Goal: Task Accomplishment & Management: Complete application form

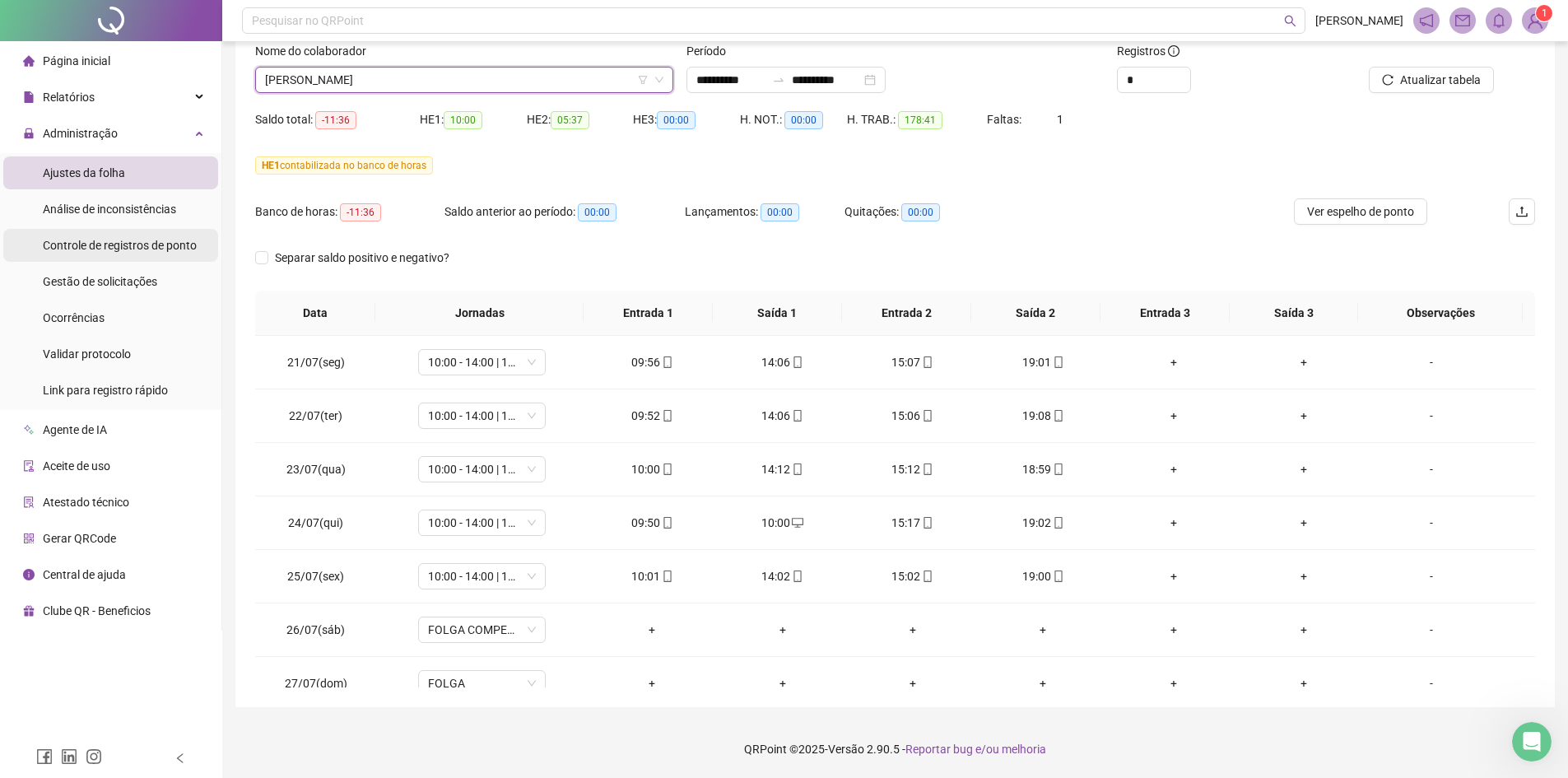
scroll to position [212, 0]
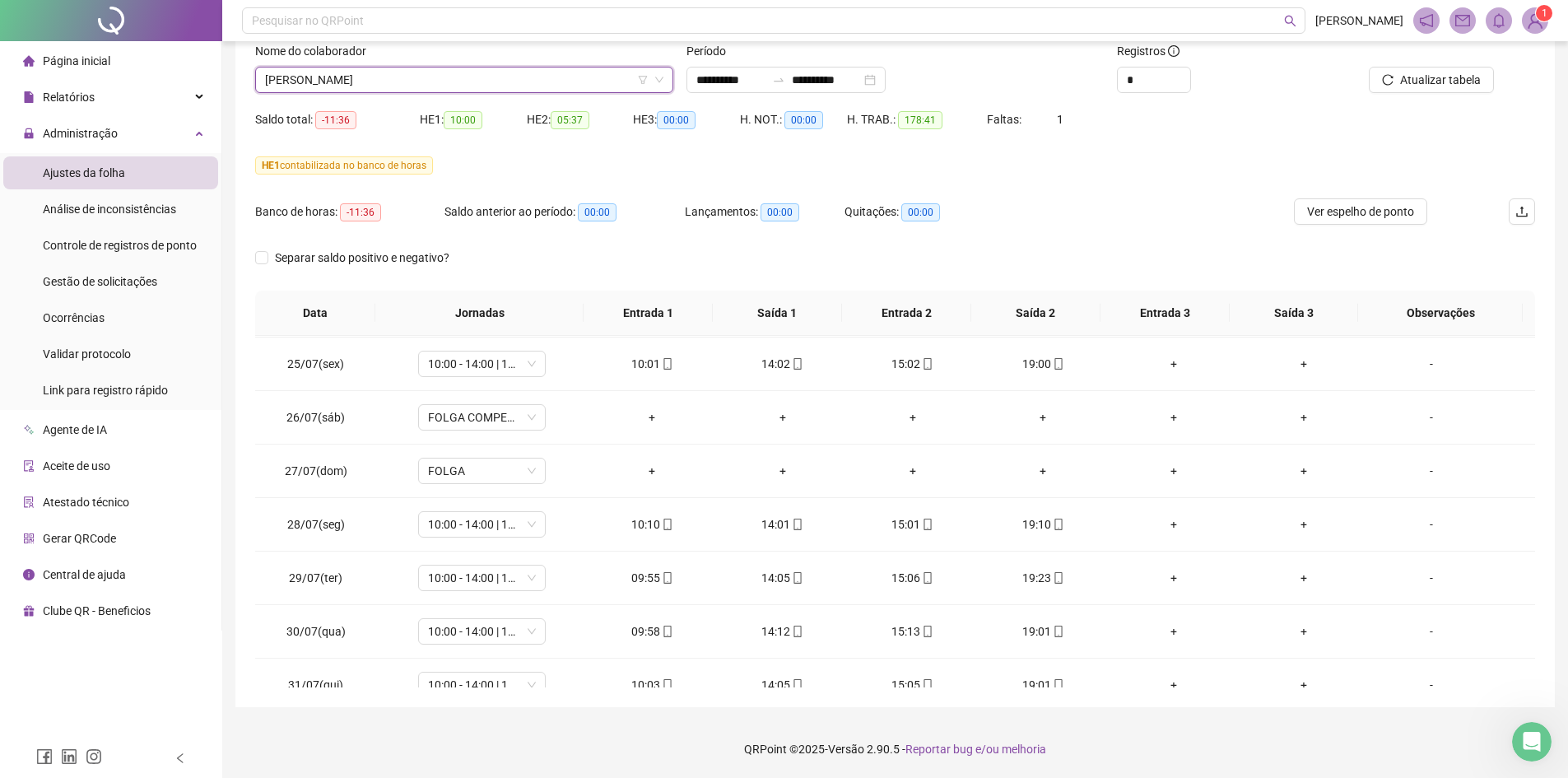
click at [382, 79] on span "[PERSON_NAME]" at bounding box center [464, 79] width 398 height 25
type input "*****"
click at [386, 103] on div "[PERSON_NAME]" at bounding box center [464, 112] width 412 height 27
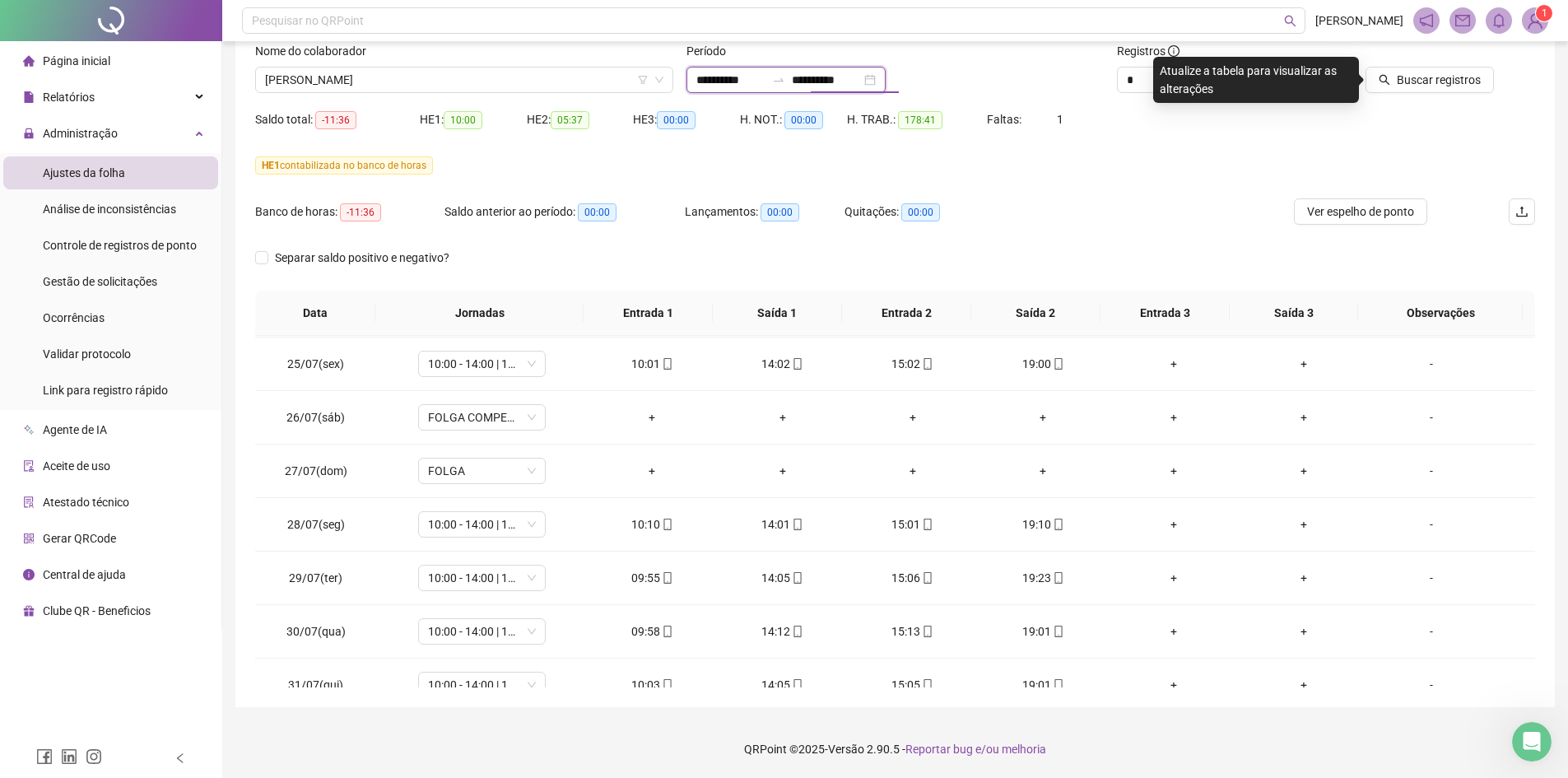
click at [851, 81] on input "**********" at bounding box center [825, 80] width 69 height 18
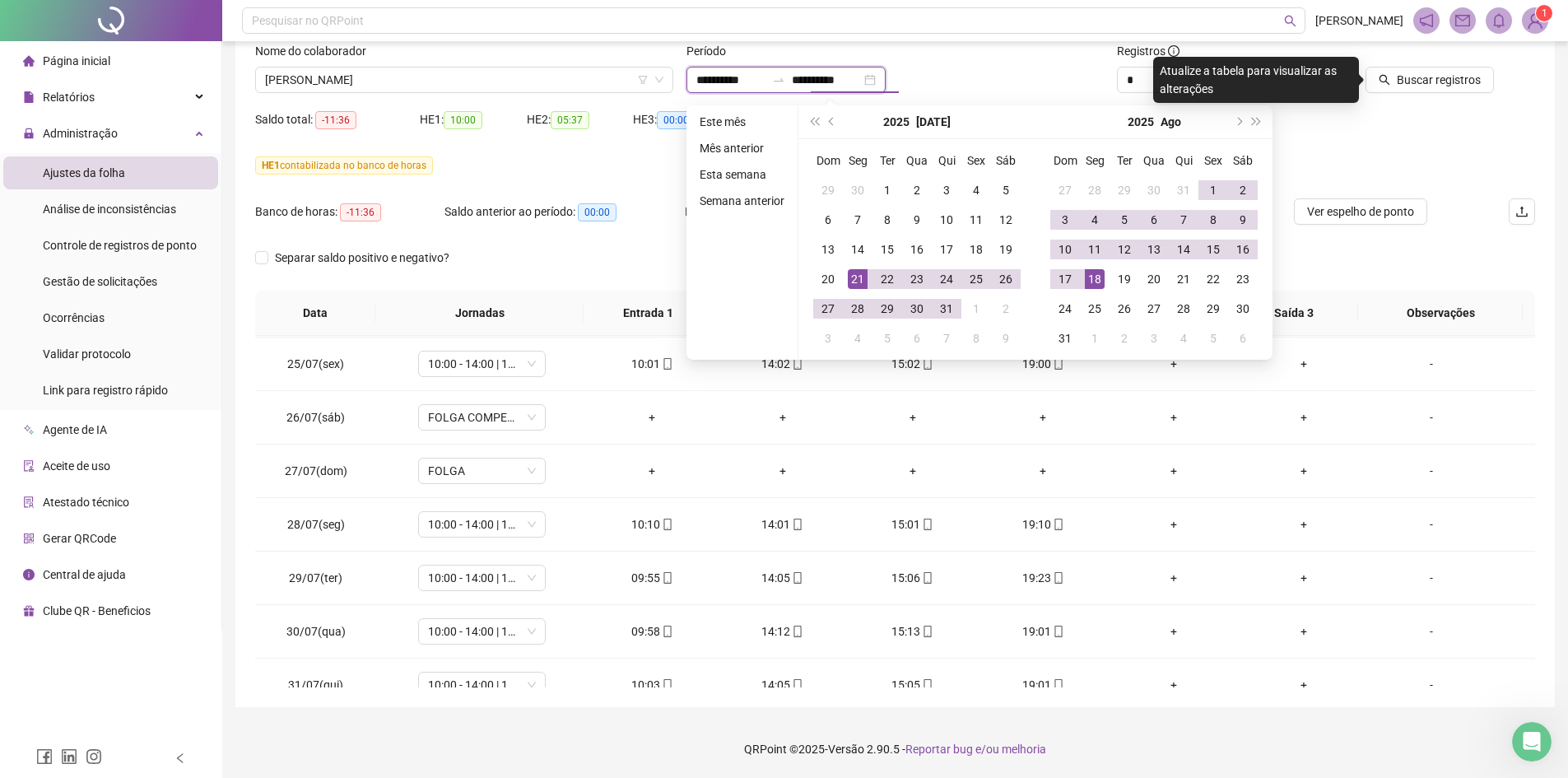
type input "**********"
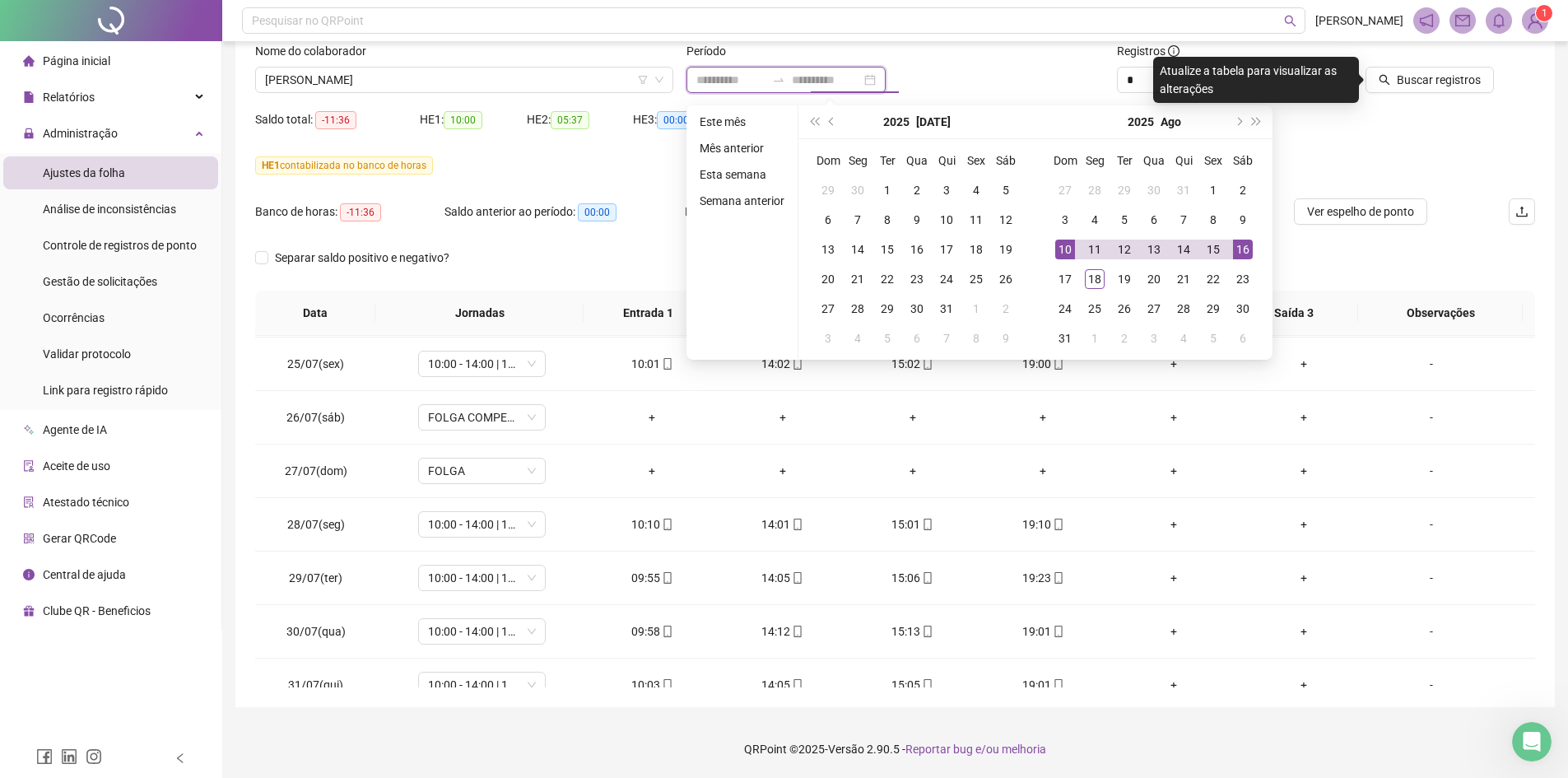
type input "**********"
click at [951, 247] on div "17" at bounding box center [946, 249] width 19 height 19
click at [859, 274] on div "21" at bounding box center [857, 278] width 19 height 19
type input "**********"
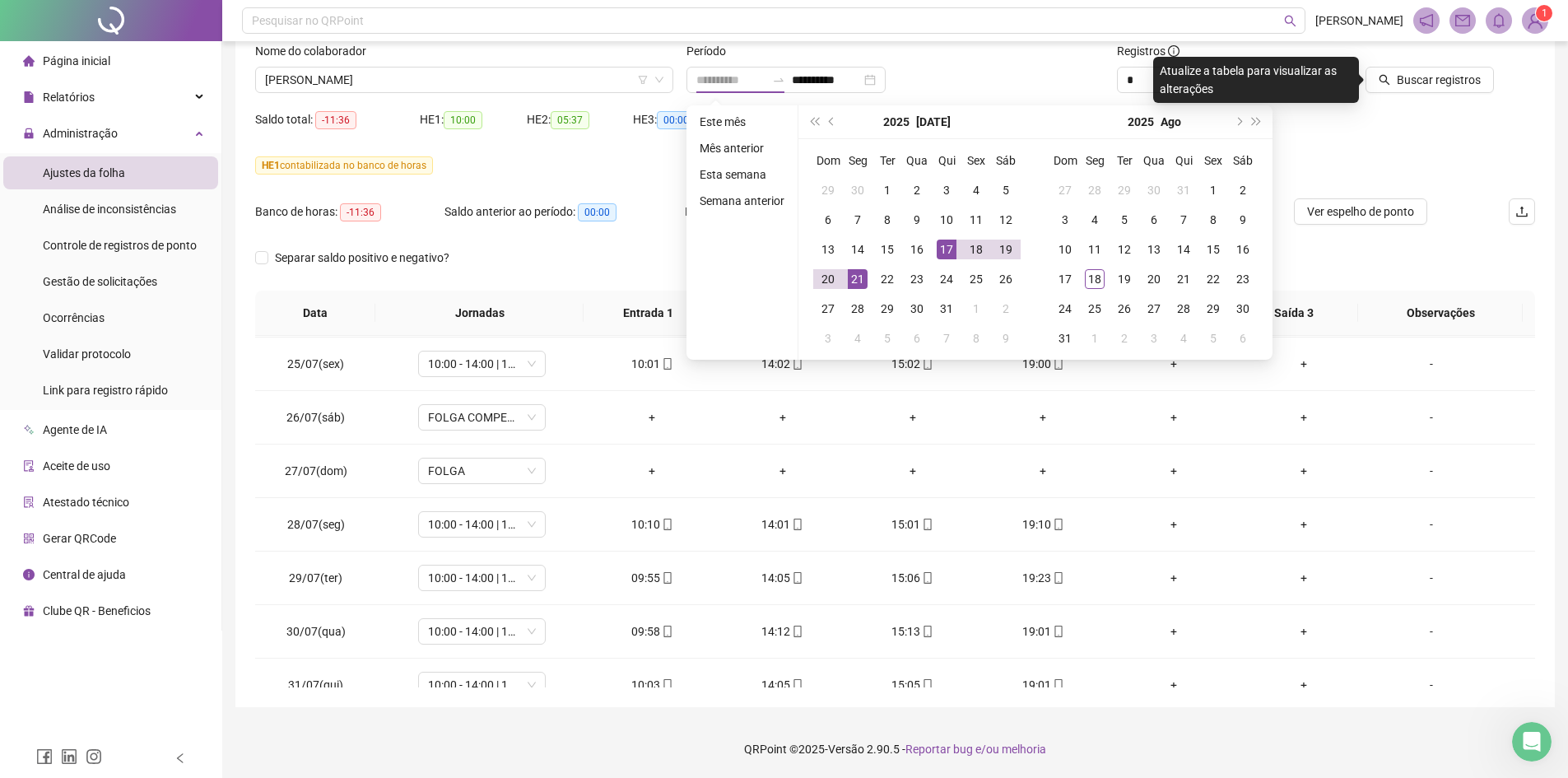
type input "**********"
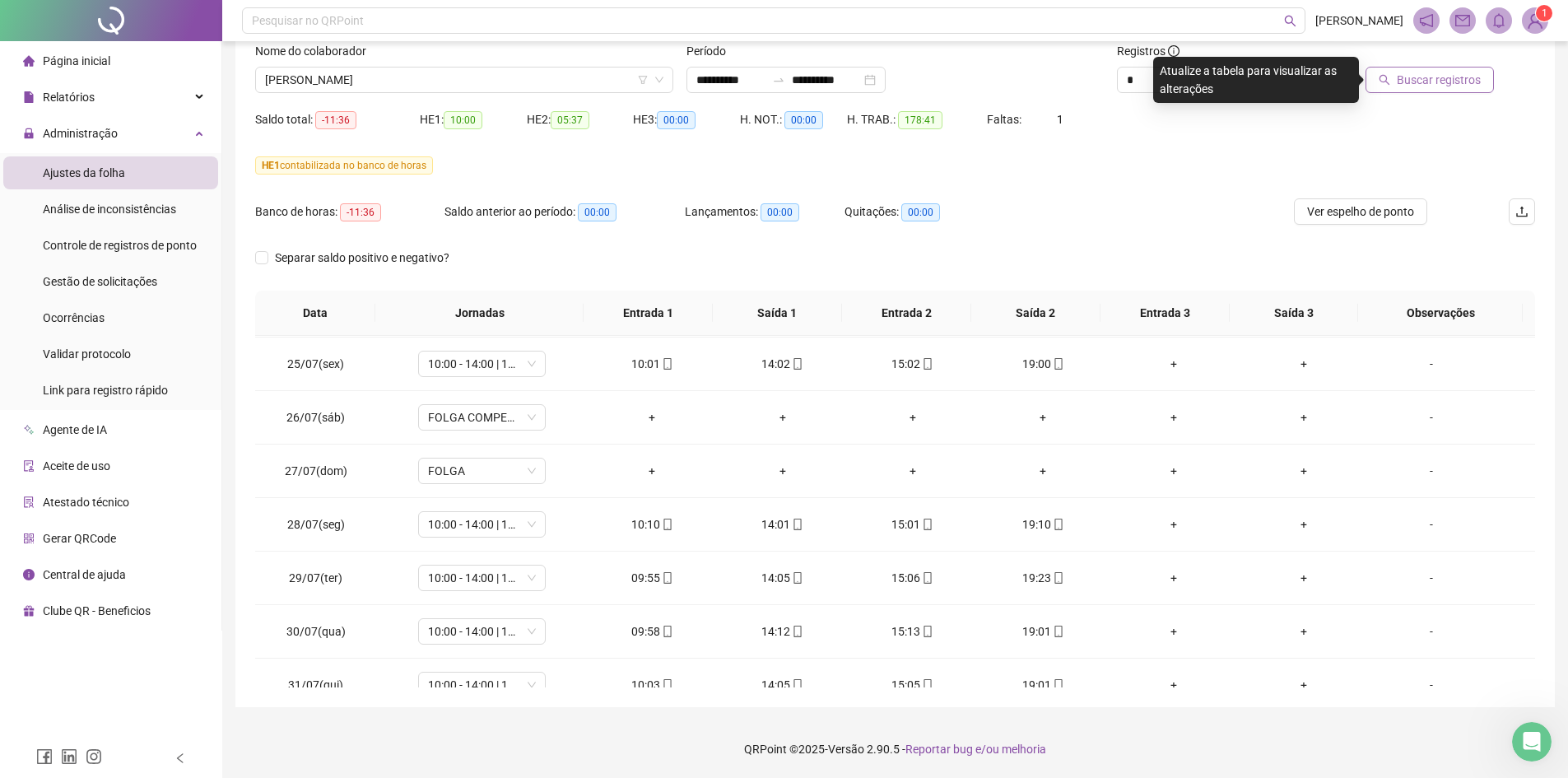
click at [1422, 81] on span "Buscar registros" at bounding box center [1438, 80] width 84 height 18
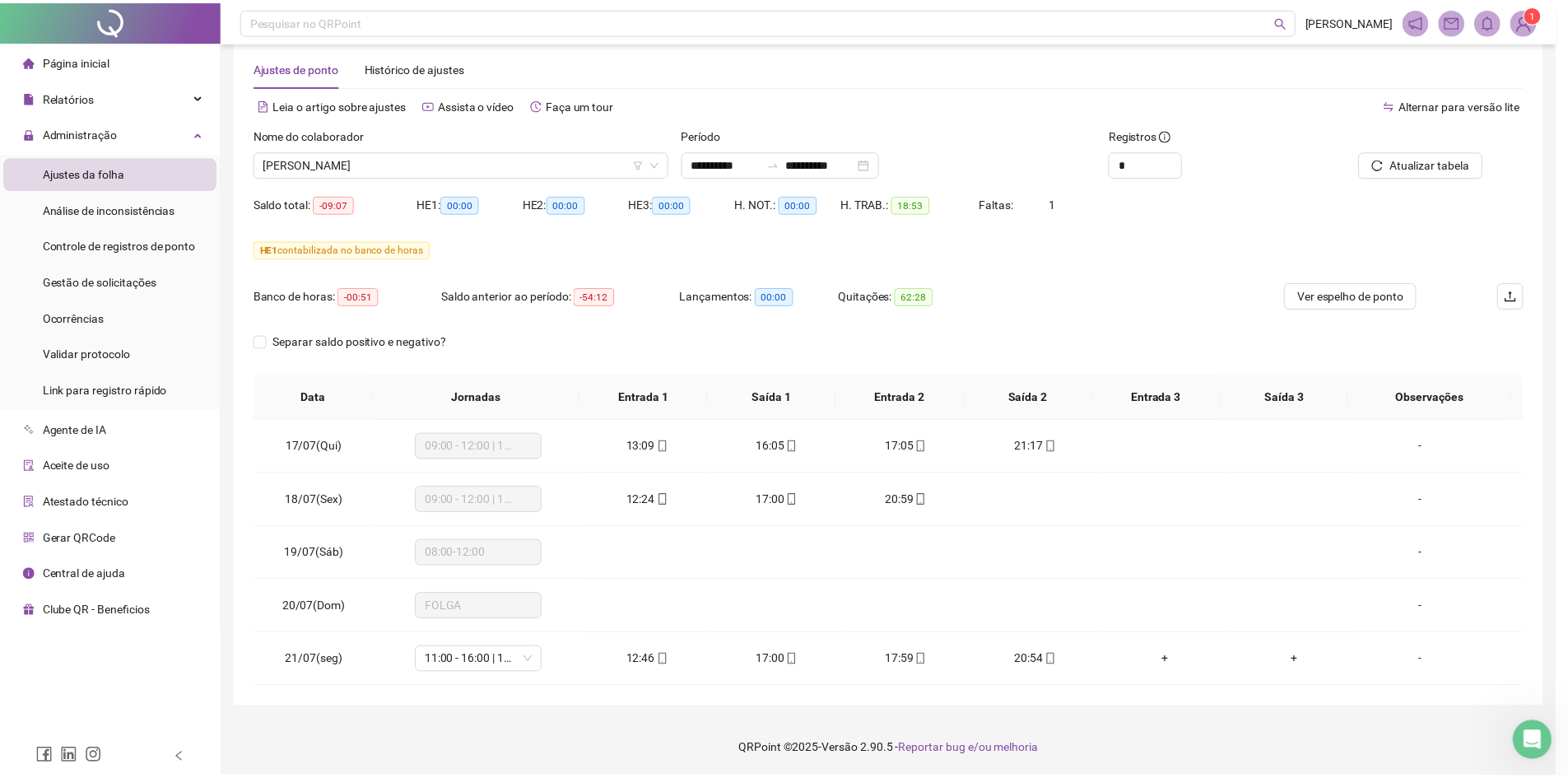
scroll to position [26, 0]
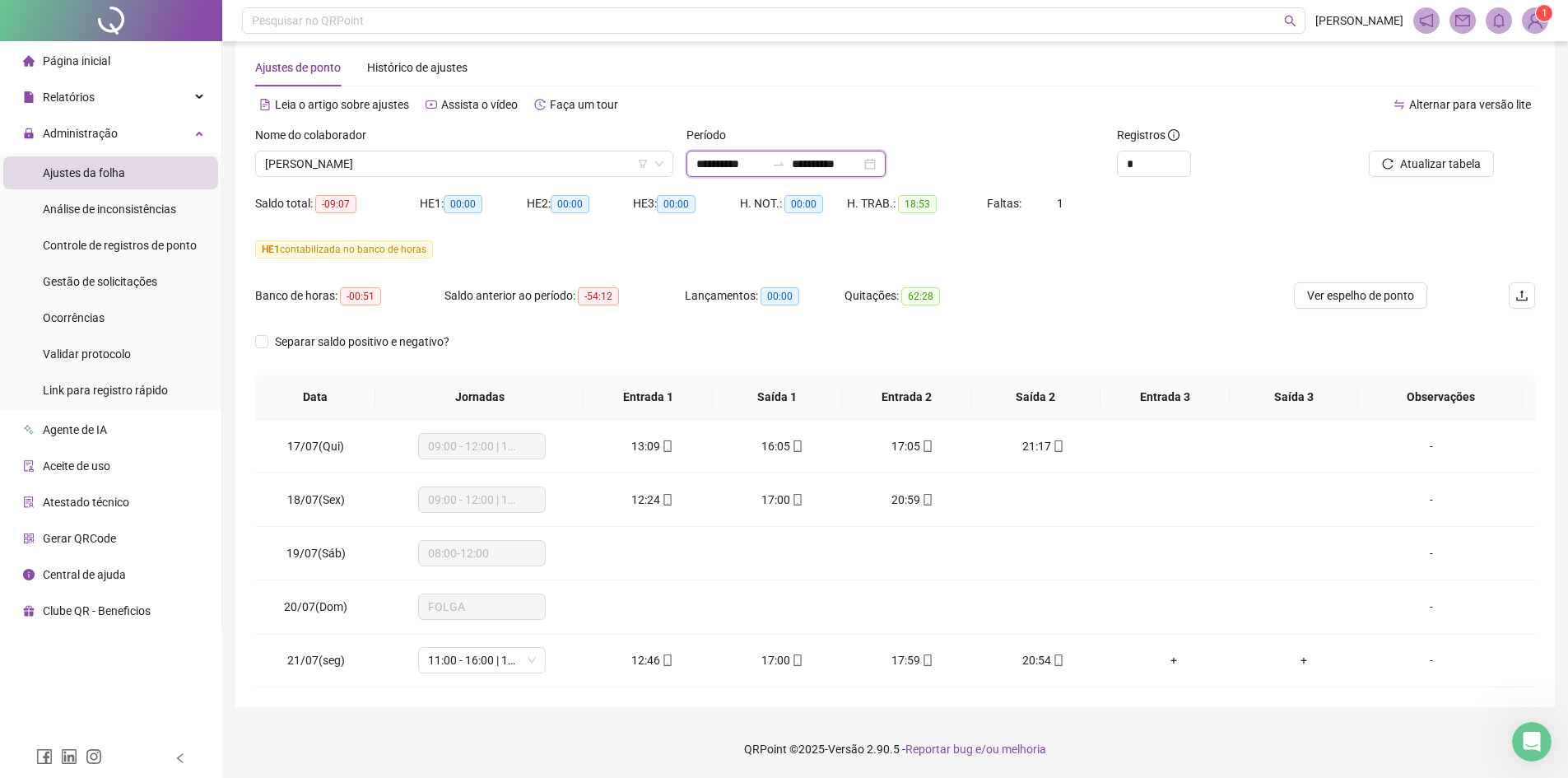
click at [860, 162] on input "**********" at bounding box center [825, 164] width 69 height 18
type input "**********"
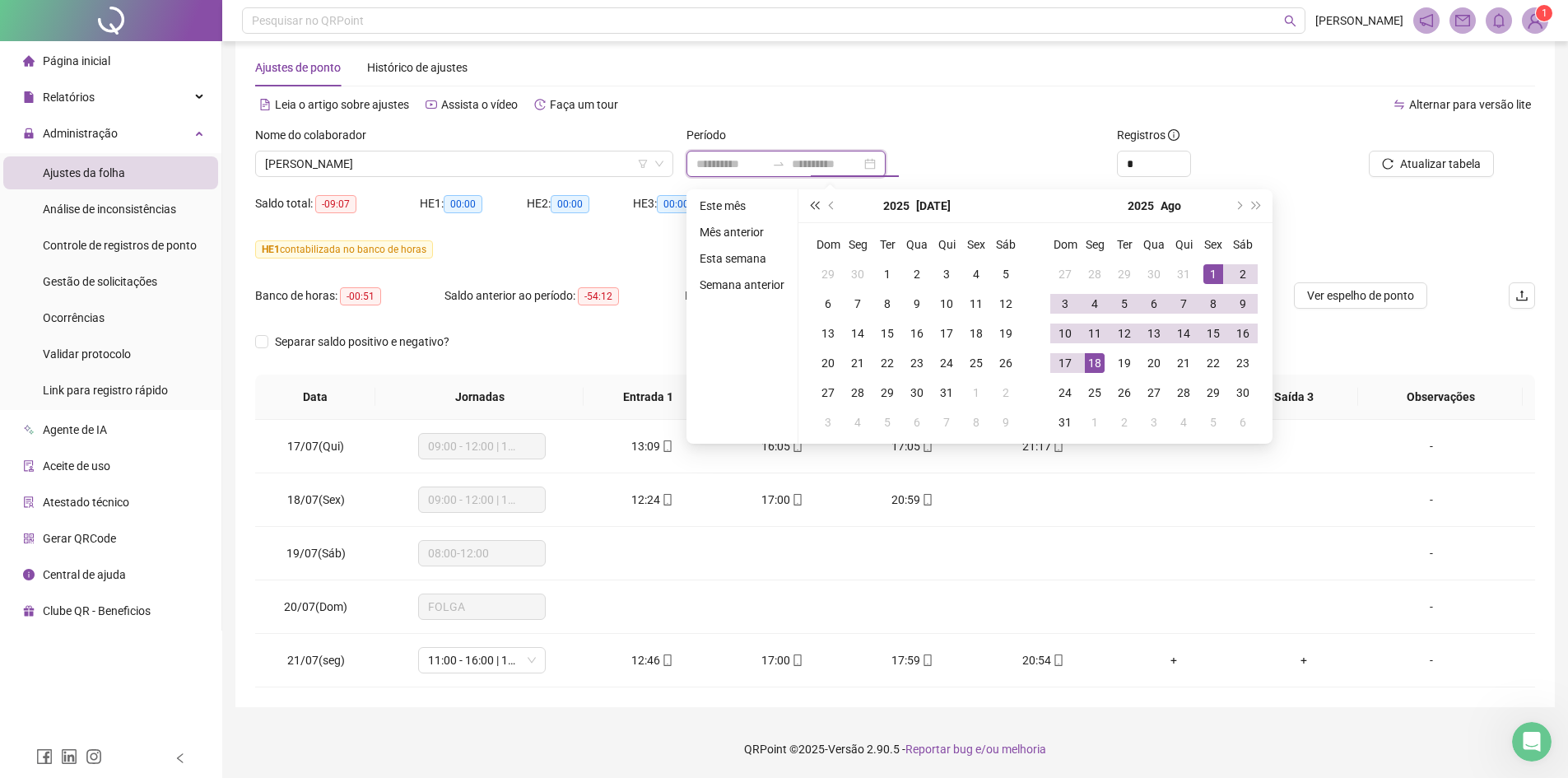
type input "**********"
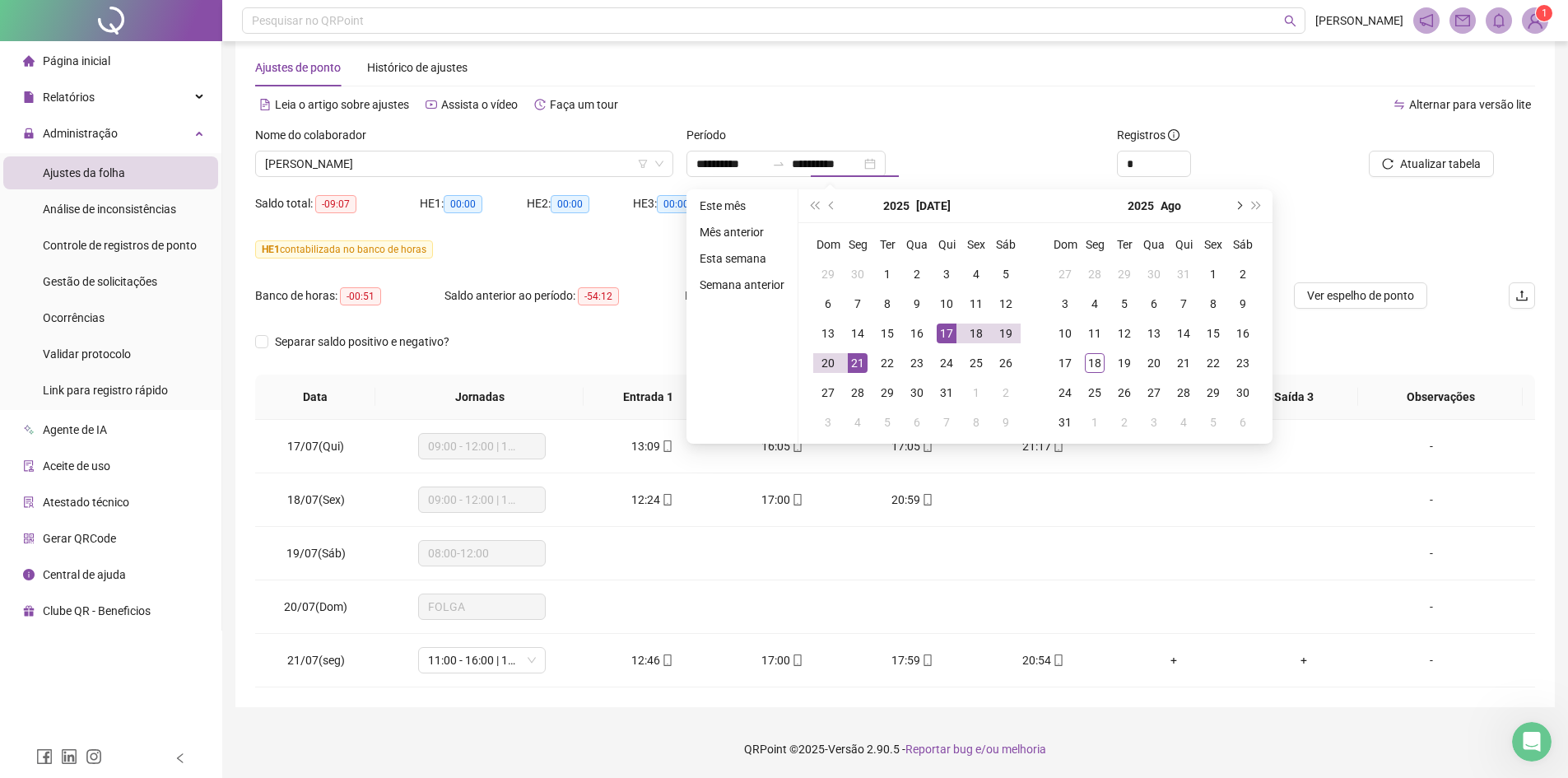
click at [1238, 208] on button "next-year" at bounding box center [1238, 206] width 18 height 33
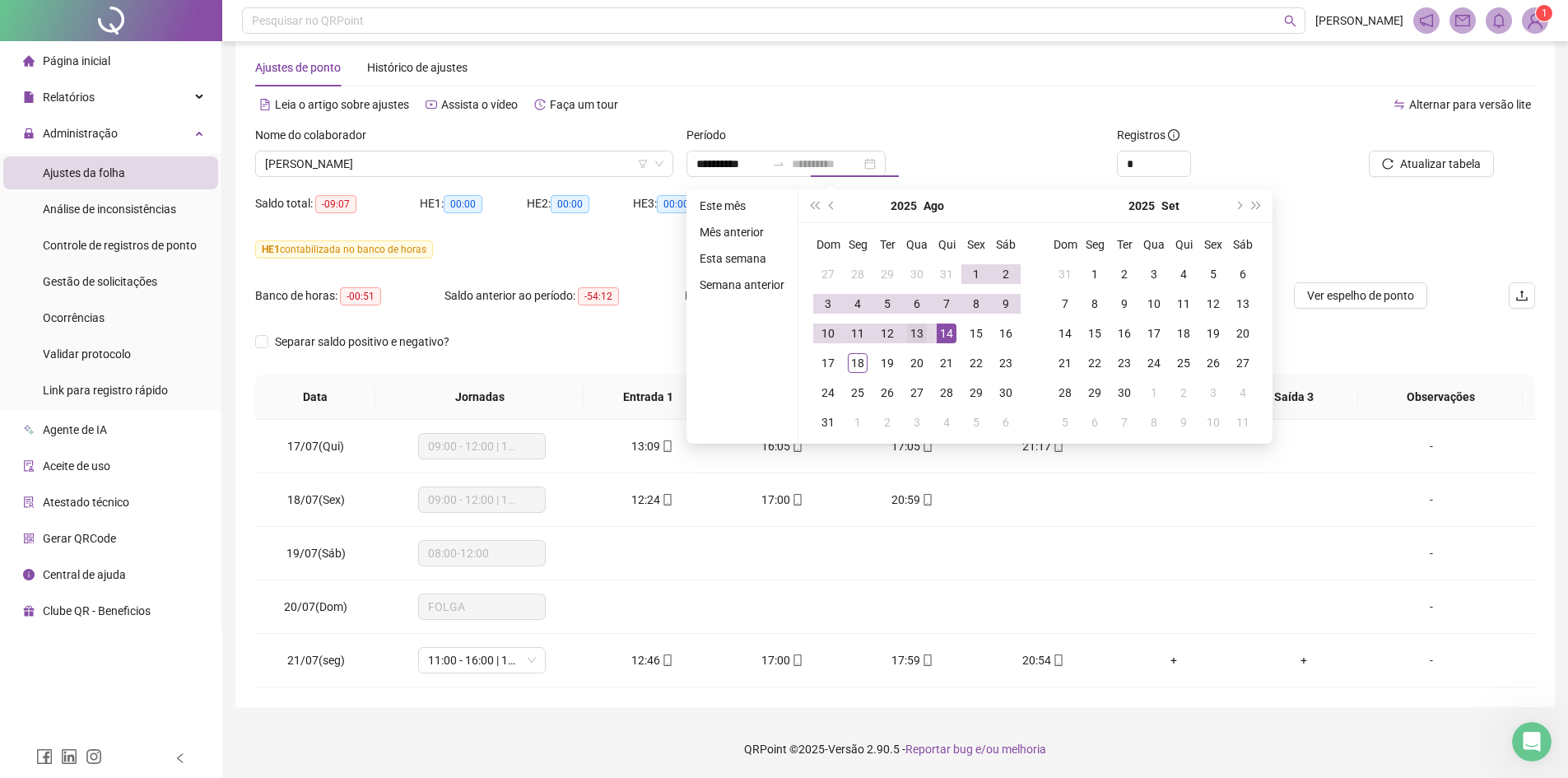
type input "**********"
click at [916, 330] on div "13" at bounding box center [916, 333] width 19 height 19
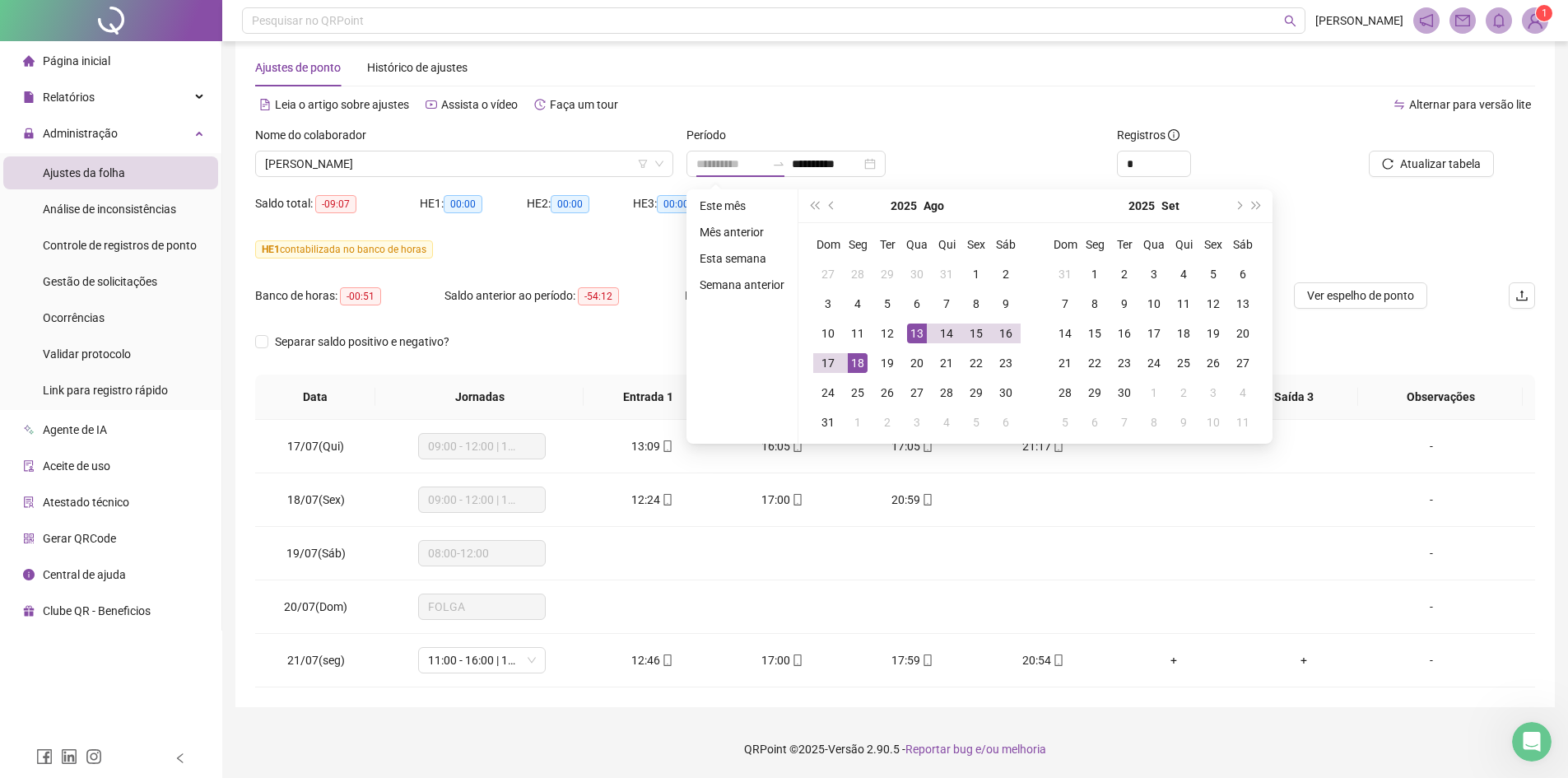
click at [860, 354] on div "18" at bounding box center [857, 362] width 19 height 19
type input "**********"
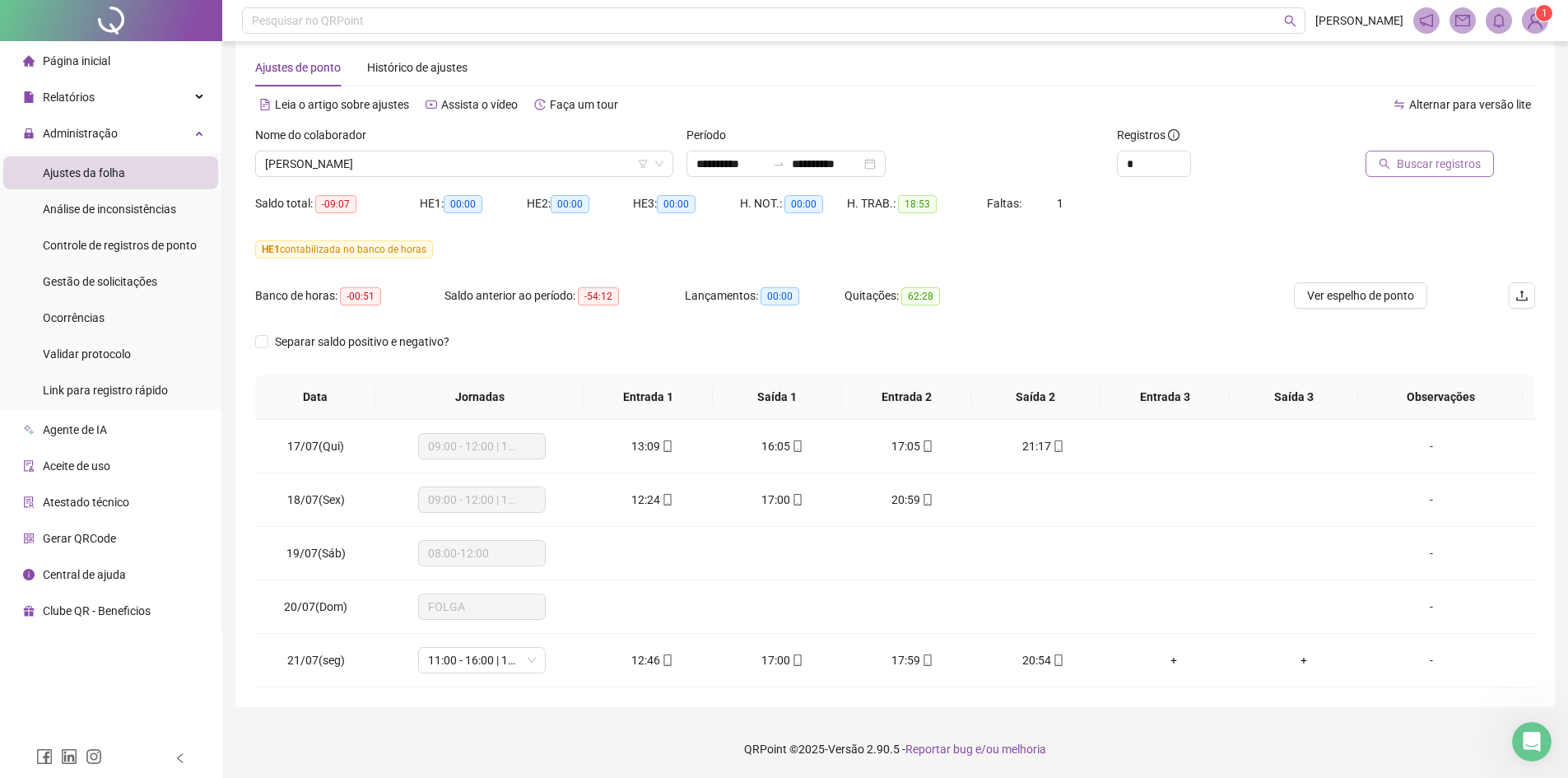
click at [1390, 163] on icon "search" at bounding box center [1384, 164] width 12 height 12
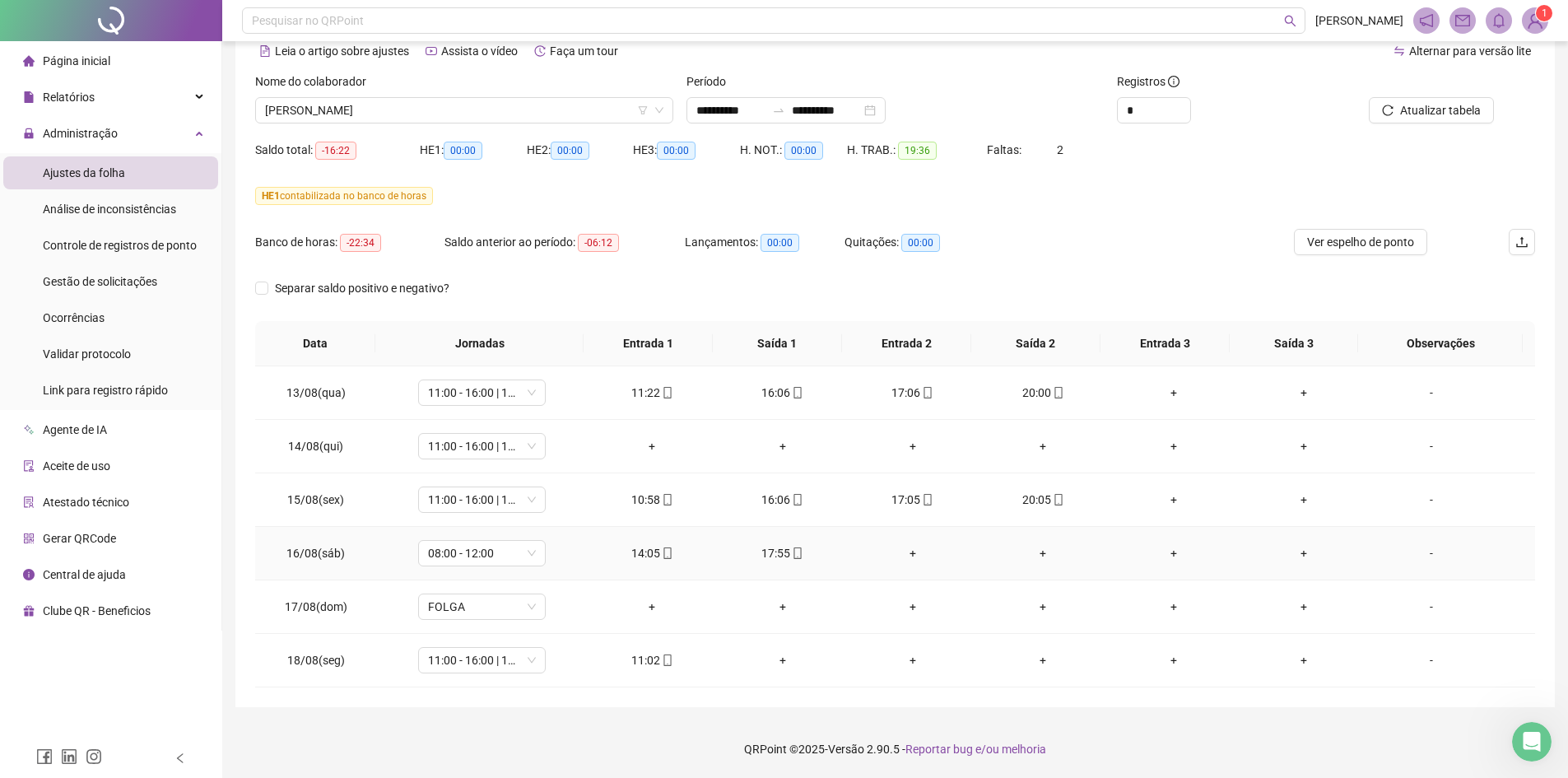
scroll to position [0, 0]
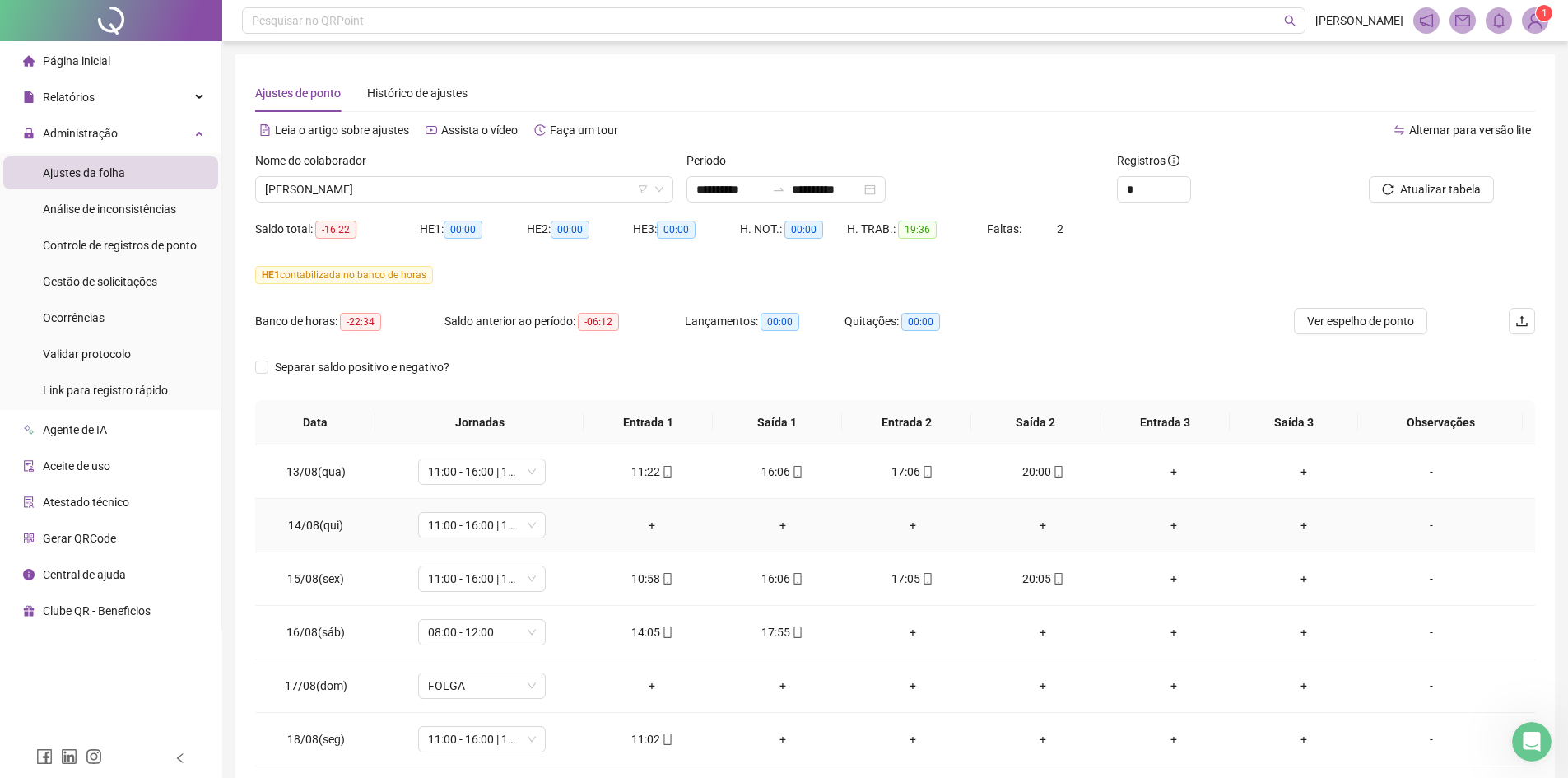
click at [1425, 522] on div "-" at bounding box center [1431, 525] width 97 height 18
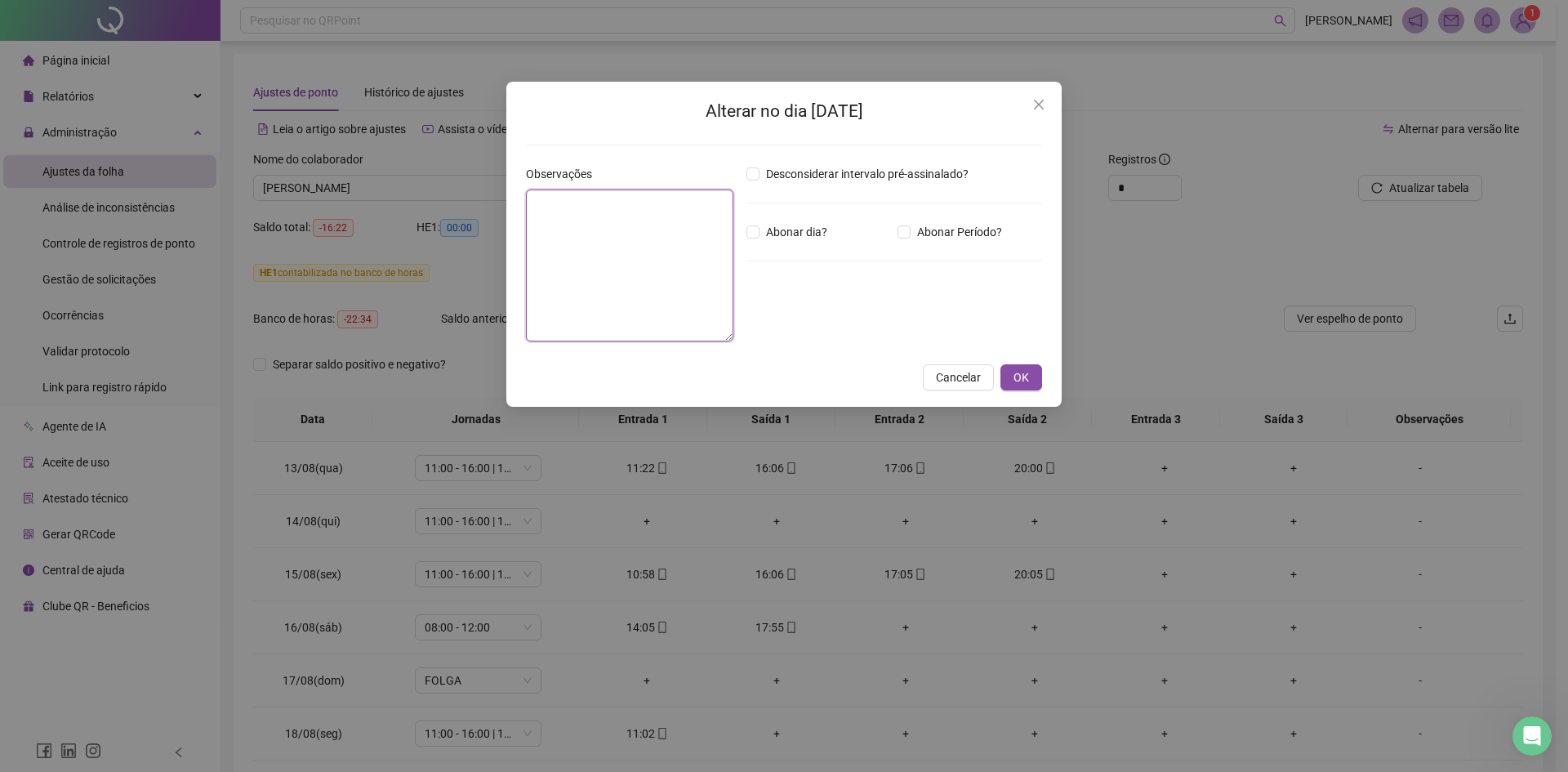
click at [675, 259] on textarea at bounding box center [629, 265] width 208 height 152
type textarea "**********"
click at [791, 224] on span "Abonar dia?" at bounding box center [796, 232] width 74 height 18
click at [1039, 381] on button "OK" at bounding box center [1021, 377] width 42 height 27
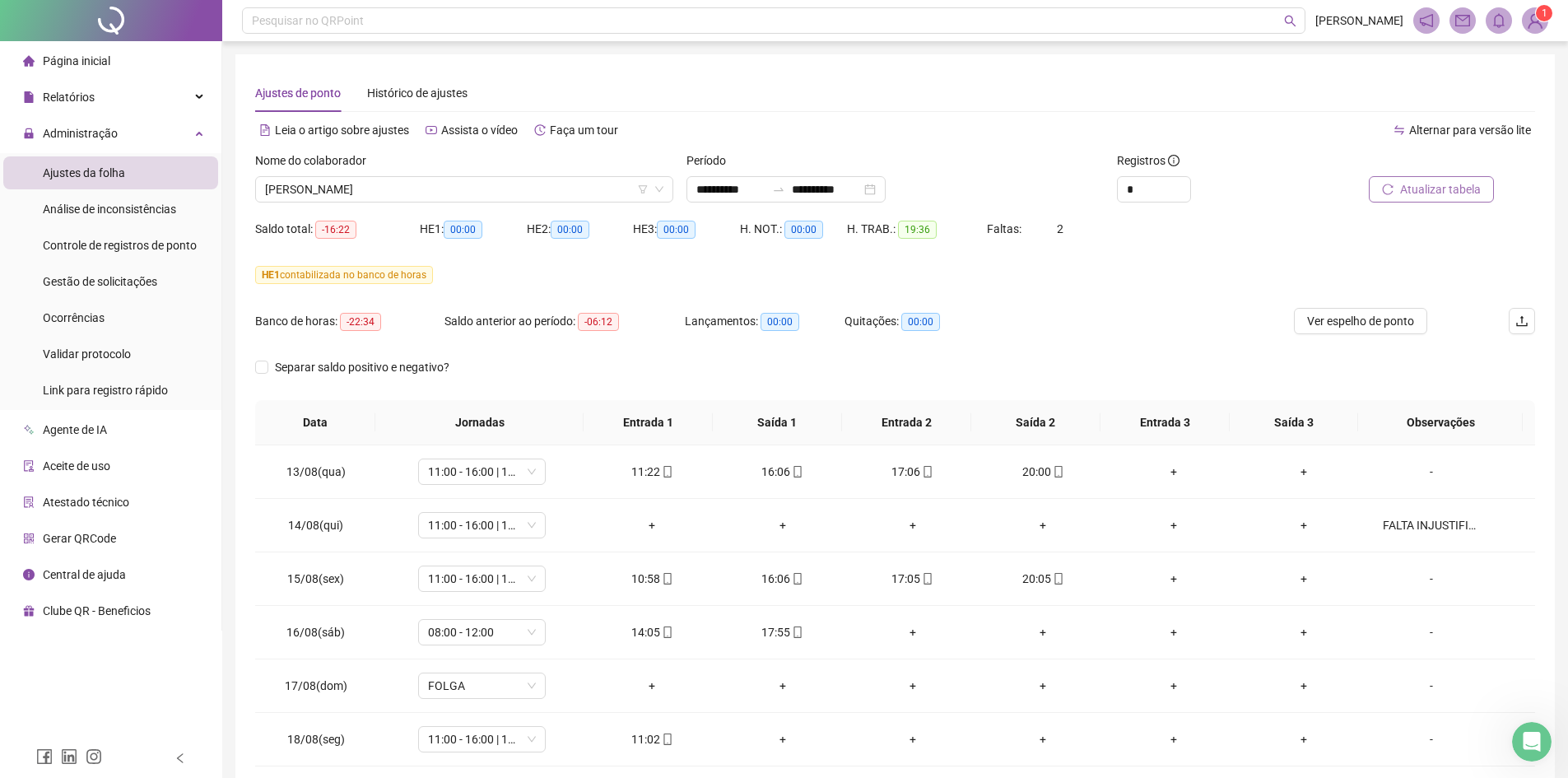
click at [1435, 201] on button "Atualizar tabela" at bounding box center [1432, 189] width 125 height 27
click at [587, 191] on span "[PERSON_NAME]" at bounding box center [464, 189] width 398 height 25
click at [714, 179] on div "**********" at bounding box center [786, 189] width 199 height 27
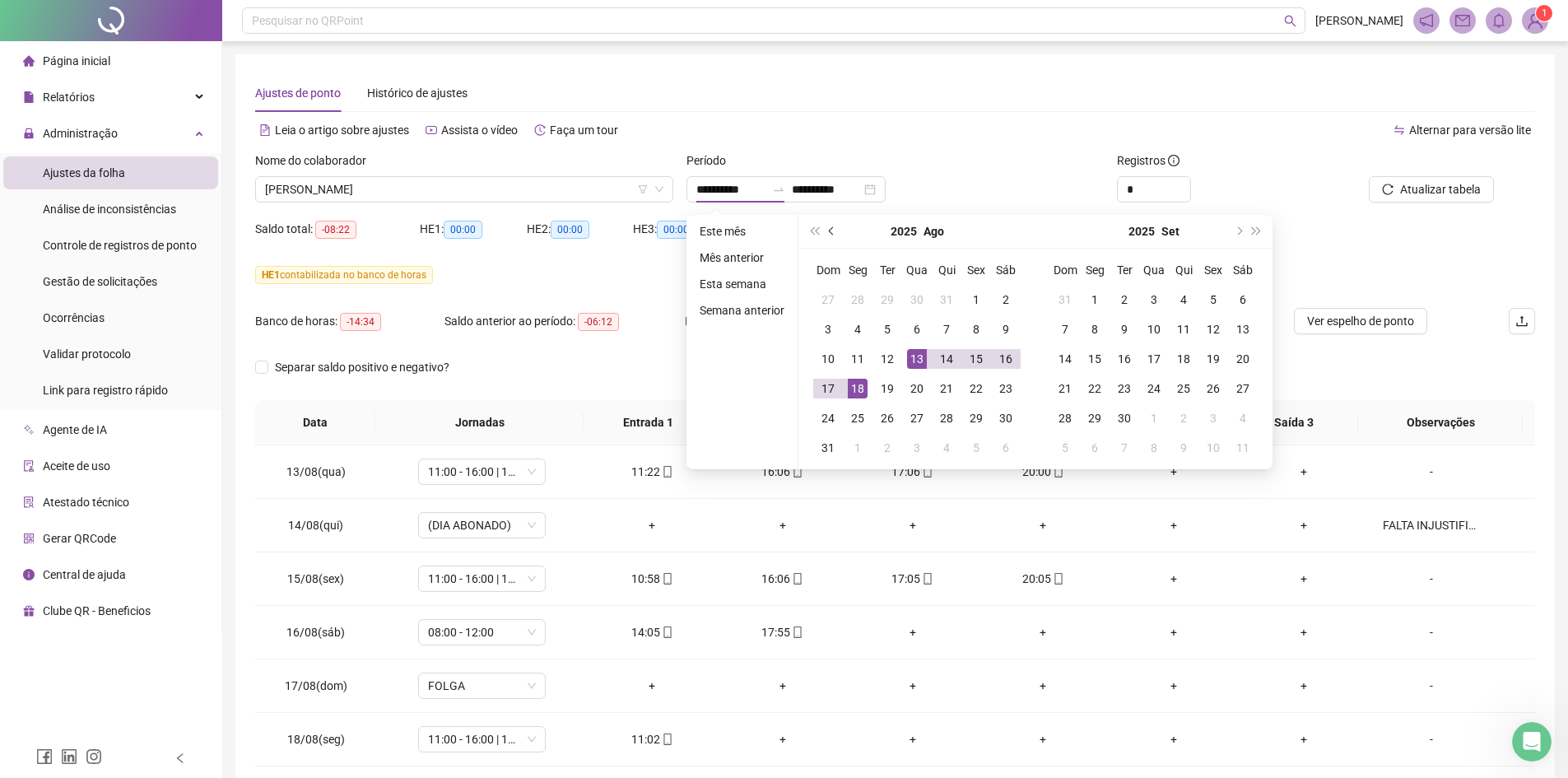
click at [829, 228] on span "prev-year" at bounding box center [833, 231] width 8 height 8
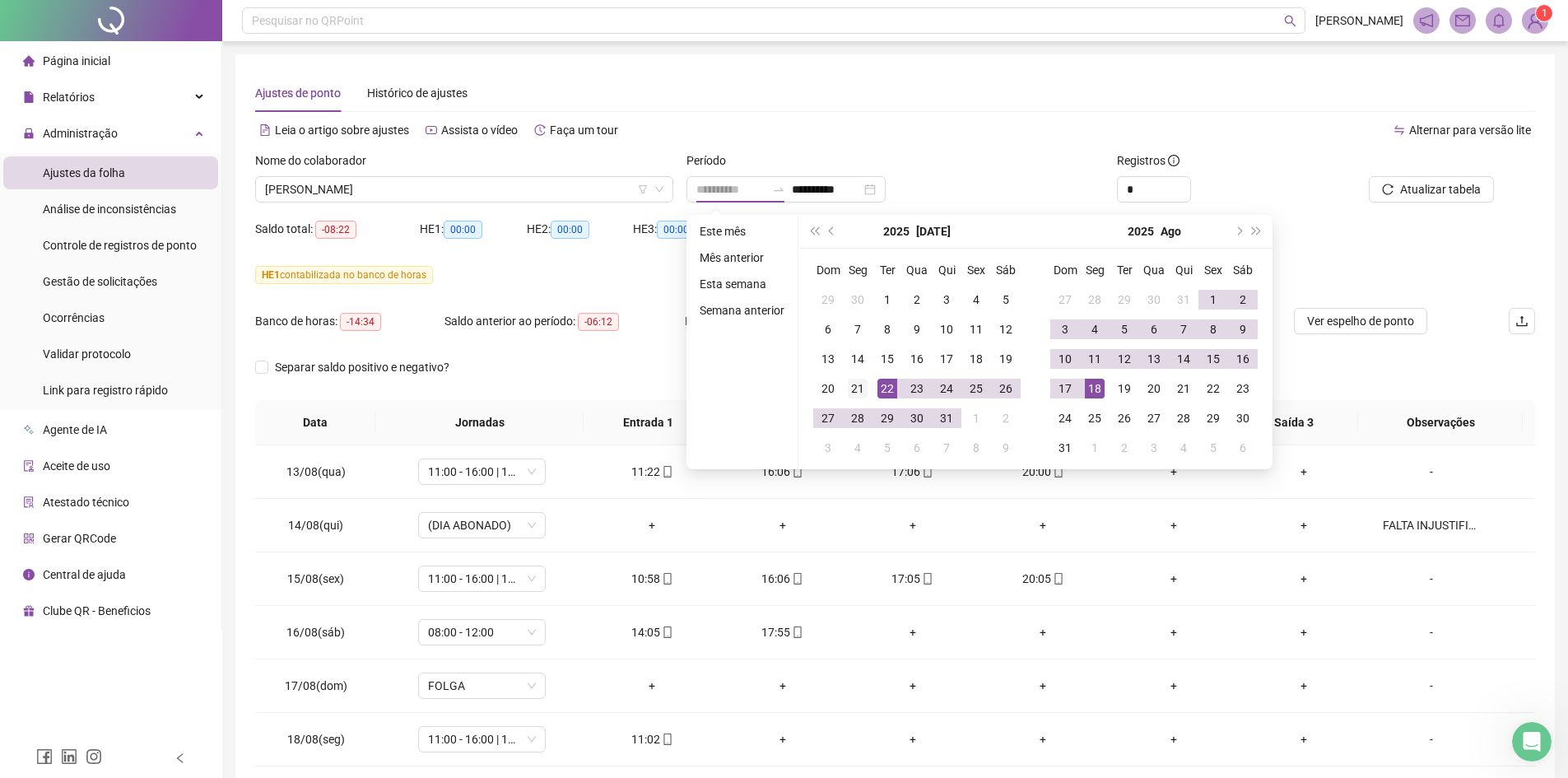
type input "**********"
click at [858, 390] on div "21" at bounding box center [857, 388] width 19 height 19
type input "**********"
click at [1070, 390] on div "17" at bounding box center [1064, 388] width 19 height 19
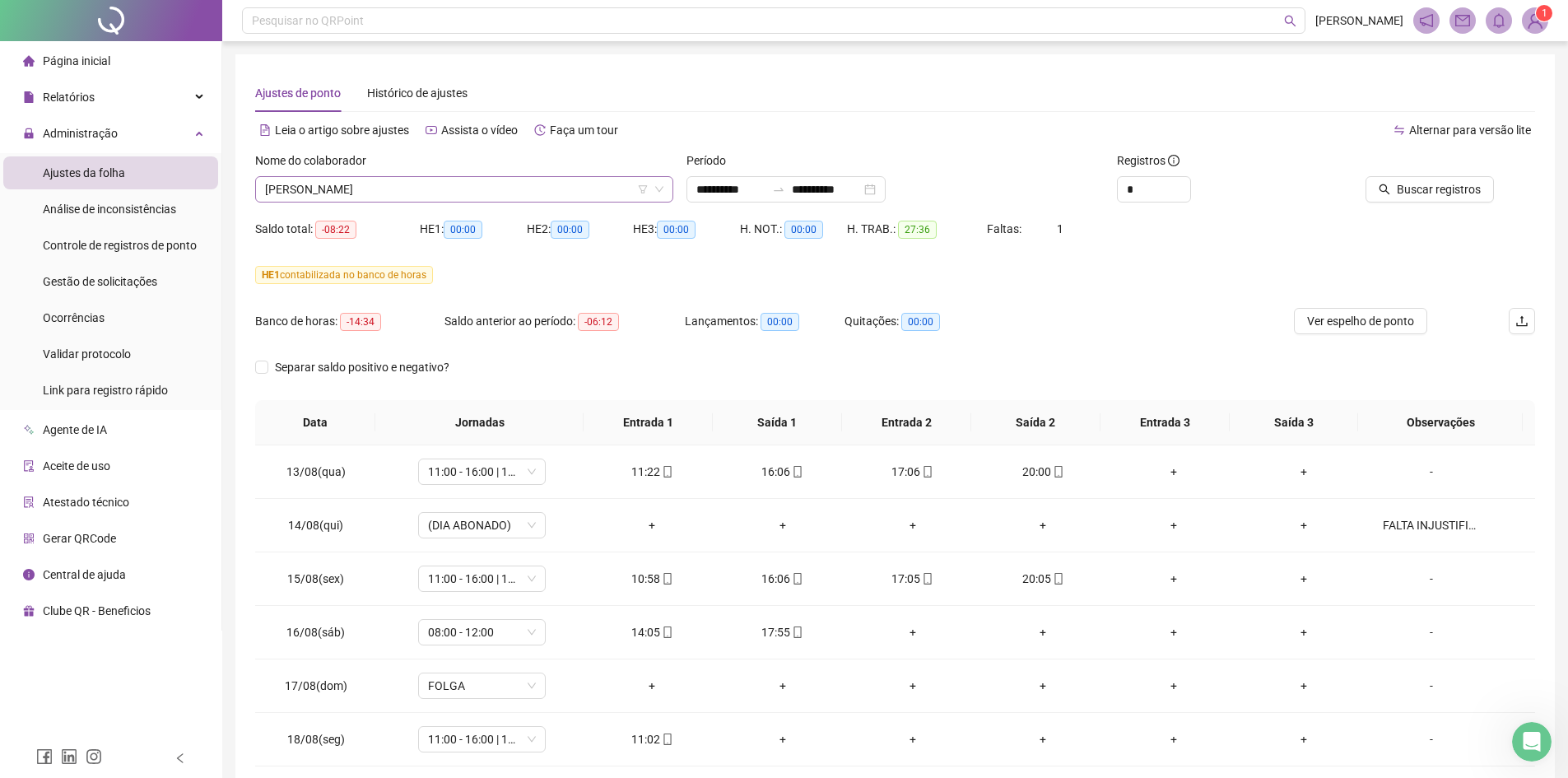
click at [459, 201] on span "[PERSON_NAME]" at bounding box center [464, 189] width 398 height 25
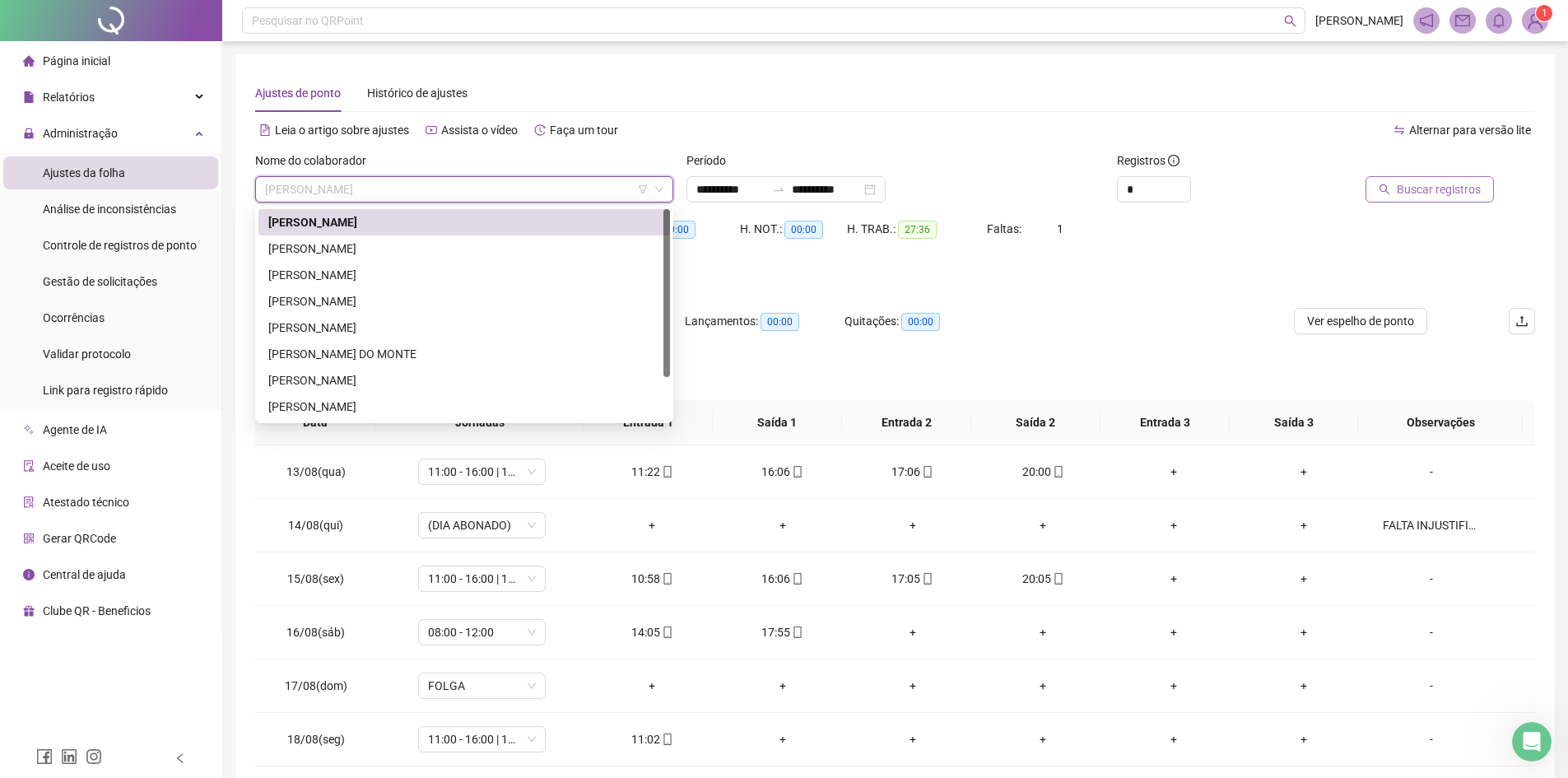
click at [1400, 192] on button "Buscar registros" at bounding box center [1429, 189] width 128 height 27
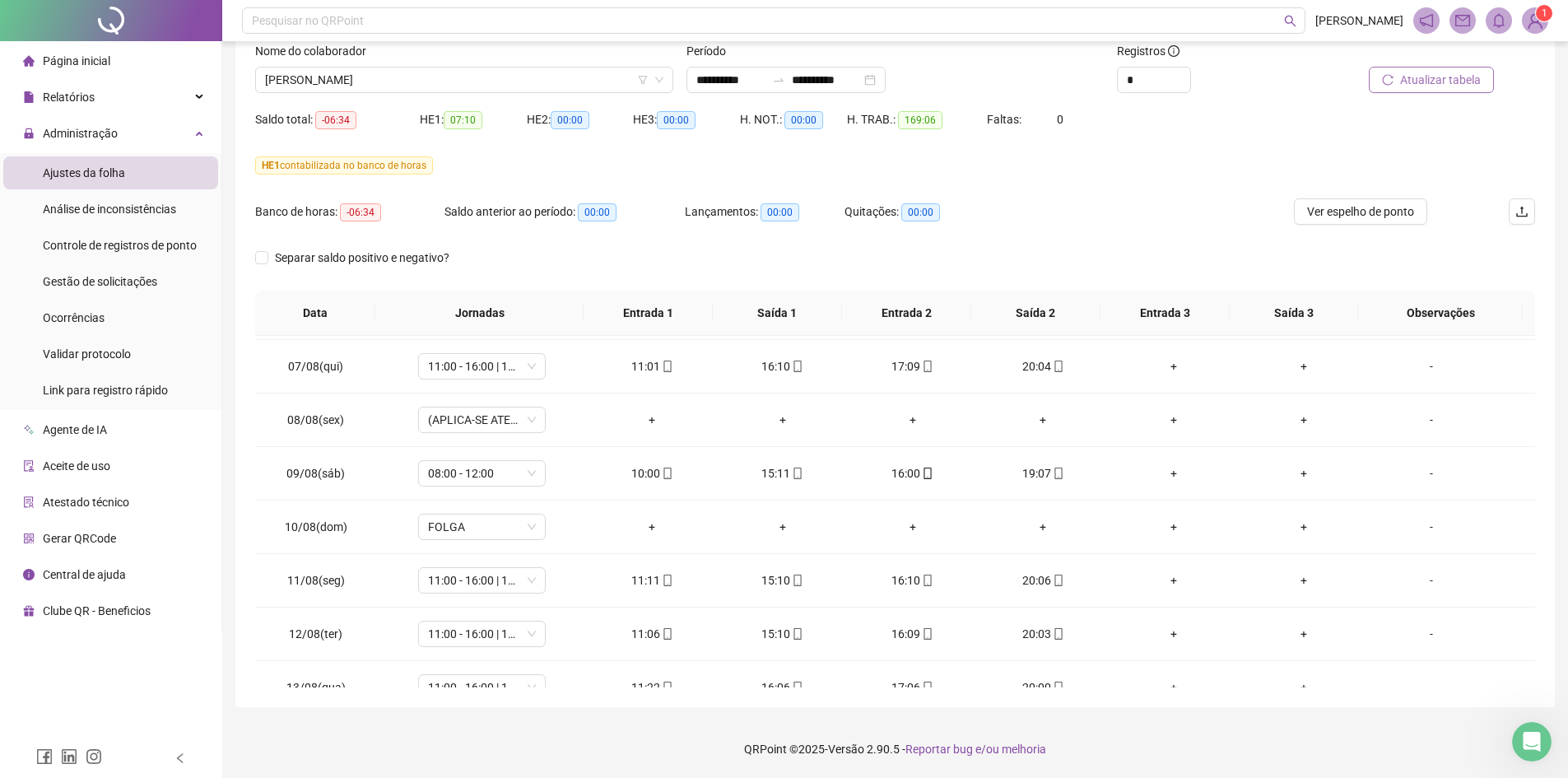
scroll to position [1147, 0]
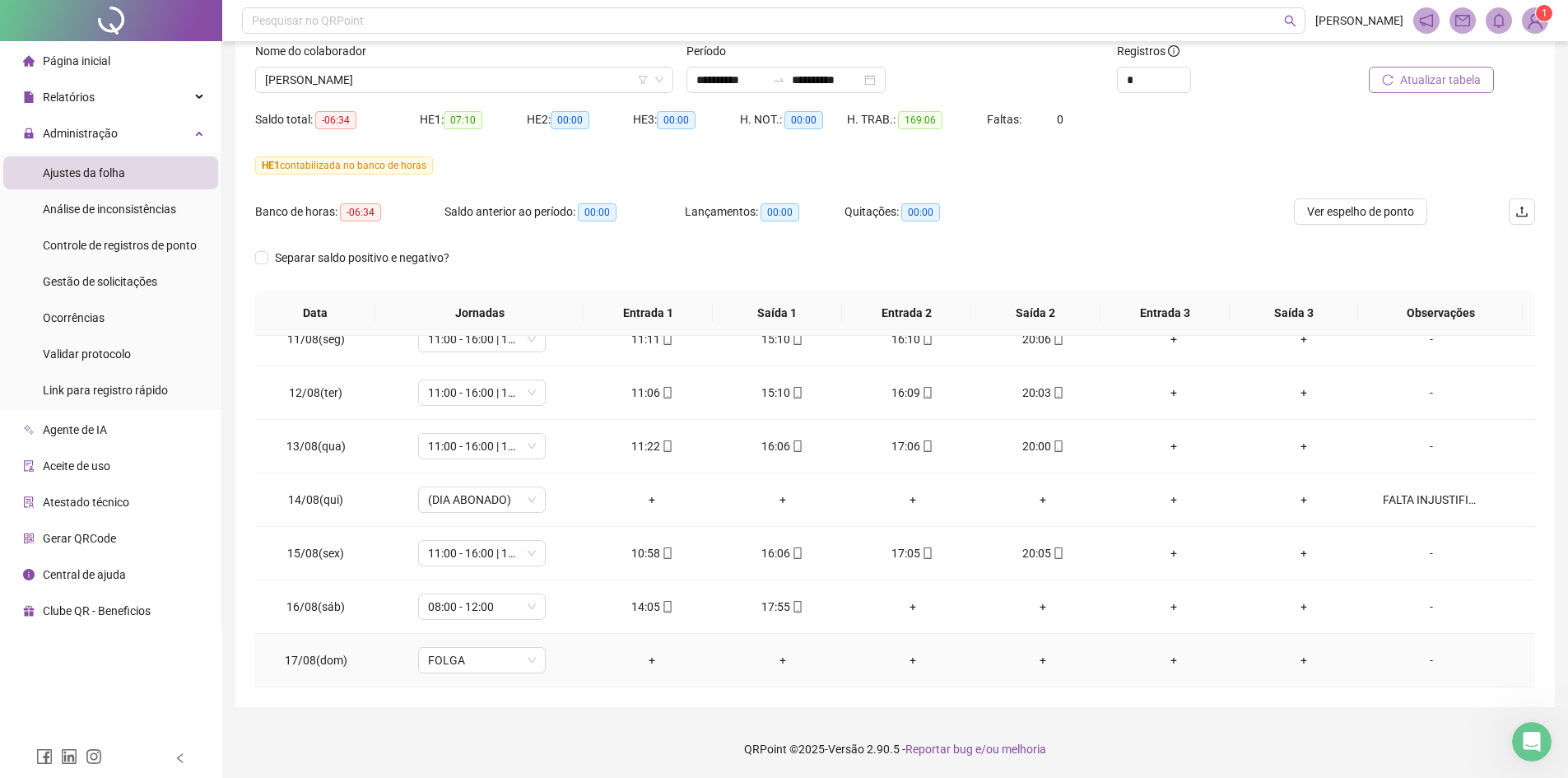
click at [1433, 660] on div "-" at bounding box center [1431, 661] width 97 height 18
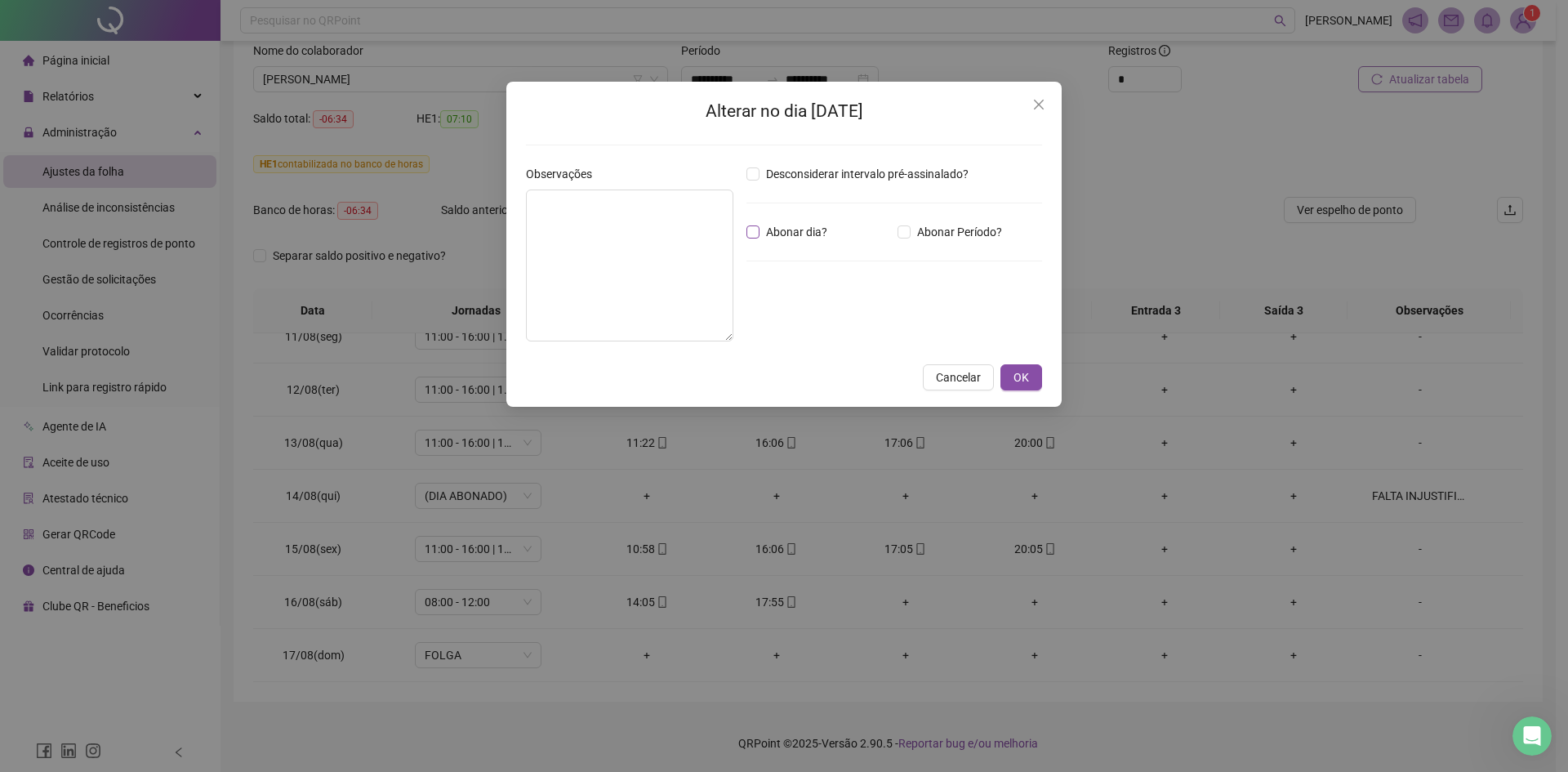
click at [805, 230] on span "Abonar dia?" at bounding box center [796, 232] width 74 height 18
click at [1020, 373] on span "OK" at bounding box center [1021, 378] width 16 height 18
click at [1029, 375] on span "OK" at bounding box center [1021, 378] width 16 height 18
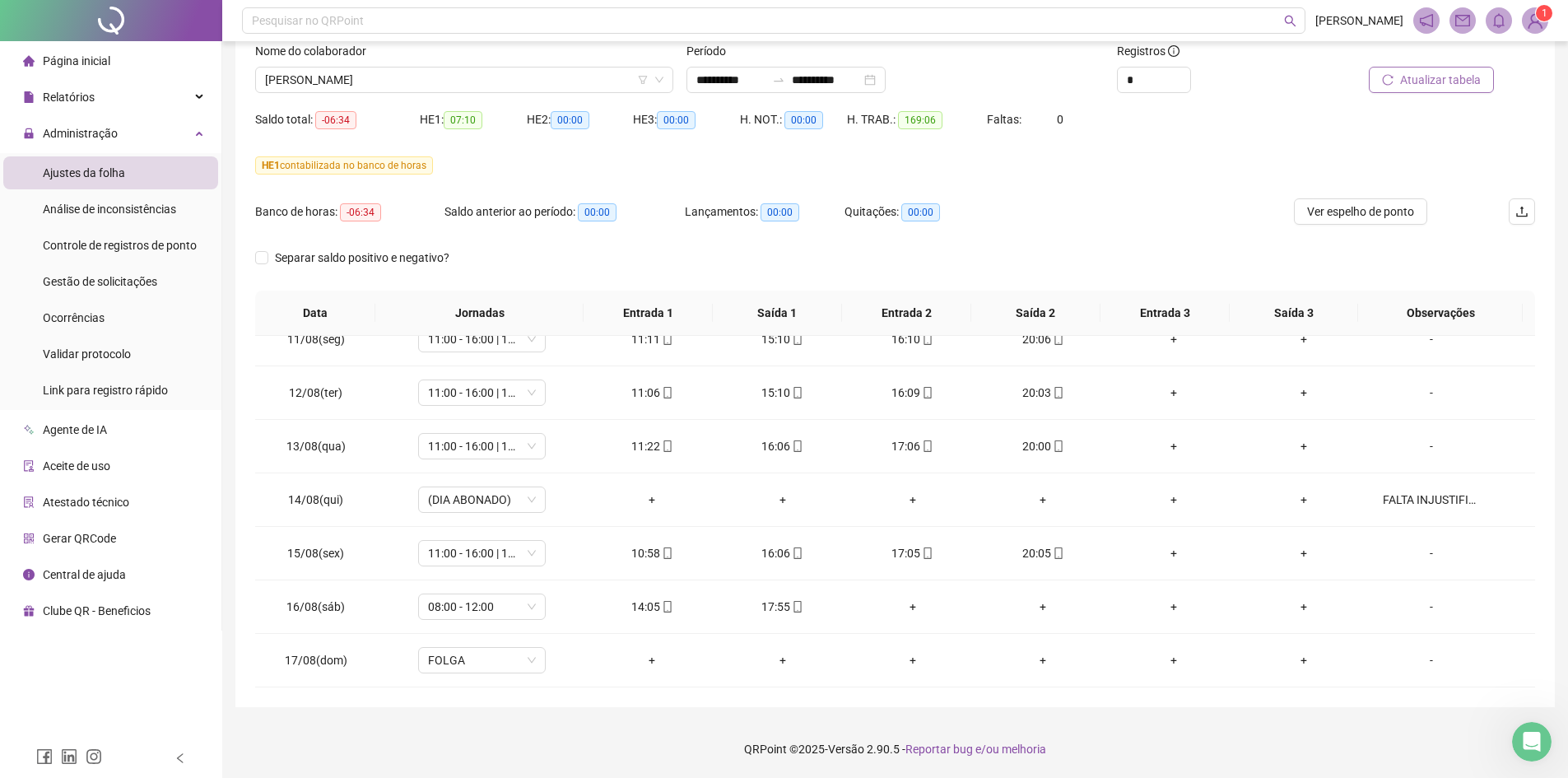
click at [1412, 89] on button "Atualizar tabela" at bounding box center [1432, 79] width 125 height 27
click at [1429, 656] on div "-" at bounding box center [1431, 661] width 97 height 18
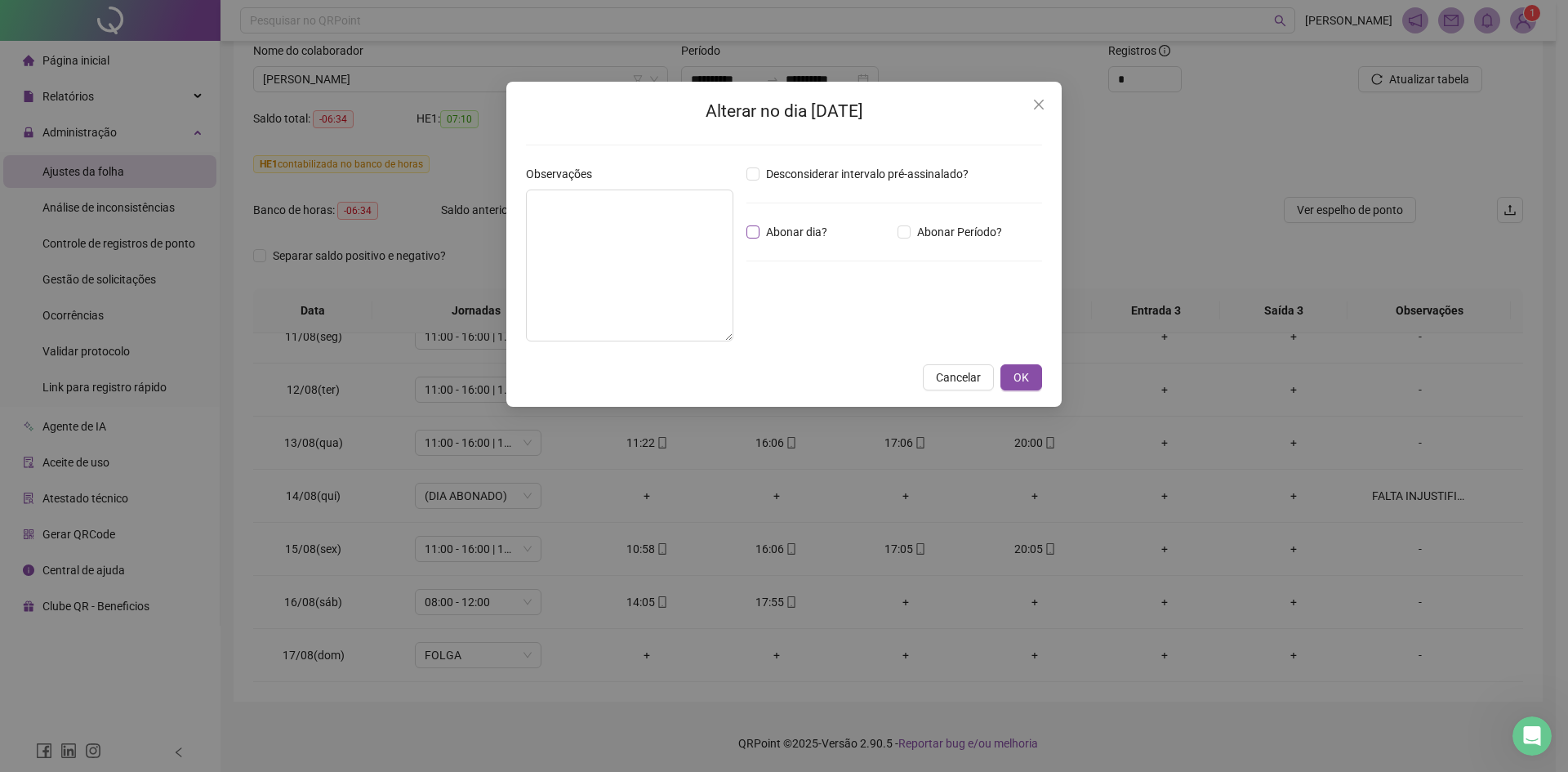
click at [765, 231] on span "Abonar dia?" at bounding box center [796, 232] width 74 height 18
click at [1018, 367] on button "OK" at bounding box center [1021, 377] width 42 height 27
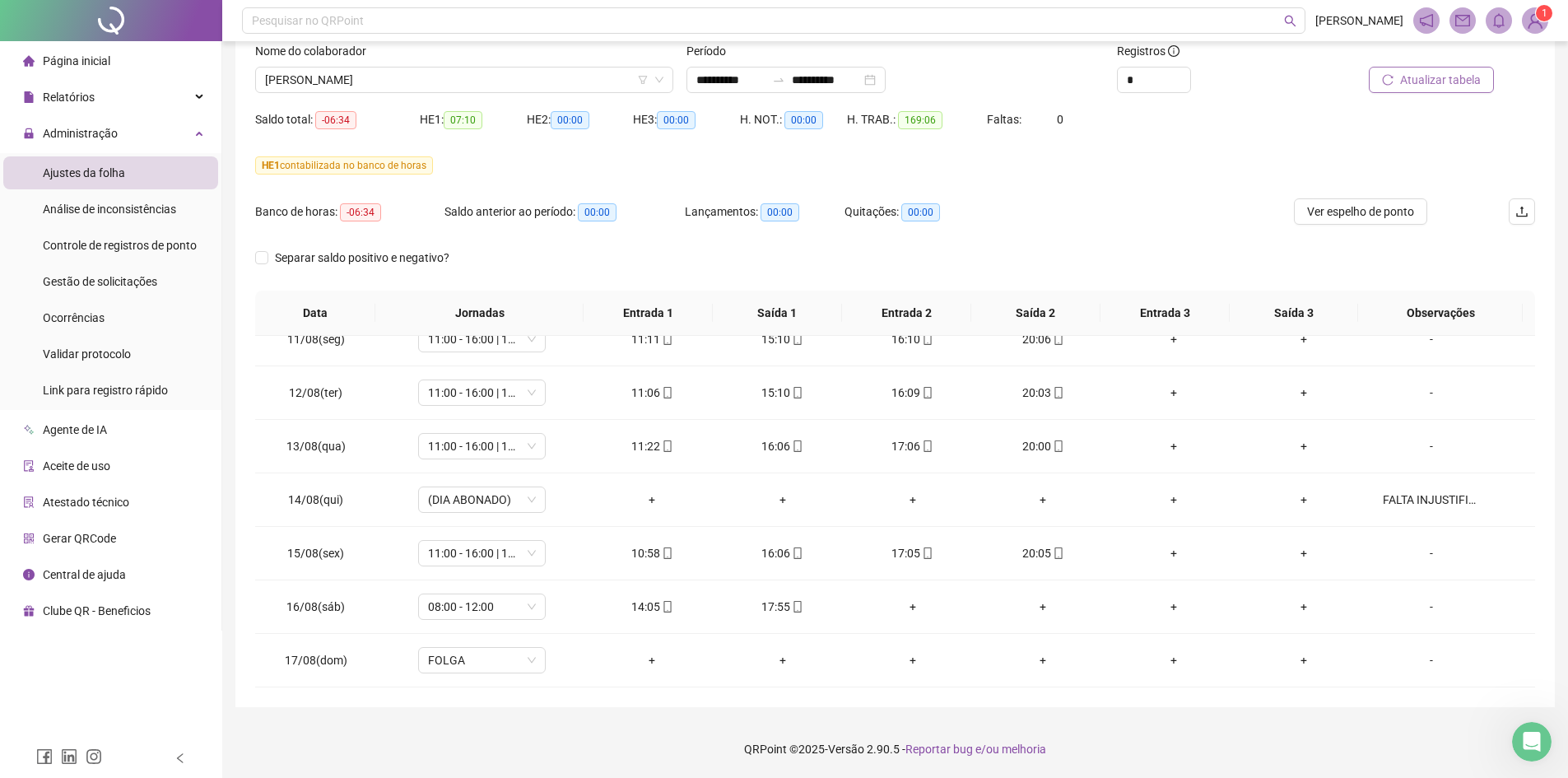
click at [1434, 88] on span "Atualizar tabela" at bounding box center [1441, 80] width 81 height 18
click at [1413, 662] on div "-" at bounding box center [1431, 661] width 97 height 18
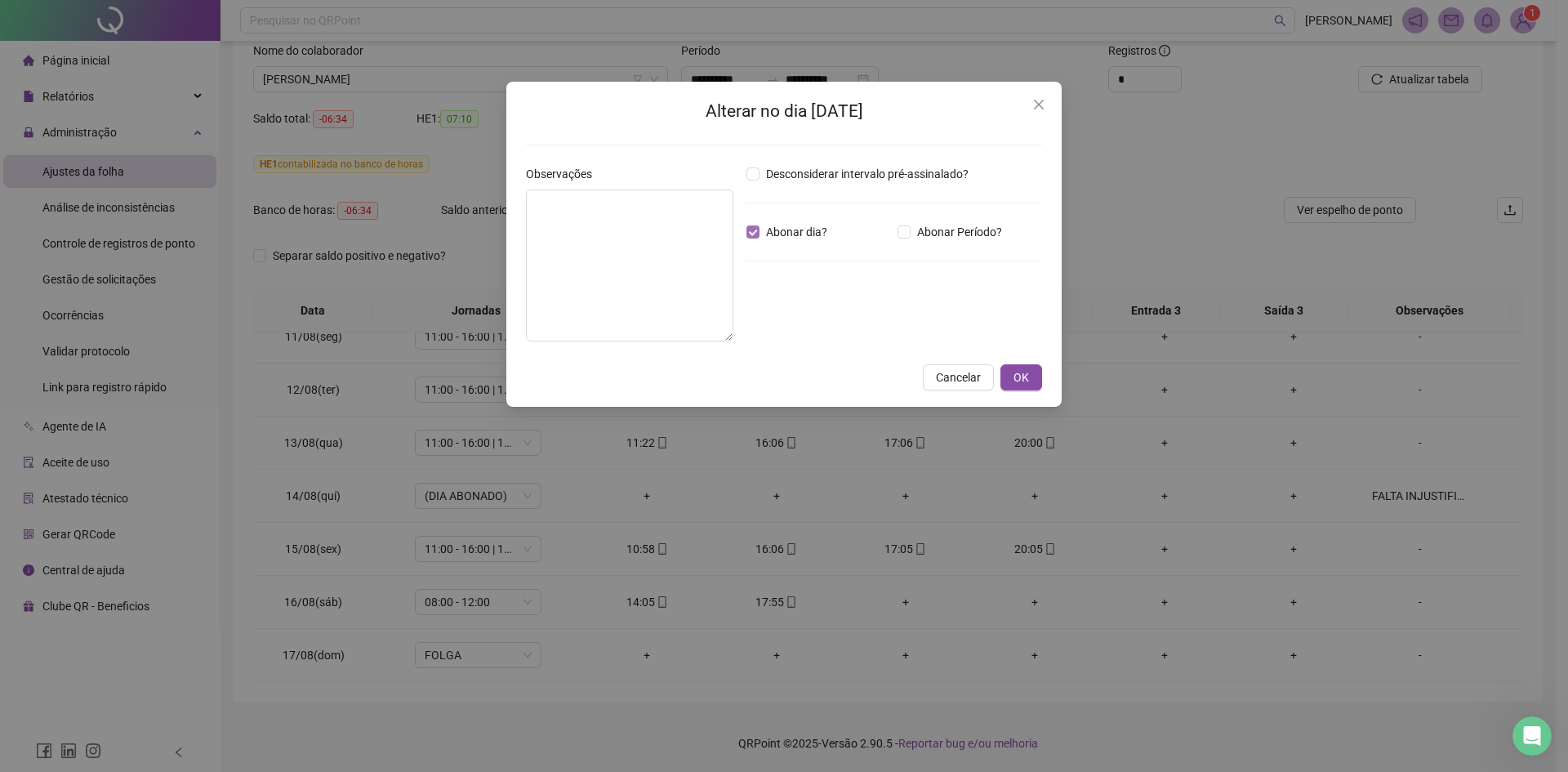
click at [784, 231] on span "Abonar dia?" at bounding box center [796, 232] width 74 height 18
click at [1029, 371] on button "OK" at bounding box center [1021, 377] width 42 height 27
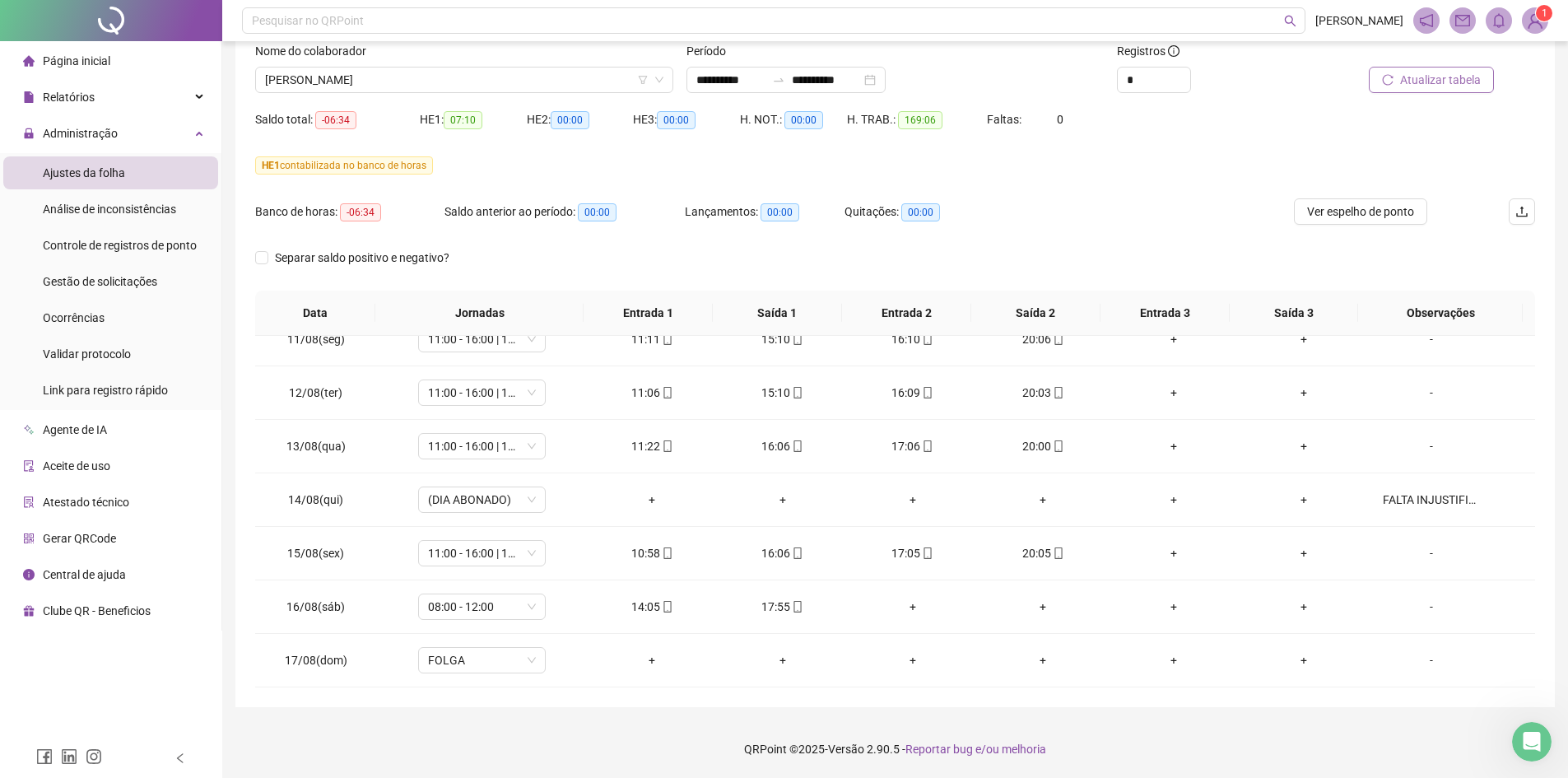
click at [1425, 88] on span "Atualizar tabela" at bounding box center [1441, 80] width 81 height 18
click at [274, 253] on span "Separar saldo positivo e negativo?" at bounding box center [362, 258] width 188 height 18
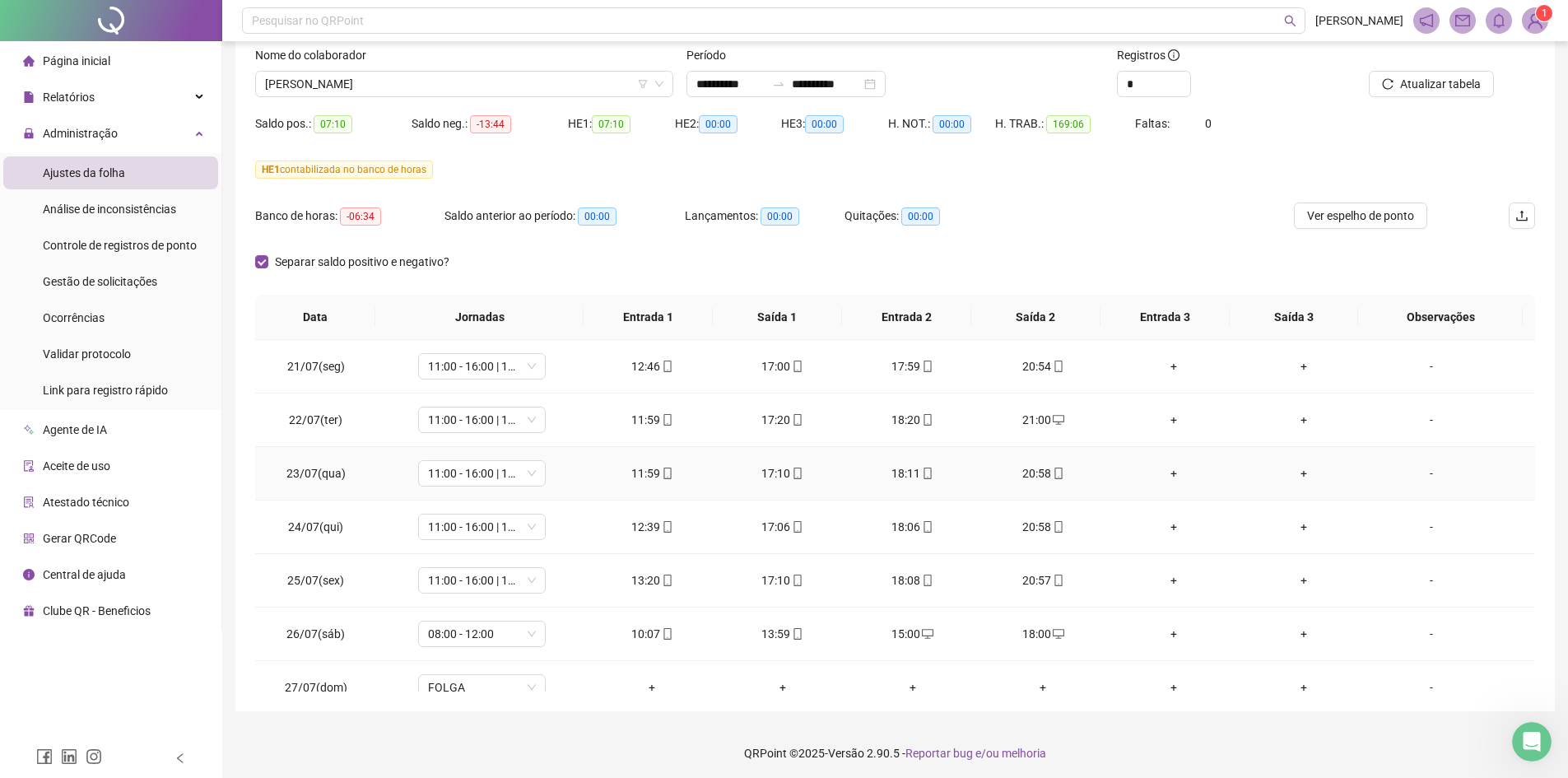
scroll to position [110, 0]
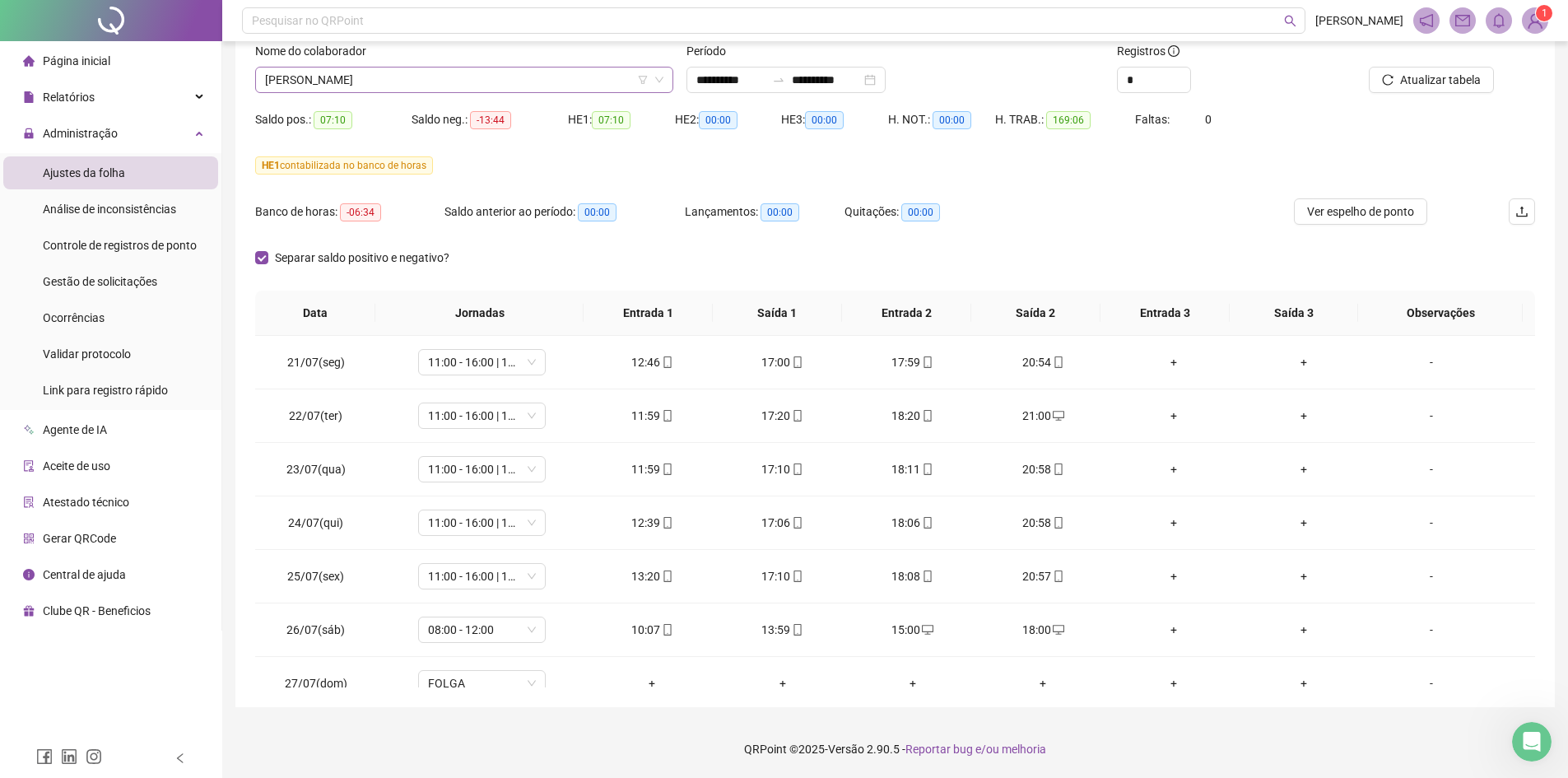
click at [436, 78] on span "[PERSON_NAME]" at bounding box center [464, 79] width 398 height 25
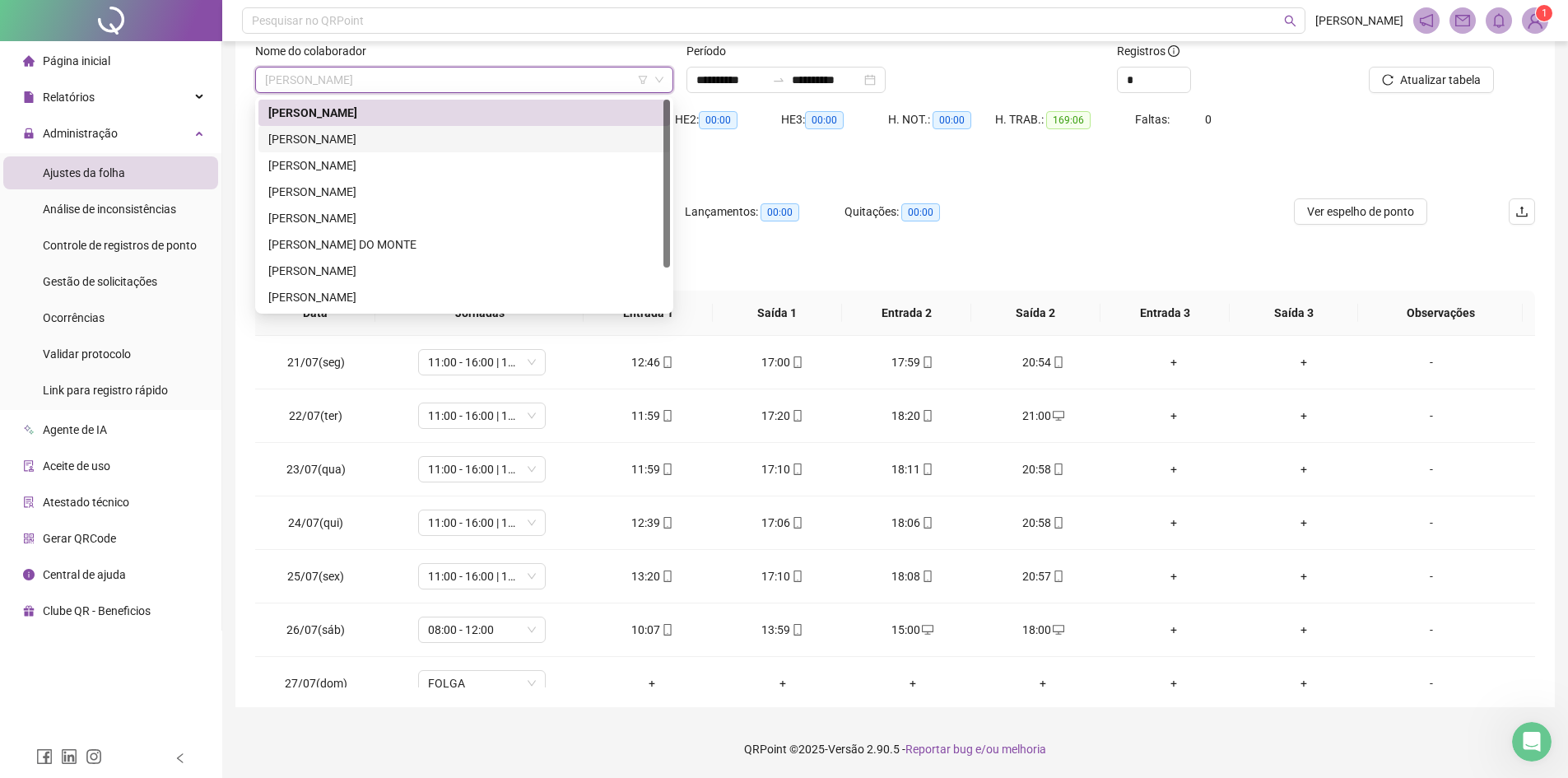
click at [468, 137] on div "[PERSON_NAME]" at bounding box center [463, 139] width 392 height 18
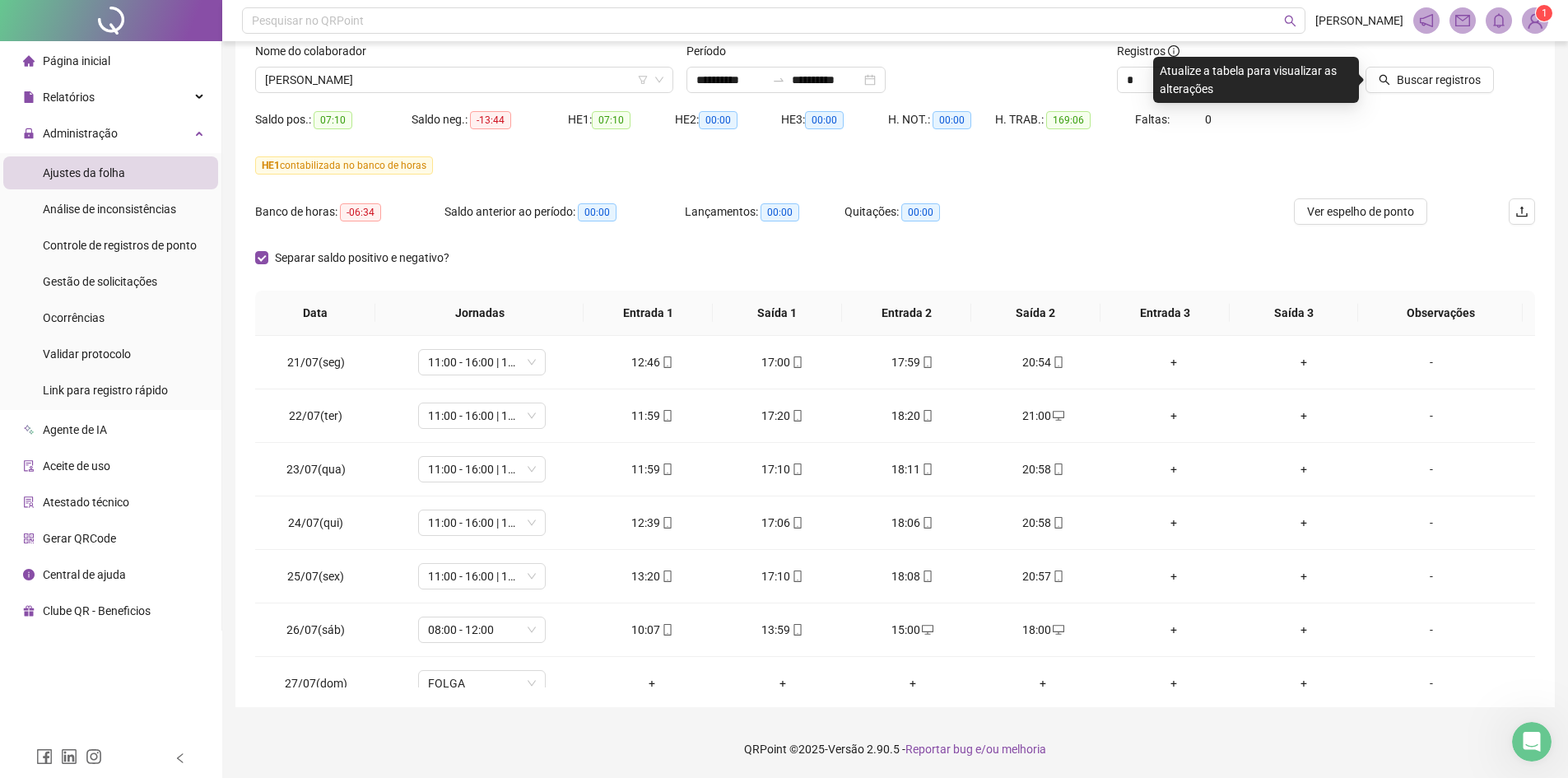
drag, startPoint x: 1412, startPoint y: 86, endPoint x: 1391, endPoint y: 100, distance: 25.2
click at [1412, 85] on span "Buscar registros" at bounding box center [1438, 80] width 84 height 18
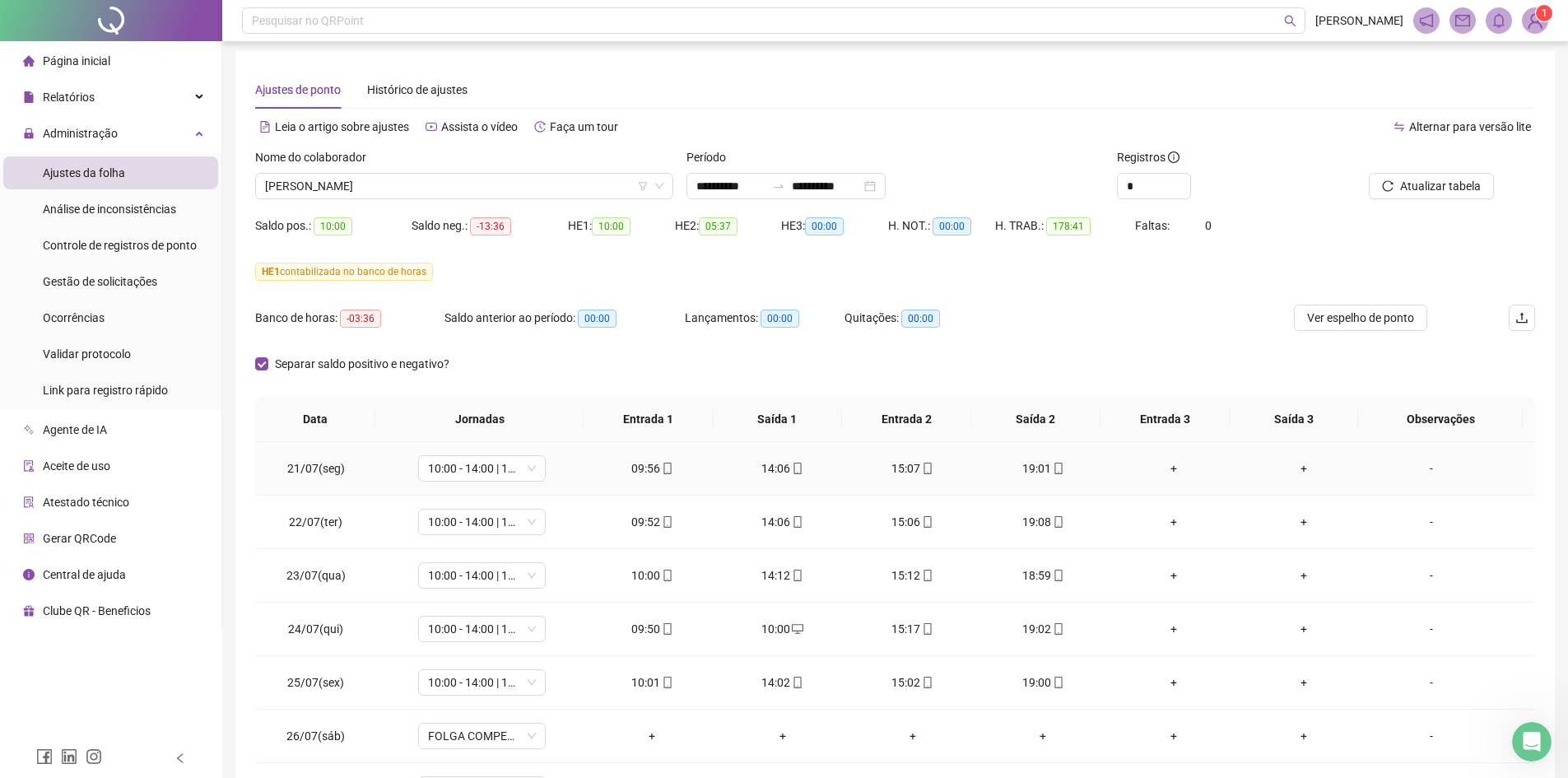
scroll to position [0, 0]
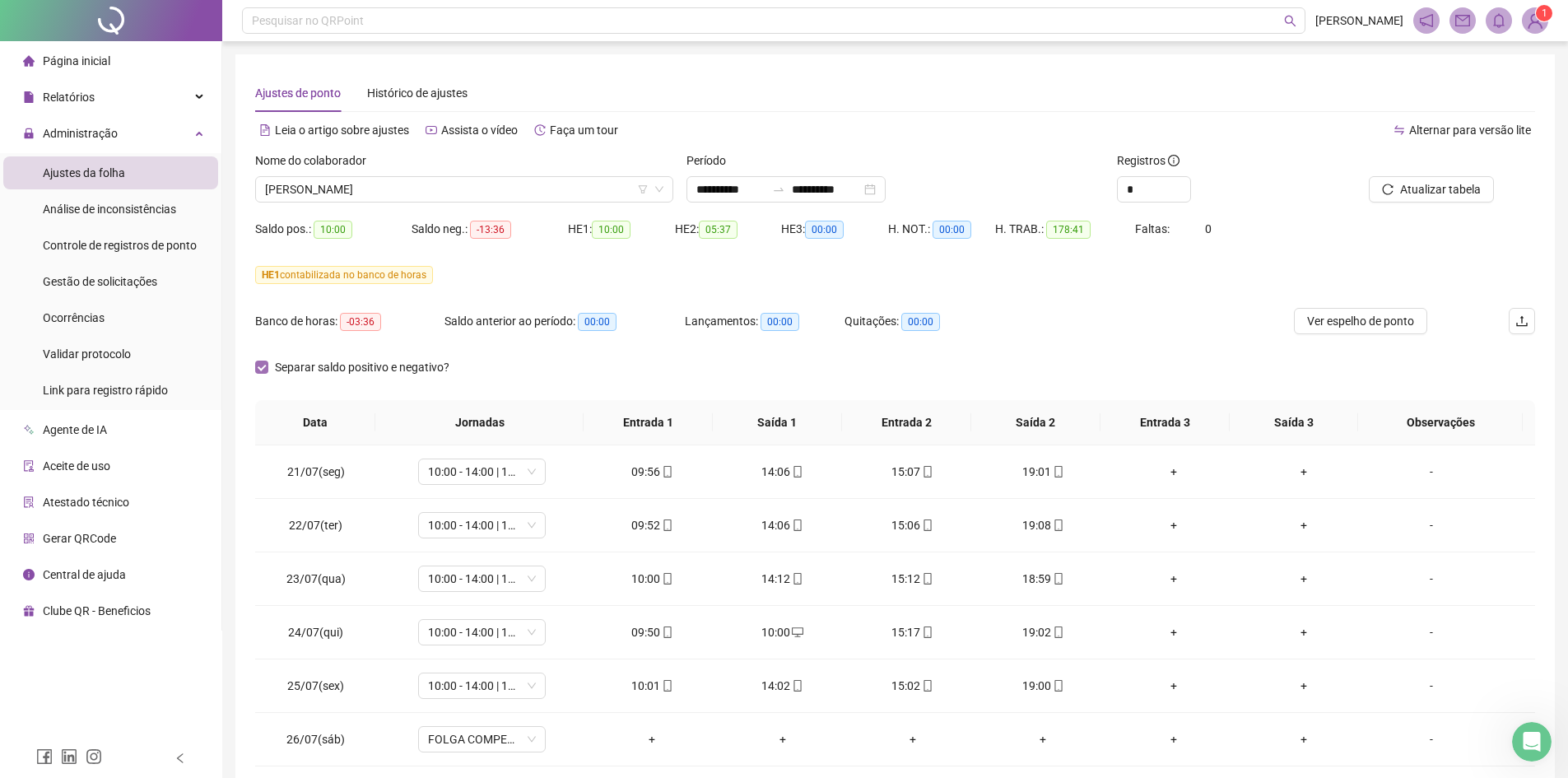
click at [268, 368] on span "Separar saldo positivo e negativo?" at bounding box center [362, 368] width 188 height 18
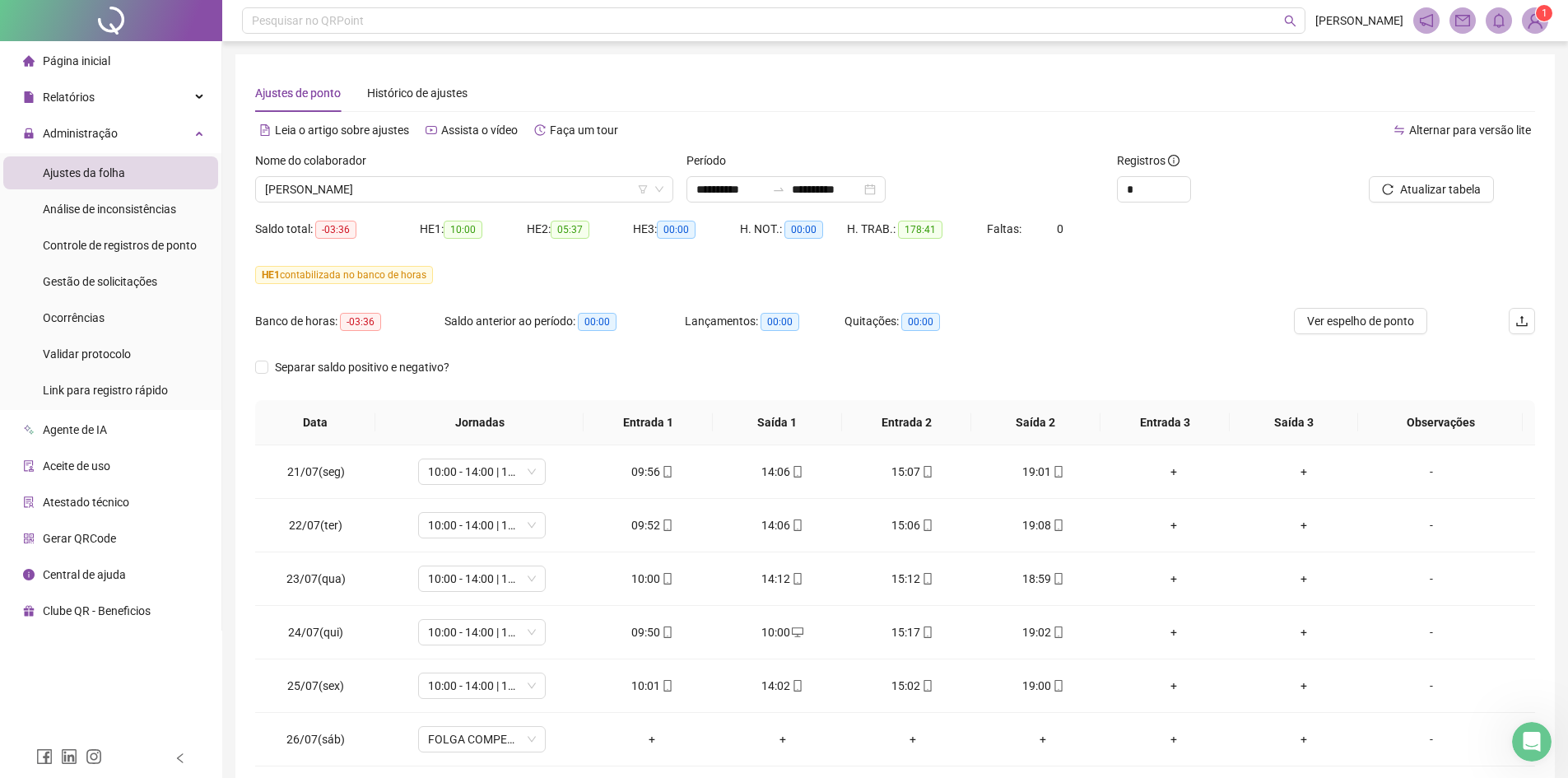
click at [566, 268] on div "HE 1 contabilizada no banco de horas" at bounding box center [895, 276] width 1280 height 18
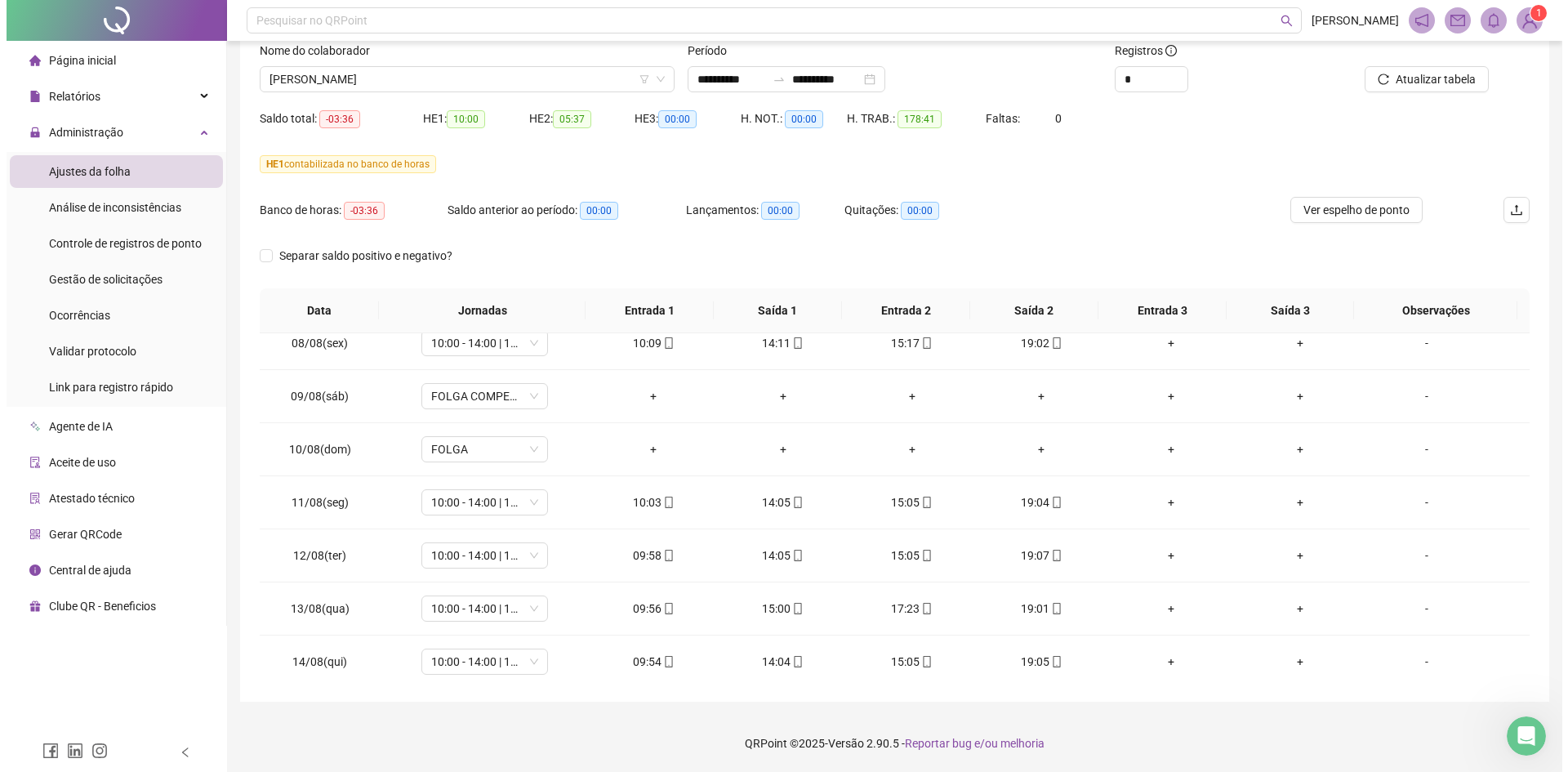
scroll to position [1138, 0]
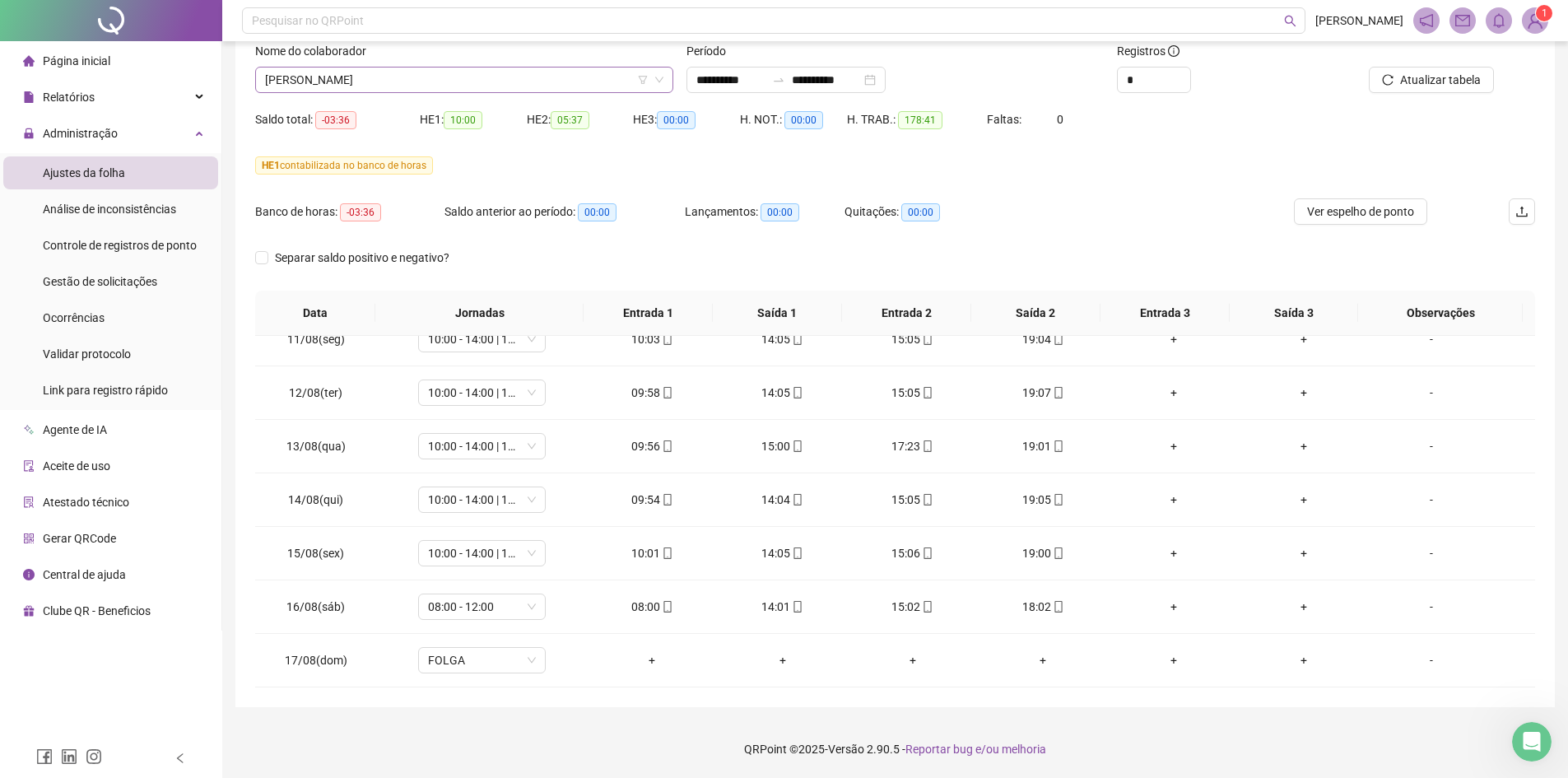
click at [381, 81] on span "[PERSON_NAME]" at bounding box center [464, 79] width 398 height 25
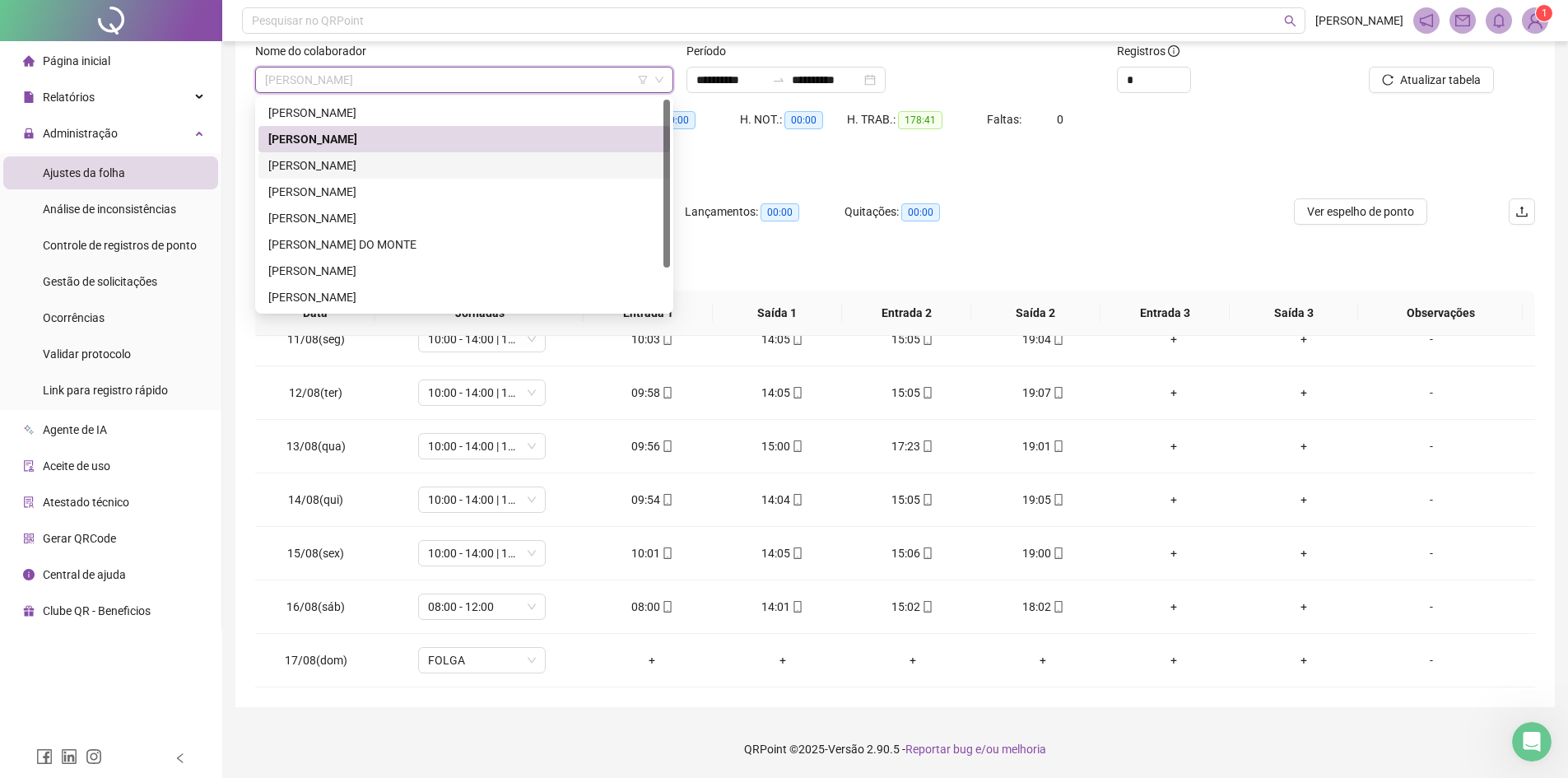
click at [401, 170] on div "[PERSON_NAME]" at bounding box center [463, 166] width 392 height 18
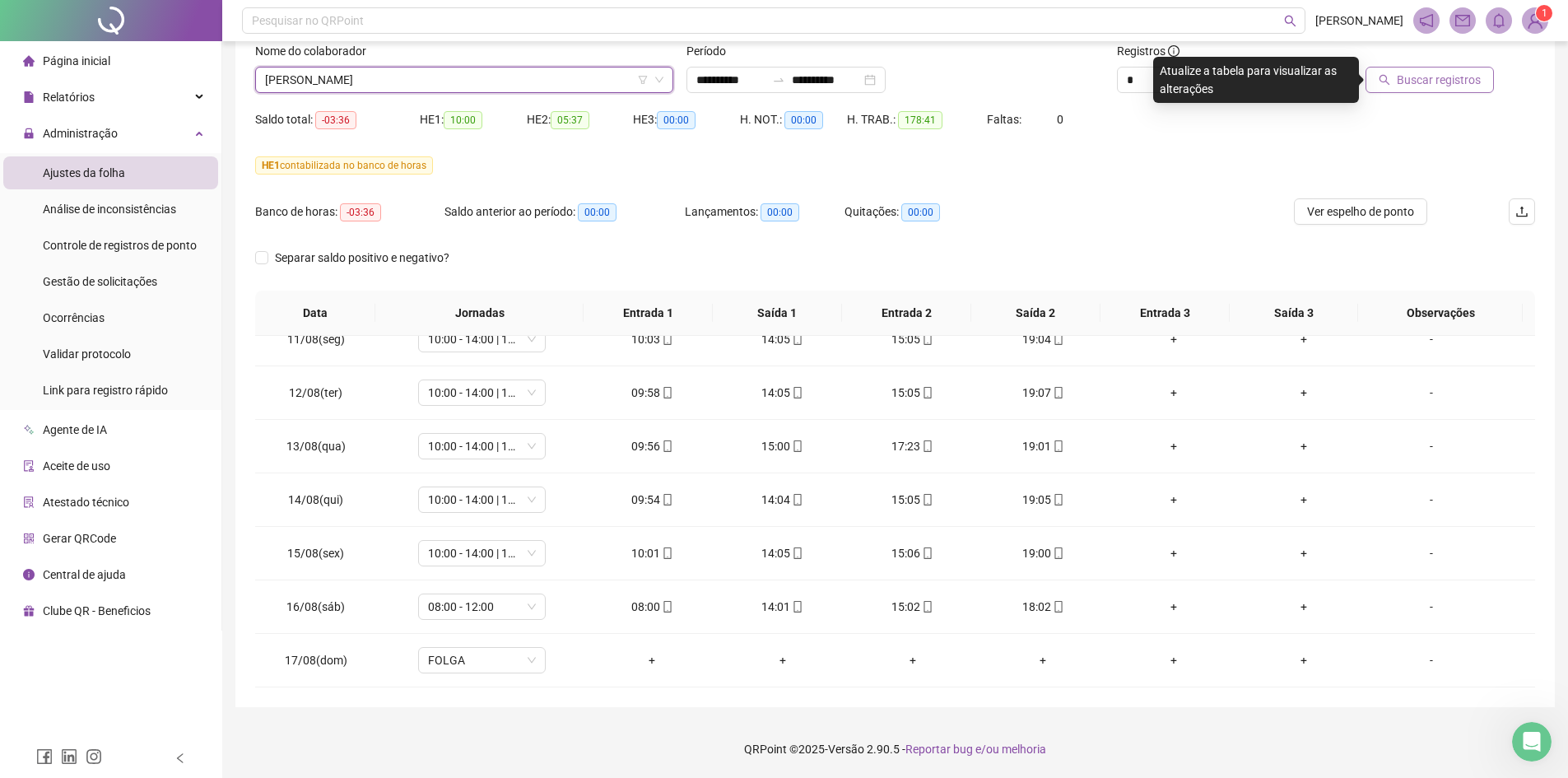
click at [1444, 86] on span "Buscar registros" at bounding box center [1438, 80] width 84 height 18
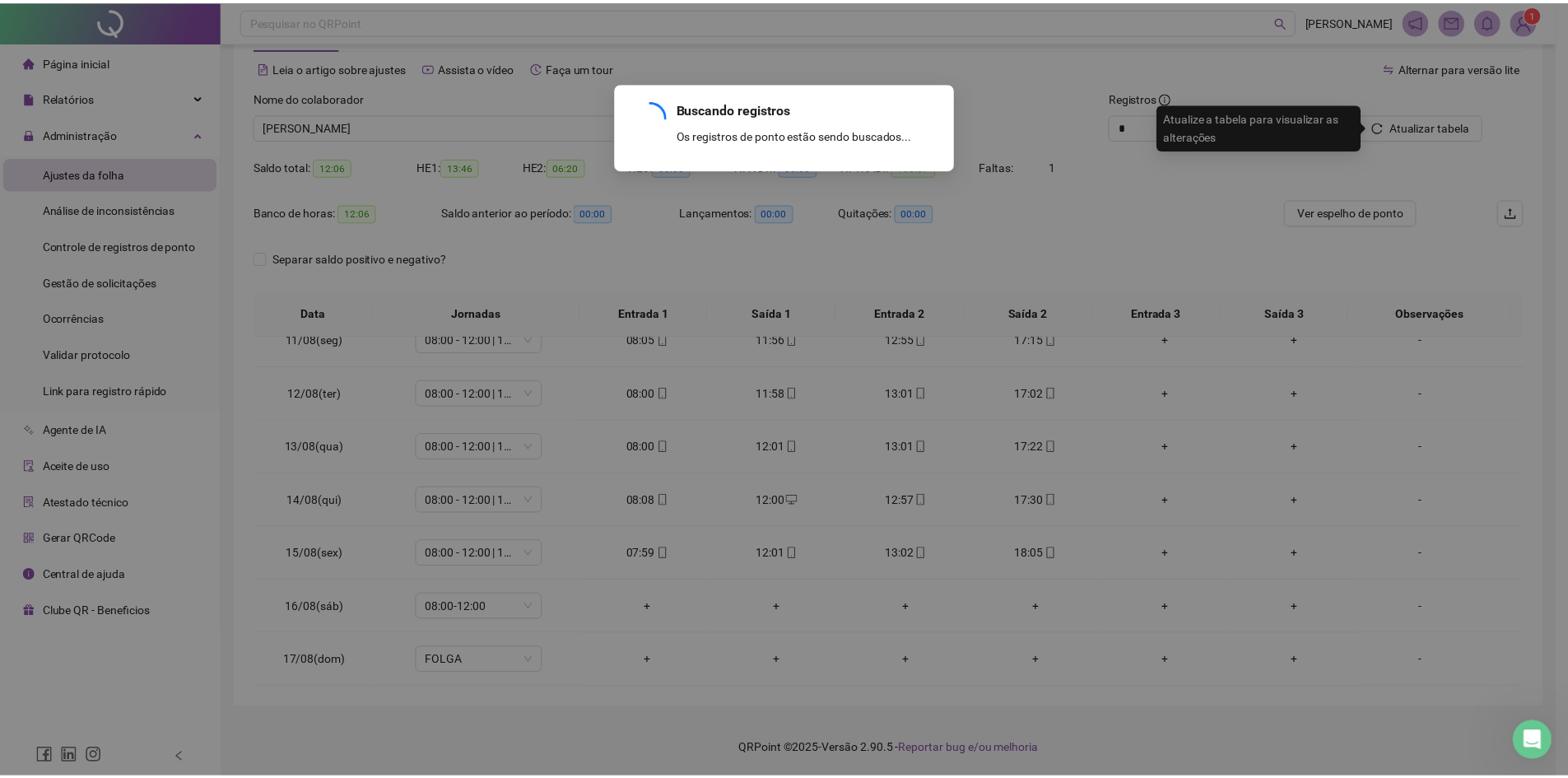
scroll to position [64, 0]
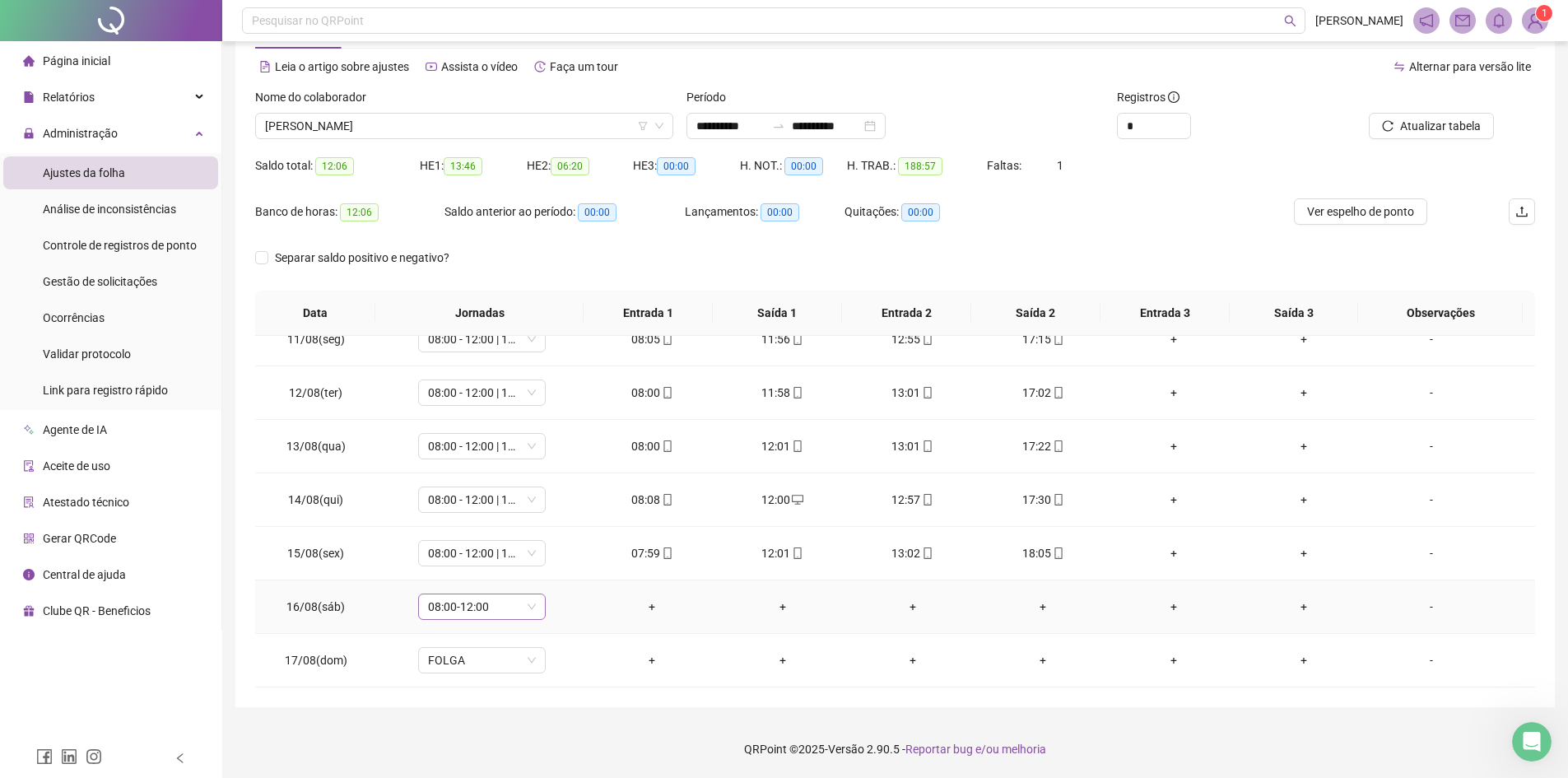
click at [488, 601] on span "08:00-12:00" at bounding box center [482, 607] width 108 height 25
click at [485, 388] on div "05:40 horas" at bounding box center [503, 389] width 169 height 27
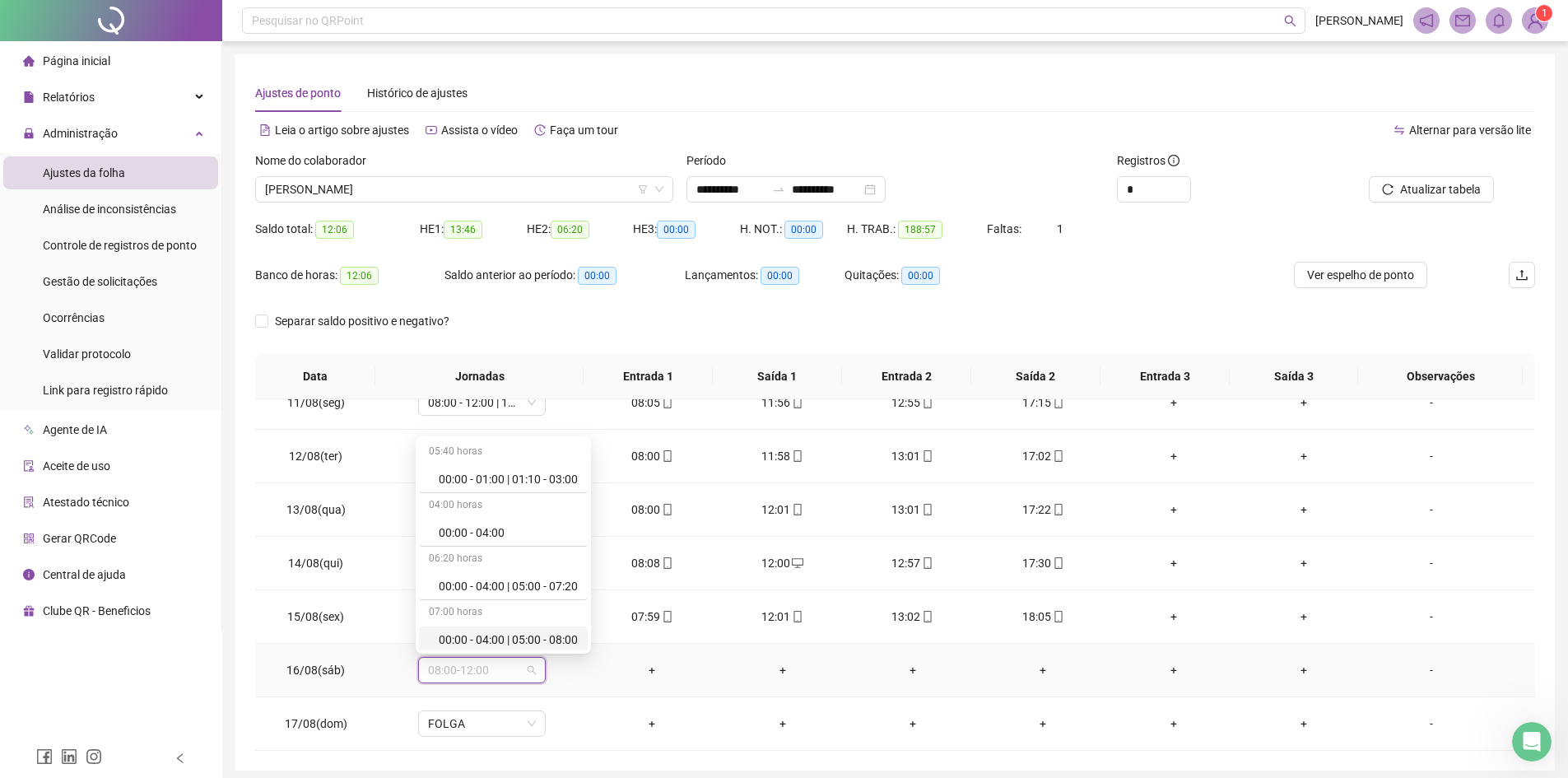
click at [477, 666] on span "08:00-12:00" at bounding box center [482, 670] width 108 height 25
type input "***"
click at [489, 632] on div "Folga compensatória" at bounding box center [493, 637] width 109 height 18
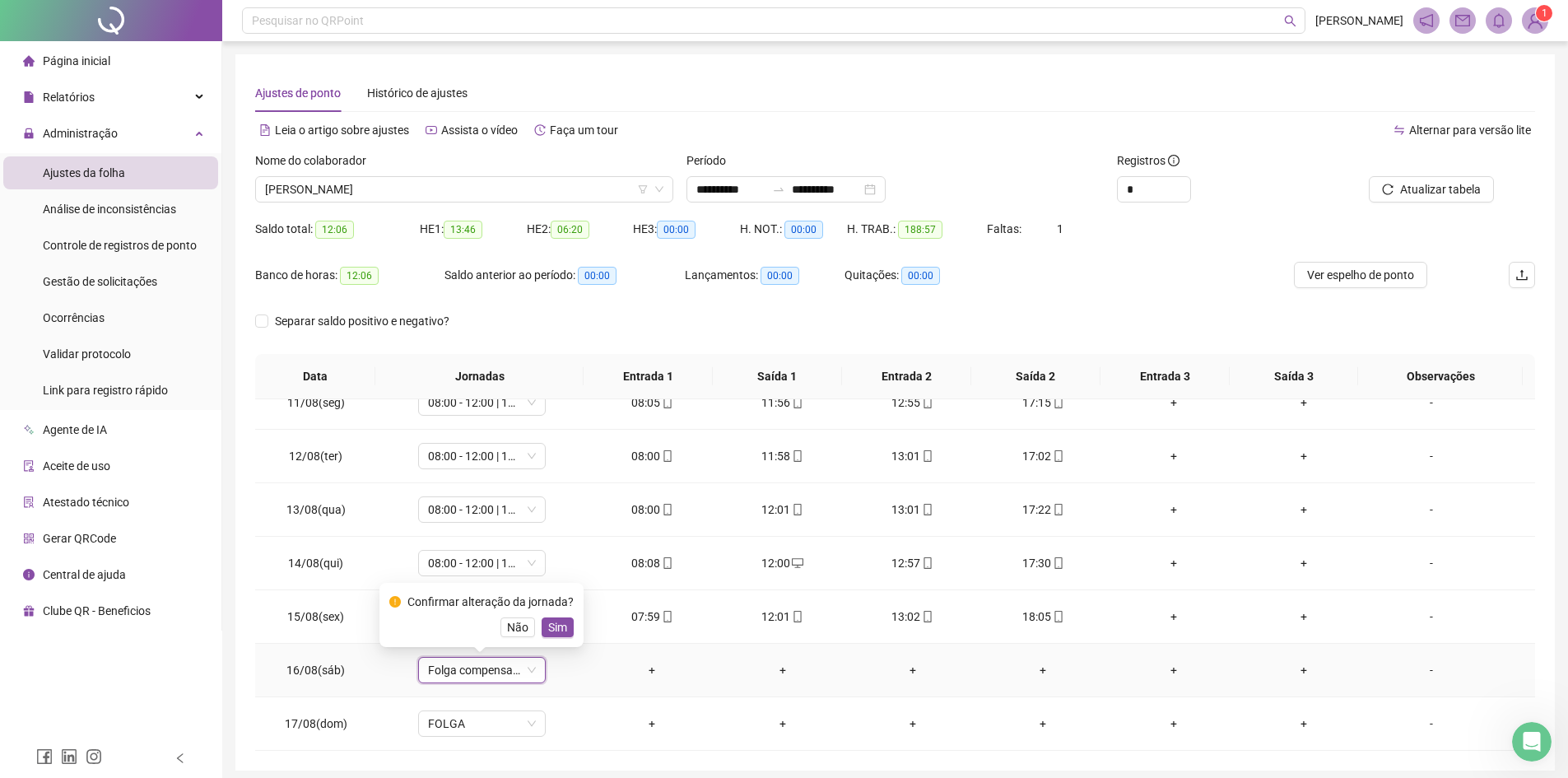
drag, startPoint x: 568, startPoint y: 621, endPoint x: 582, endPoint y: 617, distance: 14.6
click at [568, 621] on button "Sim" at bounding box center [557, 627] width 32 height 19
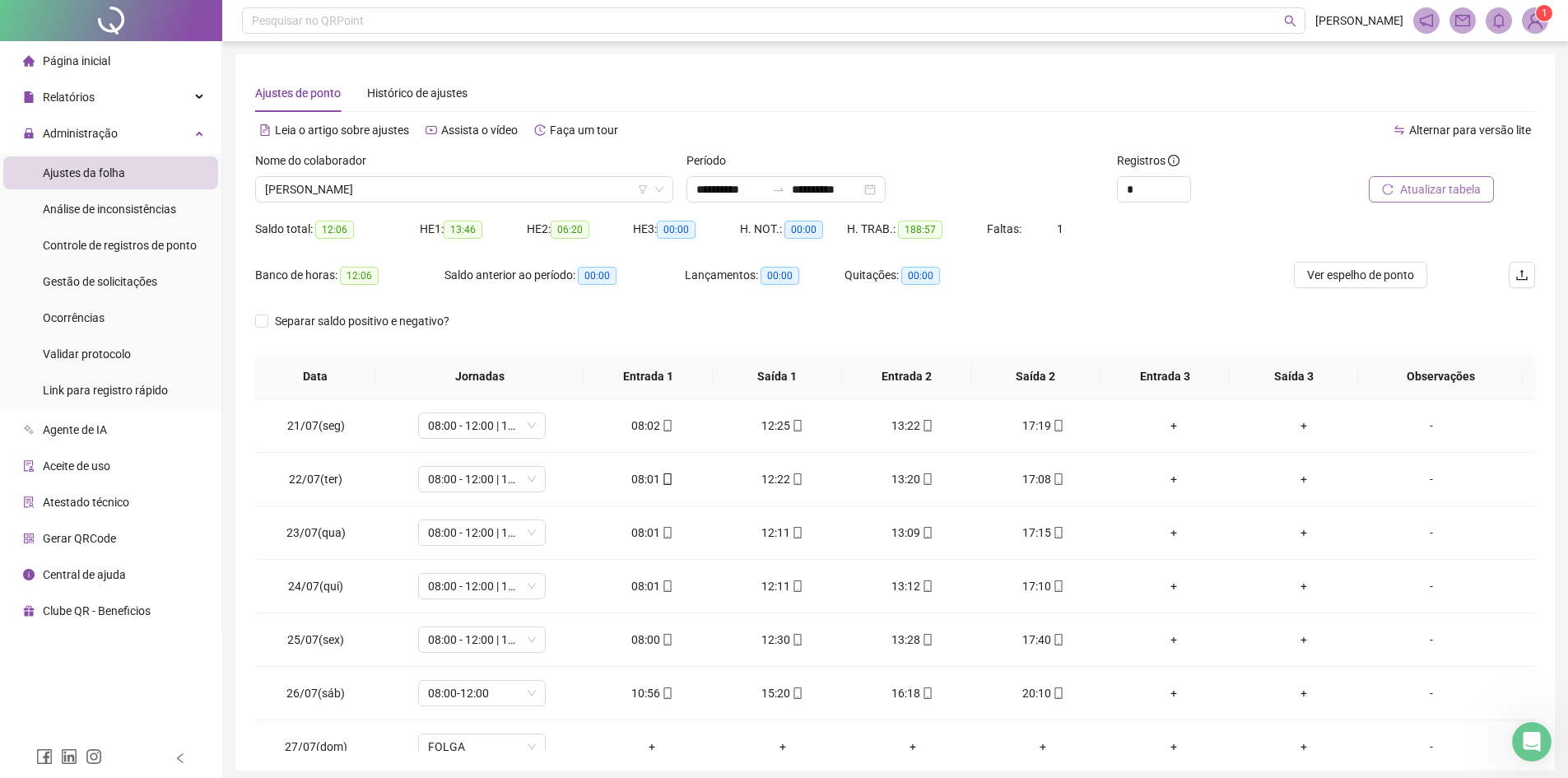
click at [1423, 199] on button "Atualizar tabela" at bounding box center [1432, 189] width 125 height 27
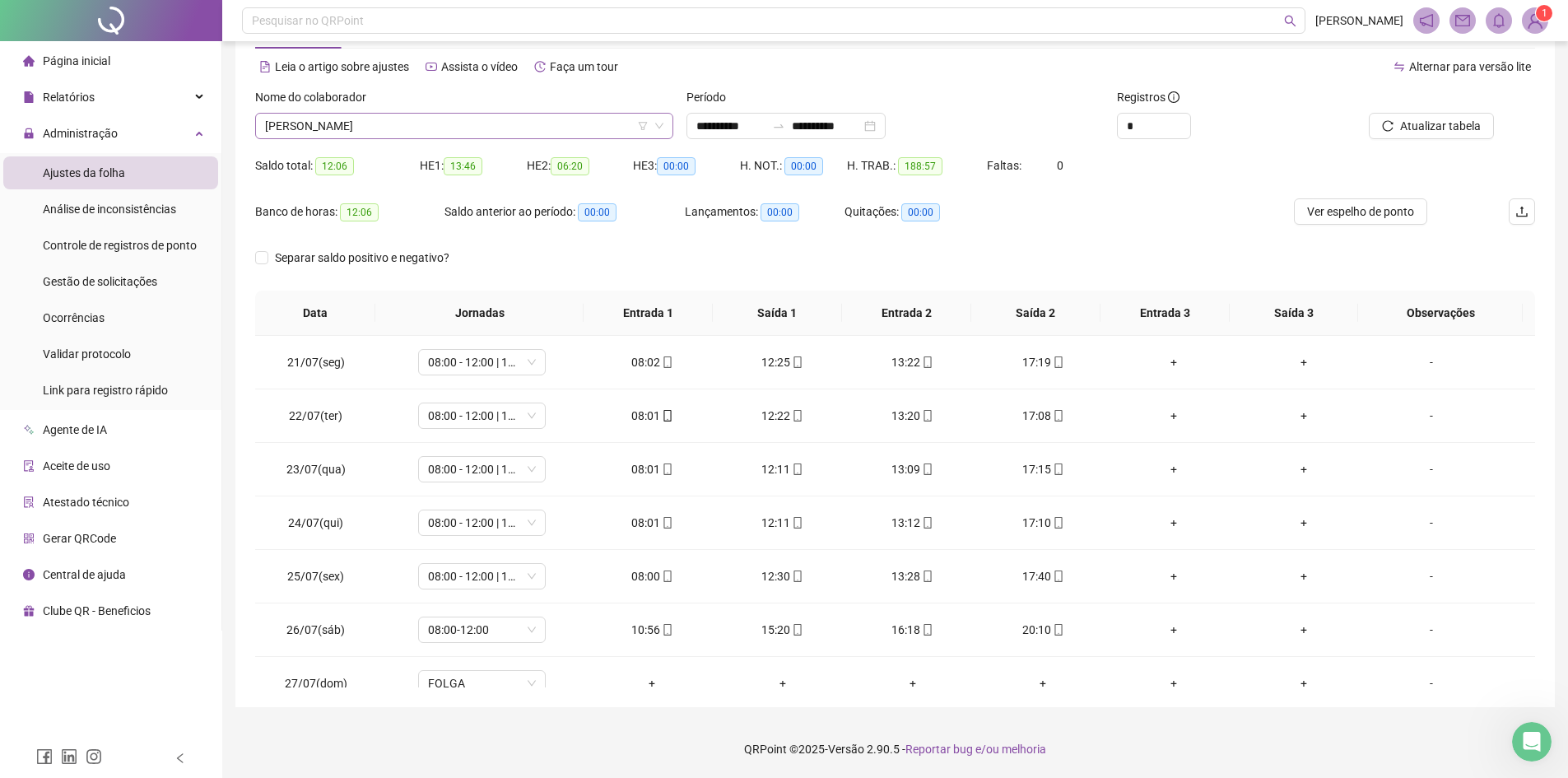
click at [368, 136] on span "[PERSON_NAME]" at bounding box center [464, 125] width 398 height 25
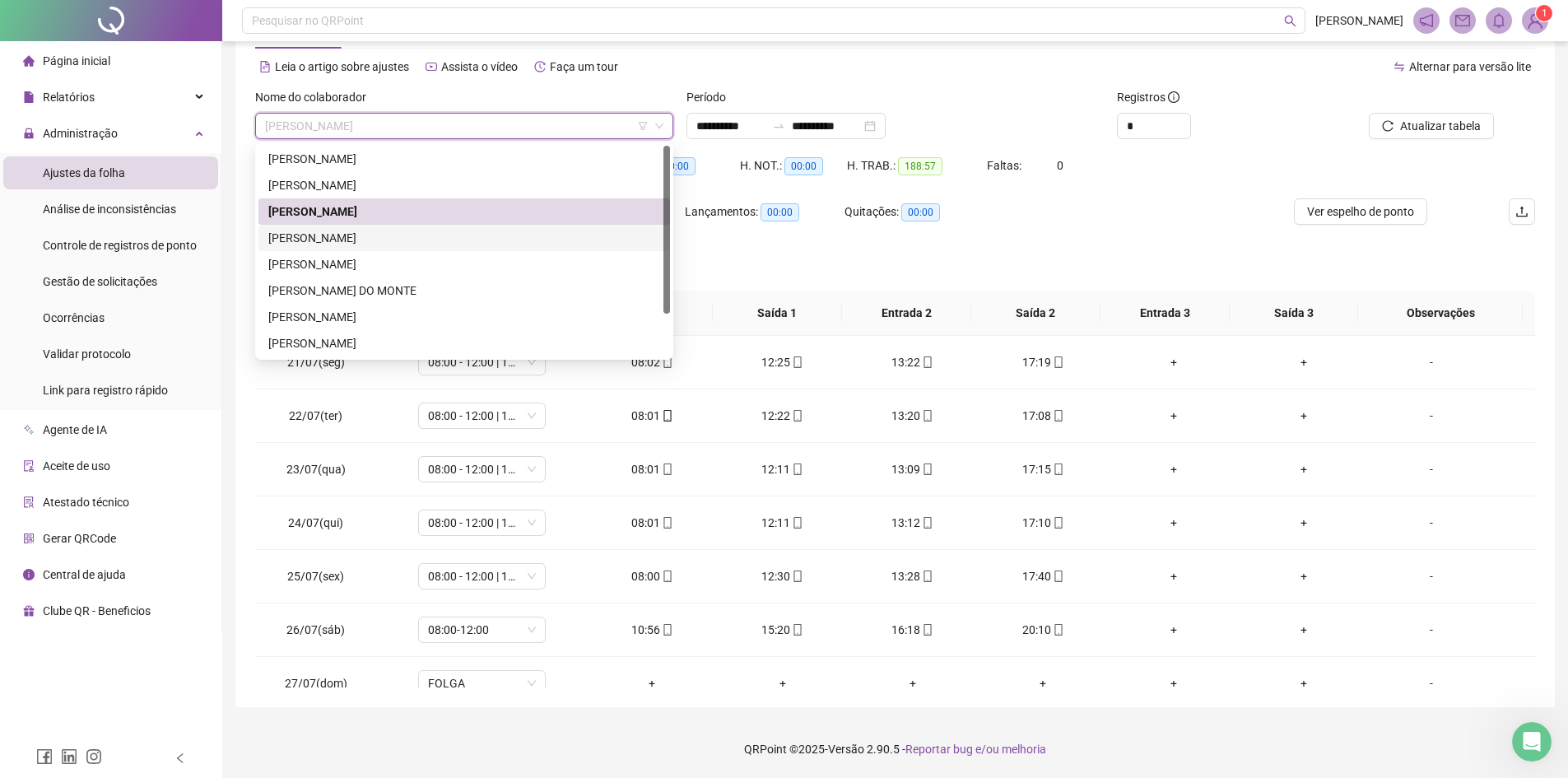
click at [368, 233] on div "[PERSON_NAME]" at bounding box center [463, 238] width 392 height 18
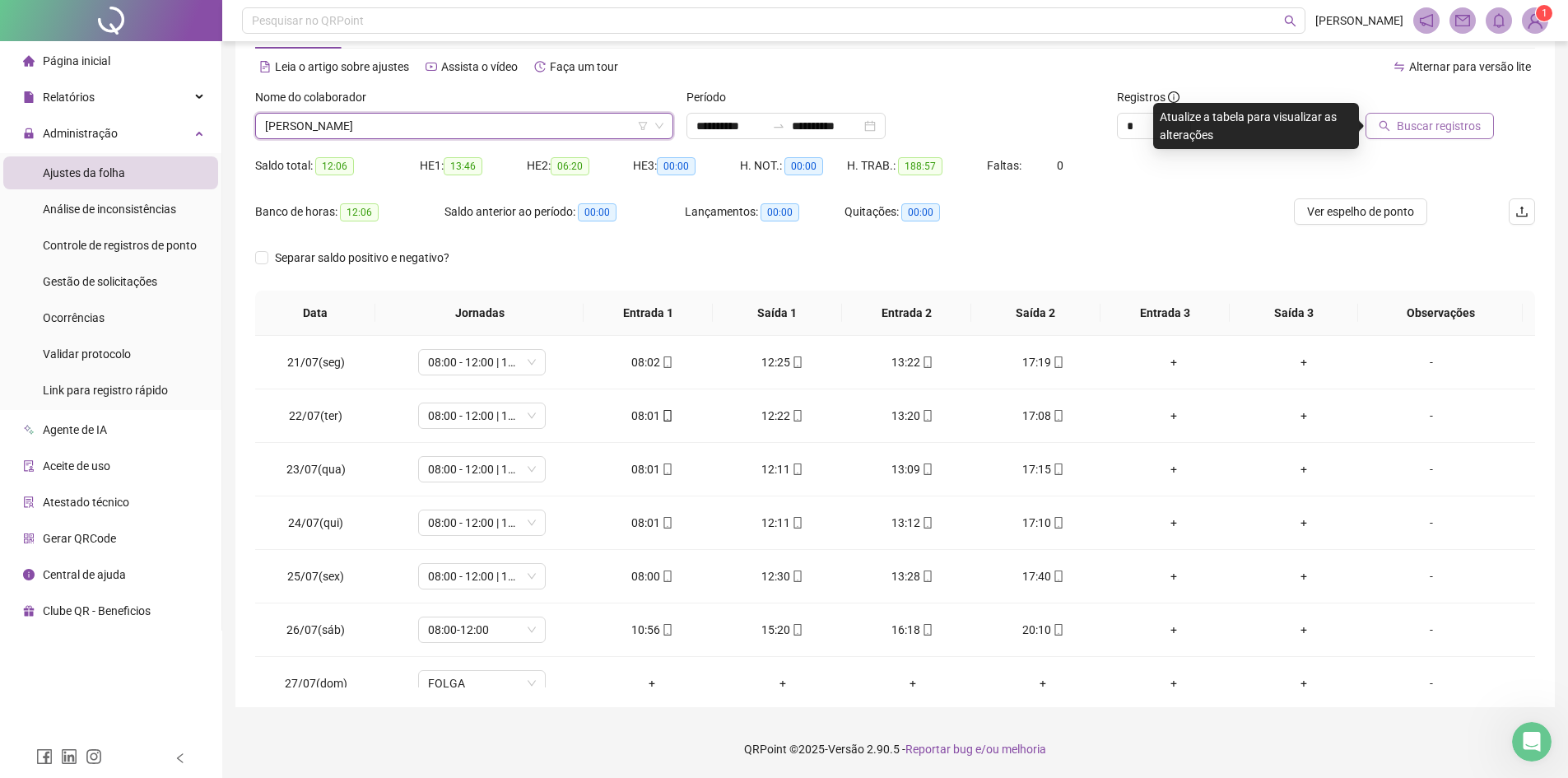
click at [1436, 131] on span "Buscar registros" at bounding box center [1438, 126] width 84 height 18
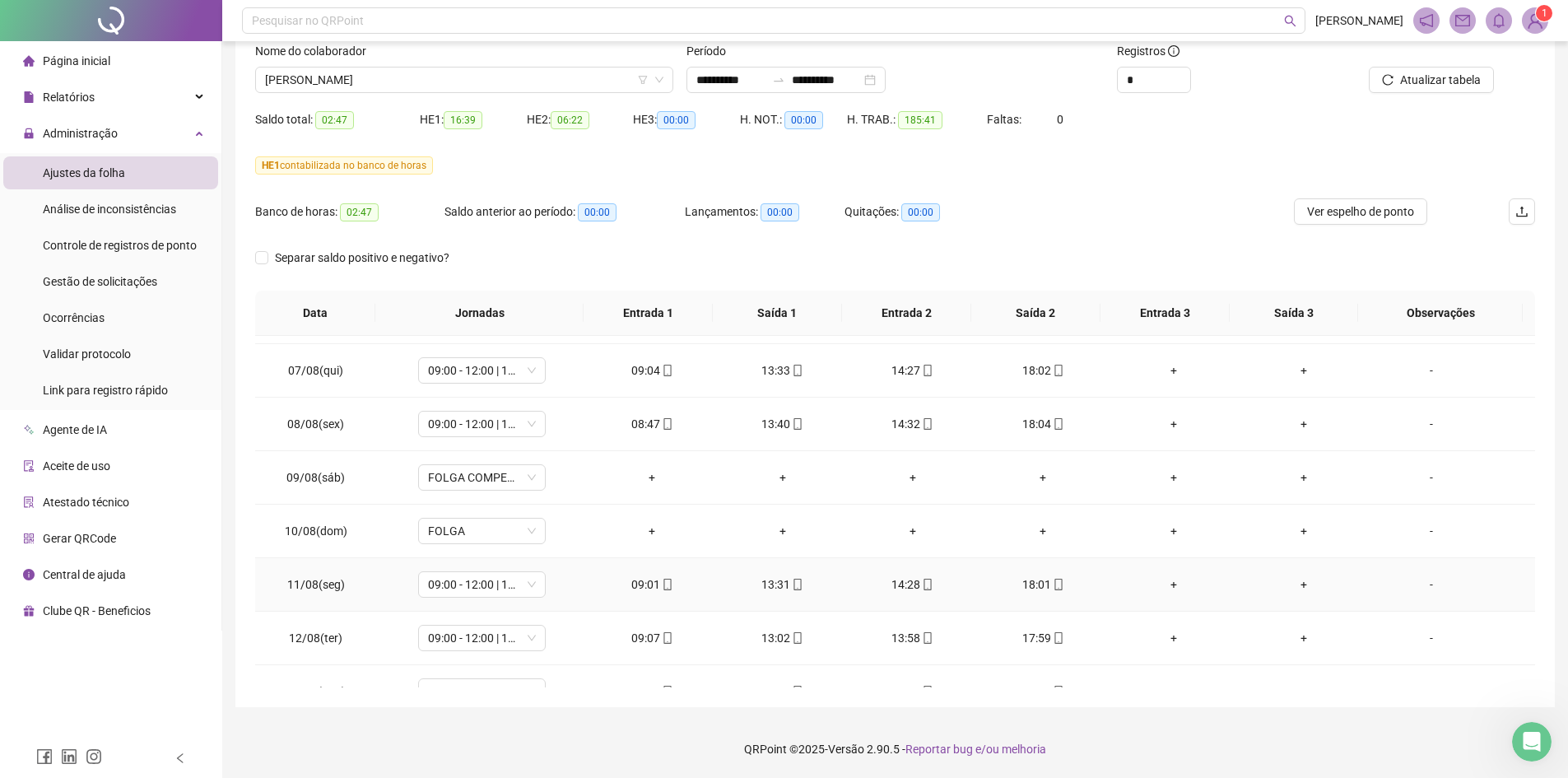
scroll to position [900, 0]
click at [360, 88] on span "[PERSON_NAME]" at bounding box center [464, 79] width 398 height 25
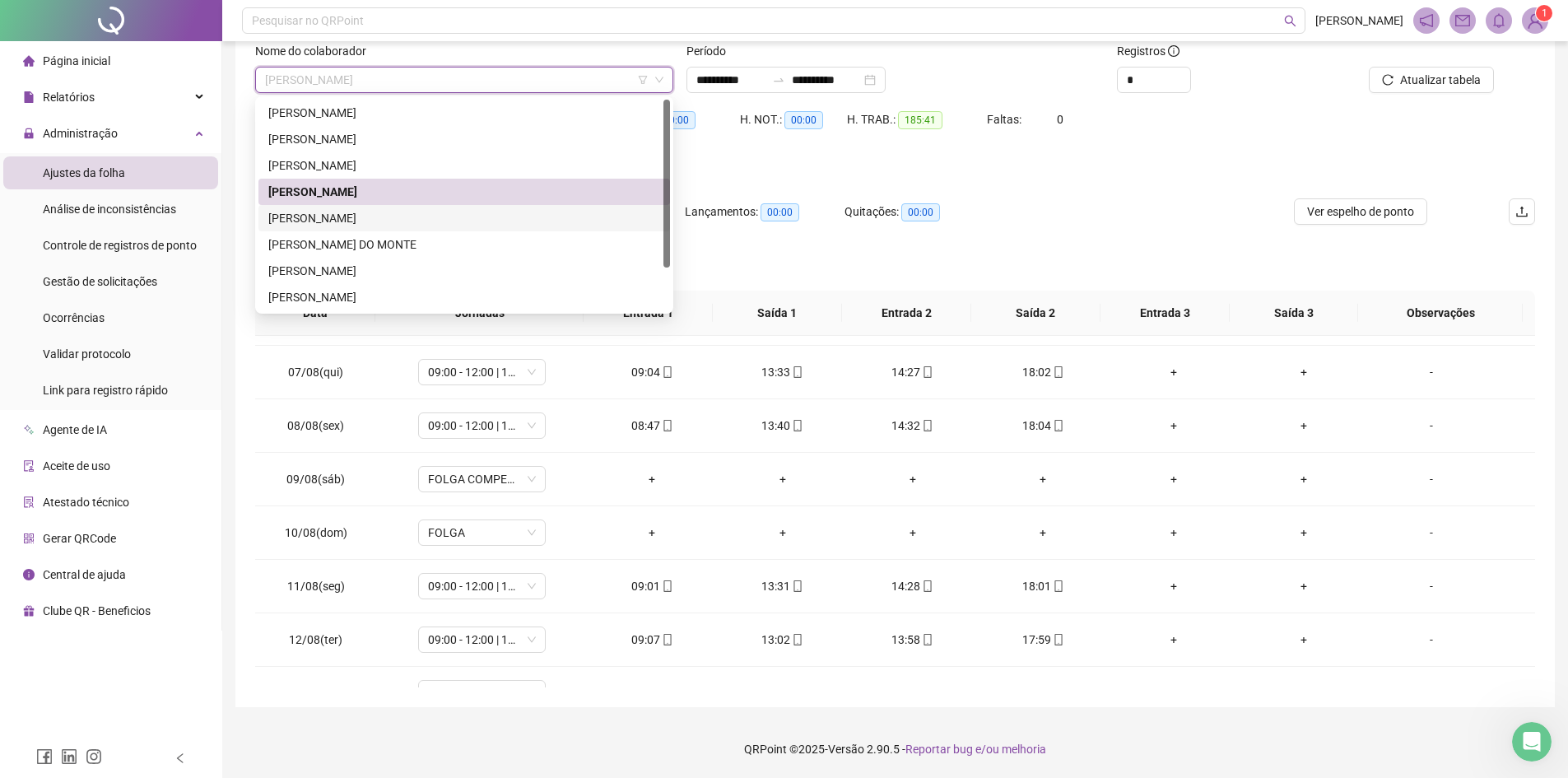
click at [367, 213] on div "[PERSON_NAME]" at bounding box center [463, 218] width 392 height 18
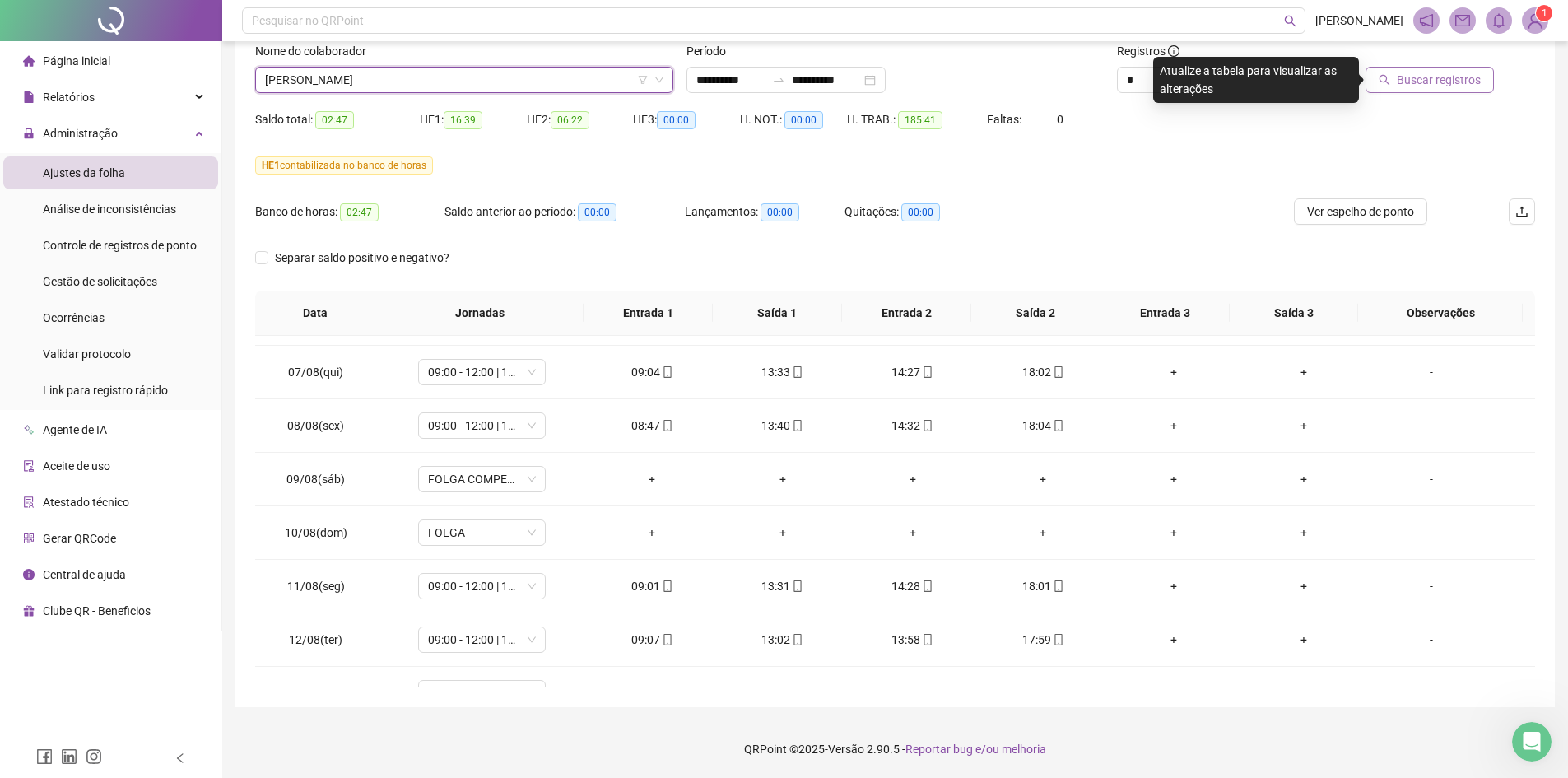
click at [1479, 88] on span "Buscar registros" at bounding box center [1438, 80] width 84 height 18
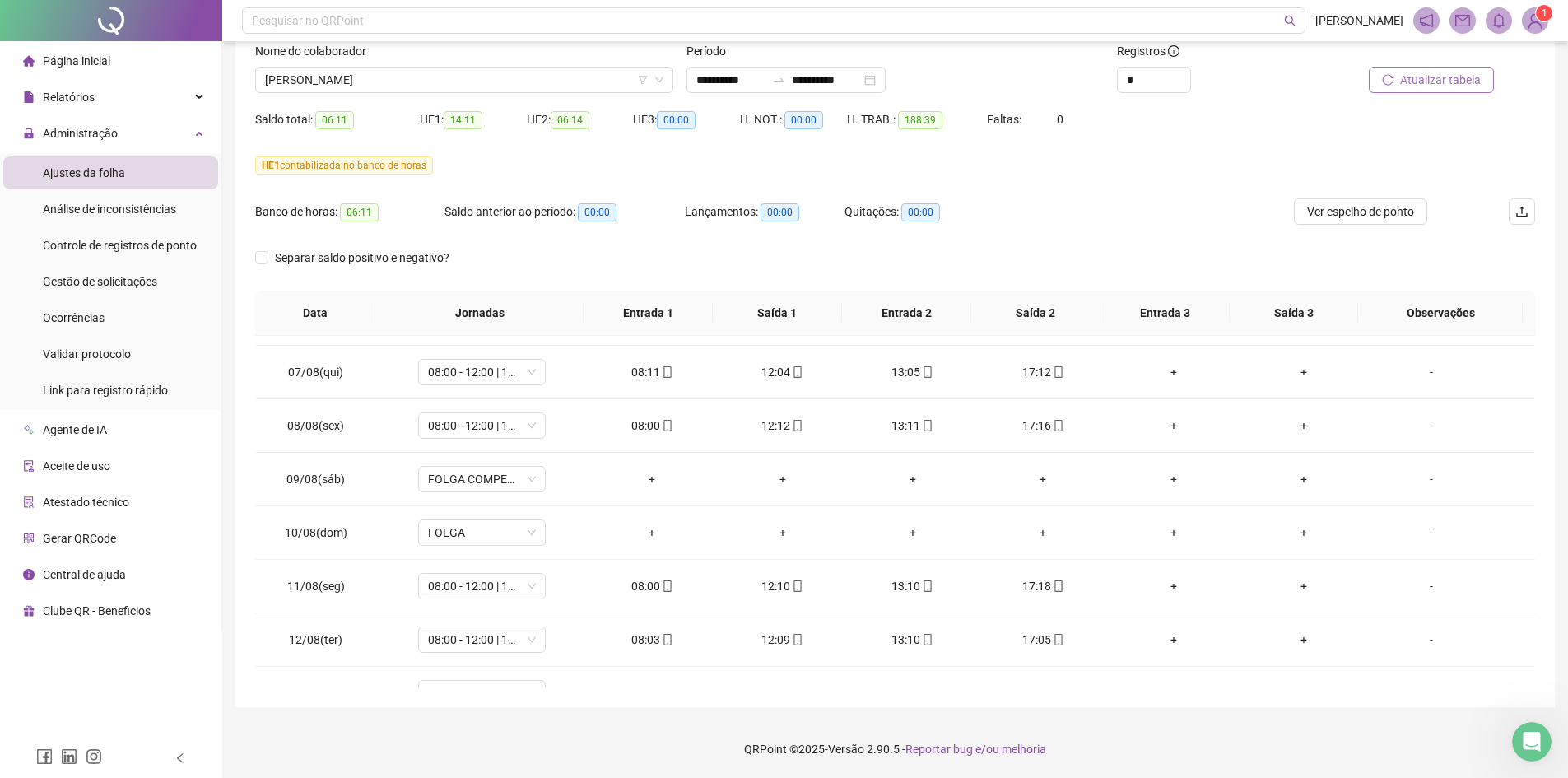
click at [1403, 81] on span "Atualizar tabela" at bounding box center [1441, 80] width 81 height 18
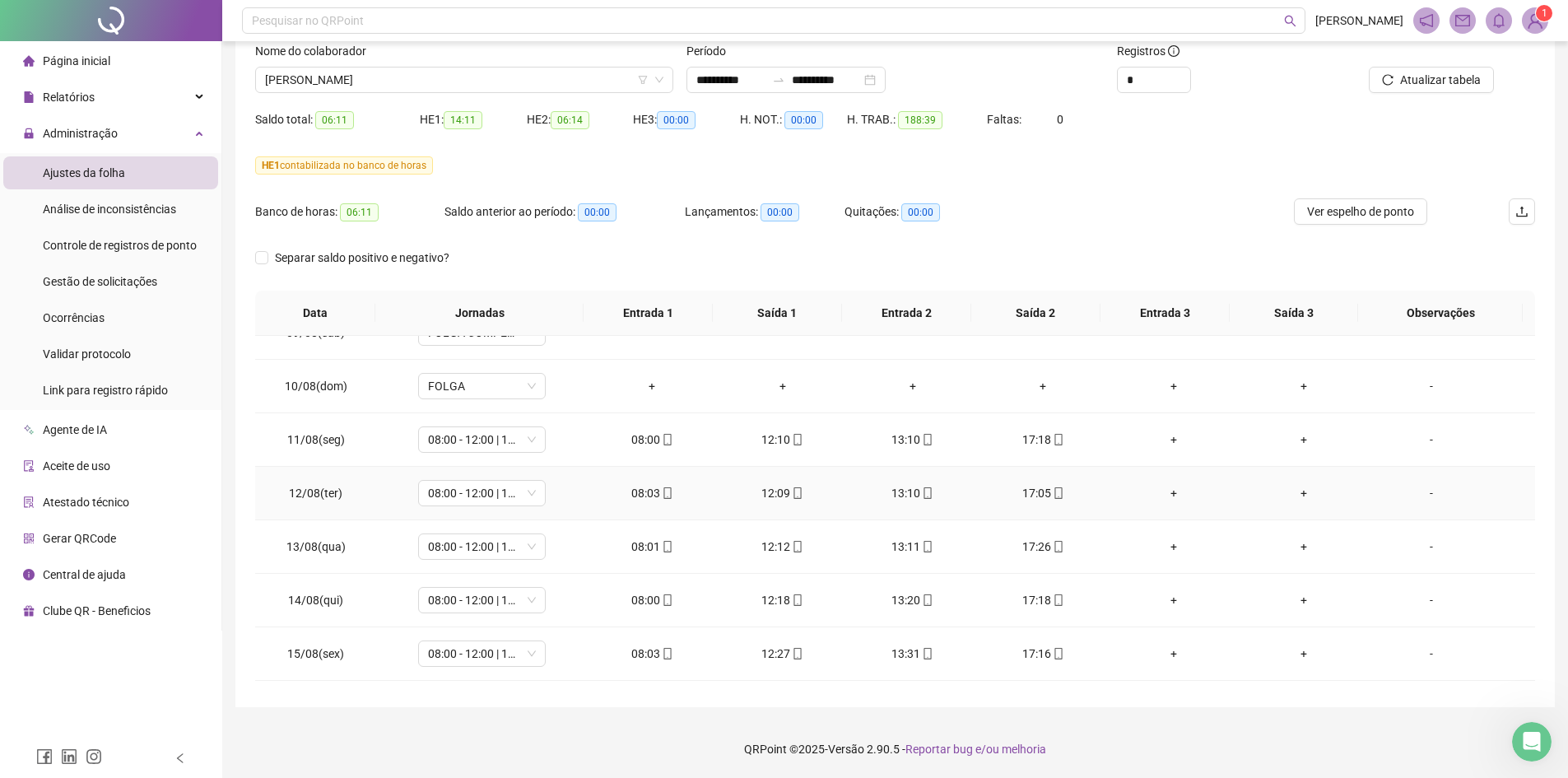
scroll to position [1147, 0]
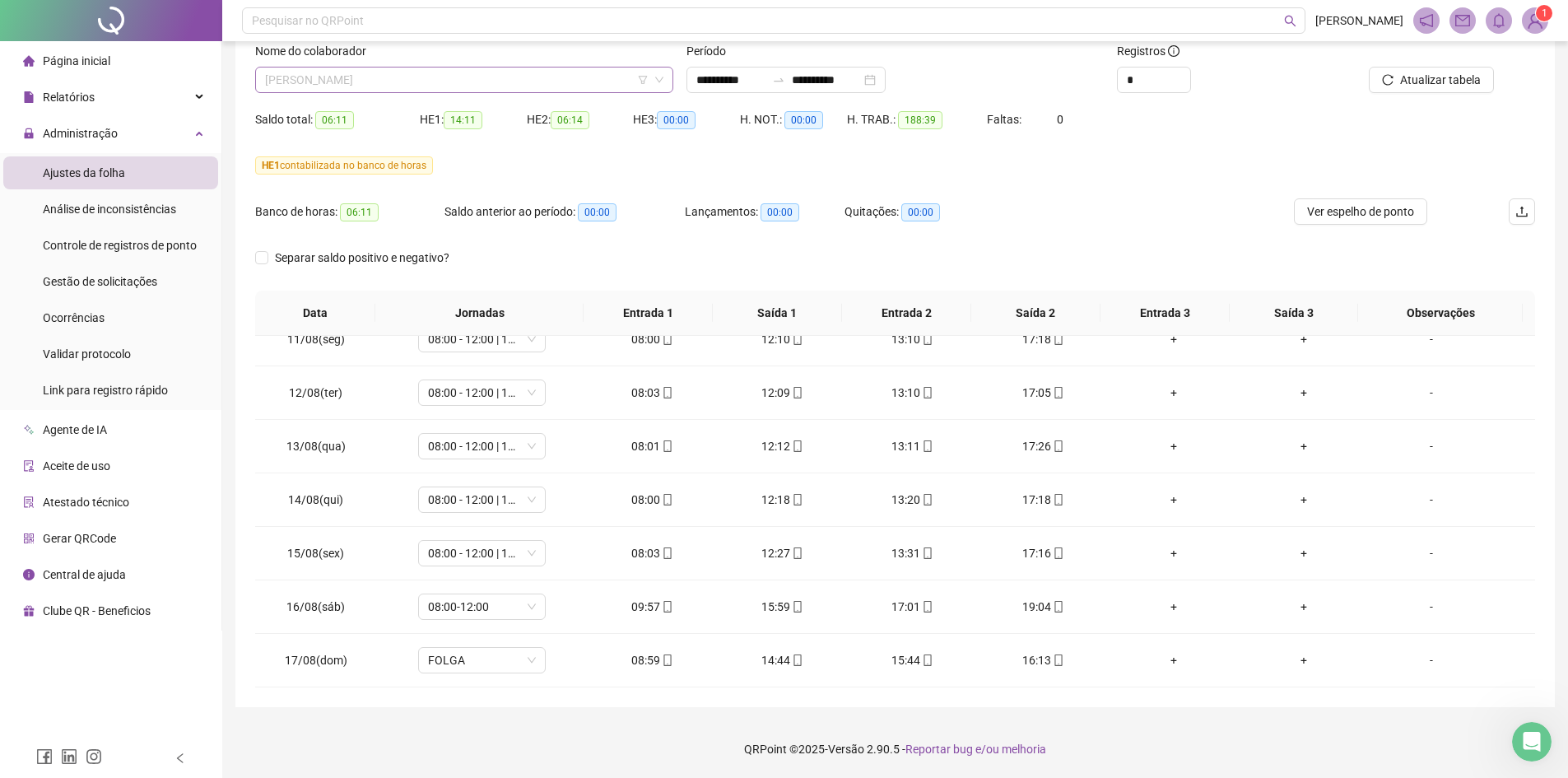
click at [357, 82] on span "[PERSON_NAME]" at bounding box center [464, 79] width 398 height 25
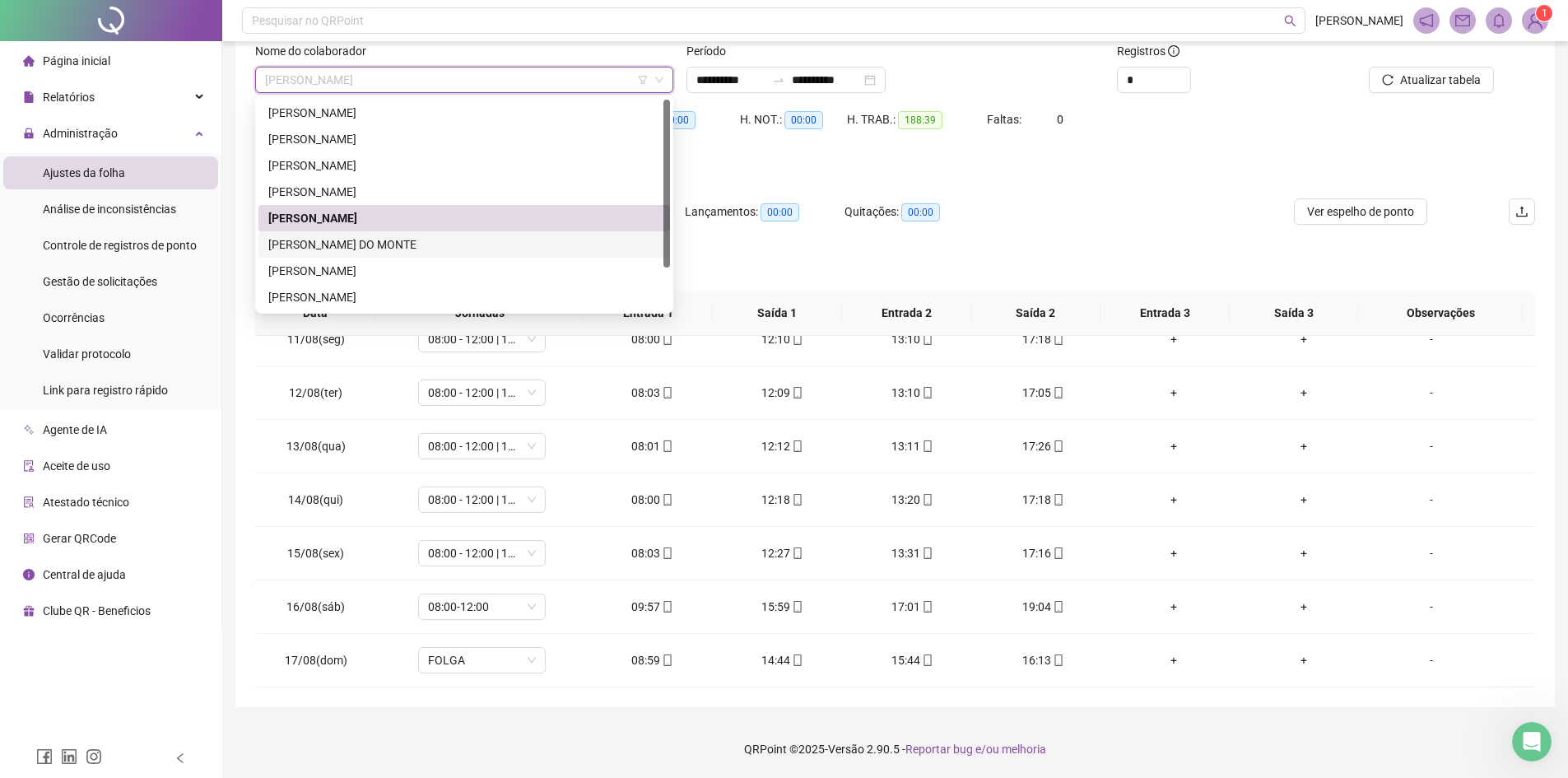
click at [373, 239] on div "[PERSON_NAME] DO MONTE" at bounding box center [463, 244] width 392 height 18
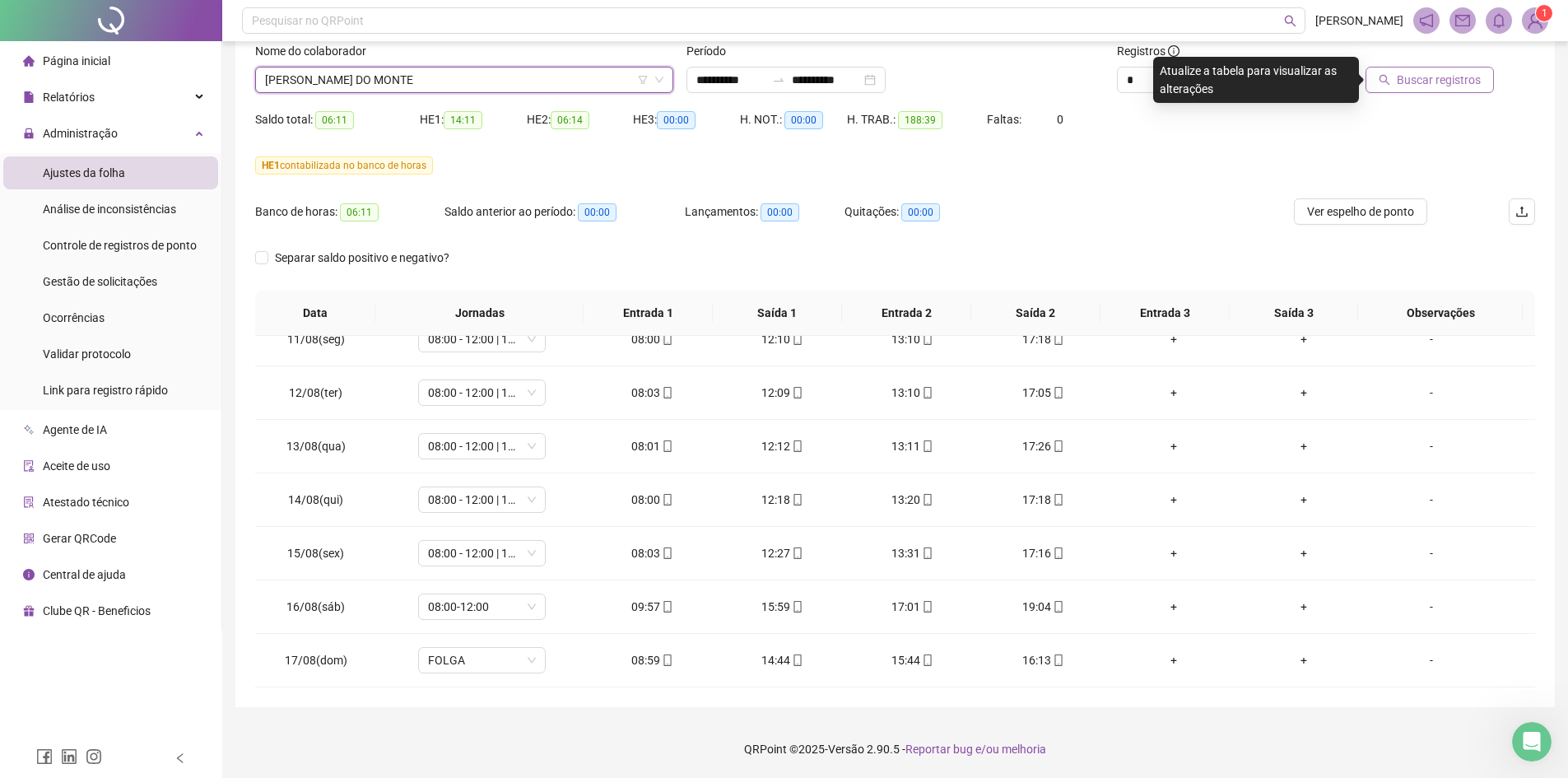
click at [1468, 77] on span "Buscar registros" at bounding box center [1438, 80] width 84 height 18
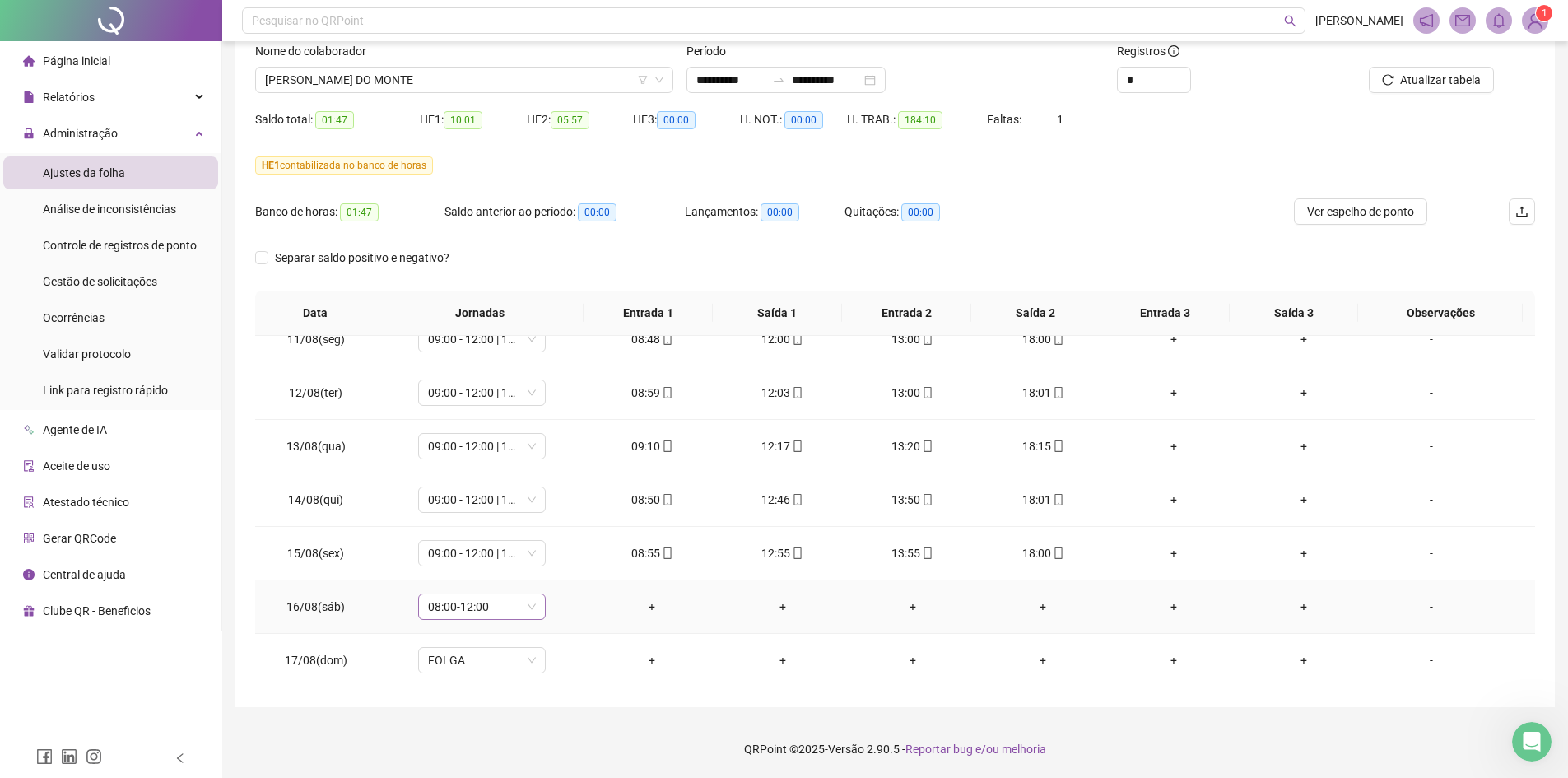
click at [501, 600] on span "08:00-12:00" at bounding box center [482, 607] width 108 height 25
type input "***"
click at [502, 573] on div "Folga compensatória" at bounding box center [493, 573] width 109 height 18
click at [556, 567] on span "Sim" at bounding box center [557, 564] width 19 height 18
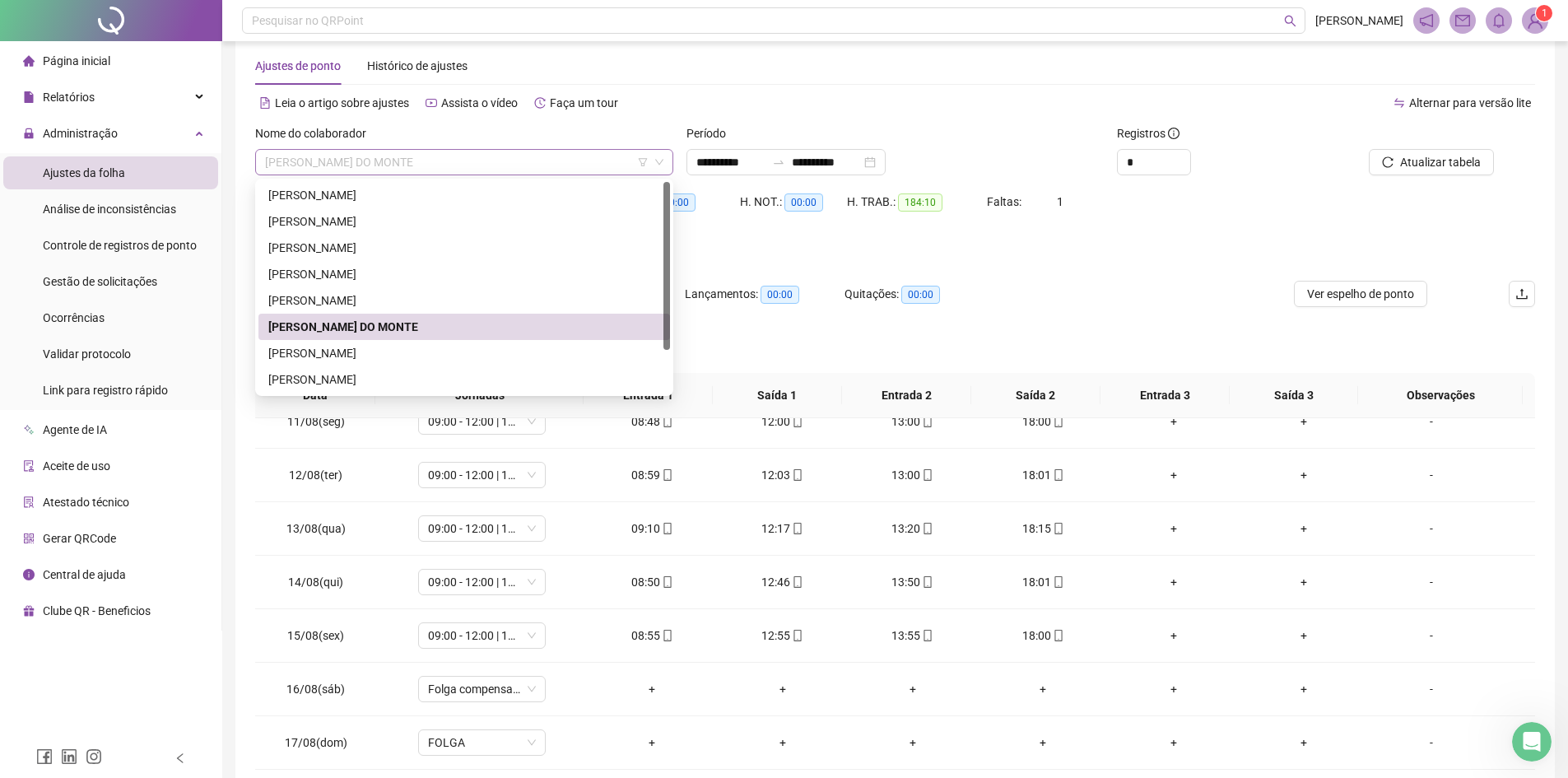
click at [395, 171] on span "[PERSON_NAME] DO MONTE" at bounding box center [464, 162] width 398 height 25
click at [1431, 164] on span "Atualizar tabela" at bounding box center [1441, 162] width 81 height 18
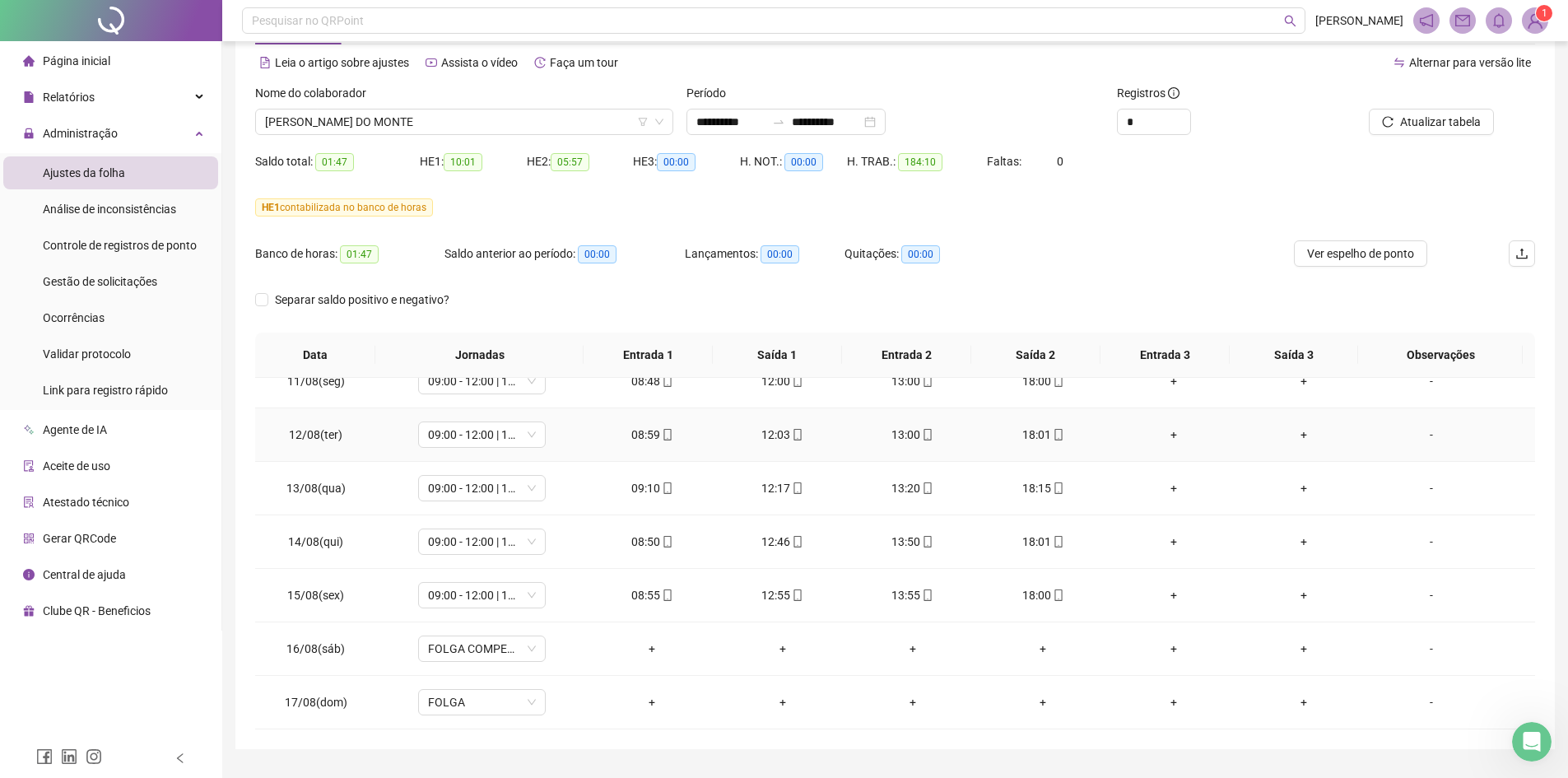
scroll to position [110, 0]
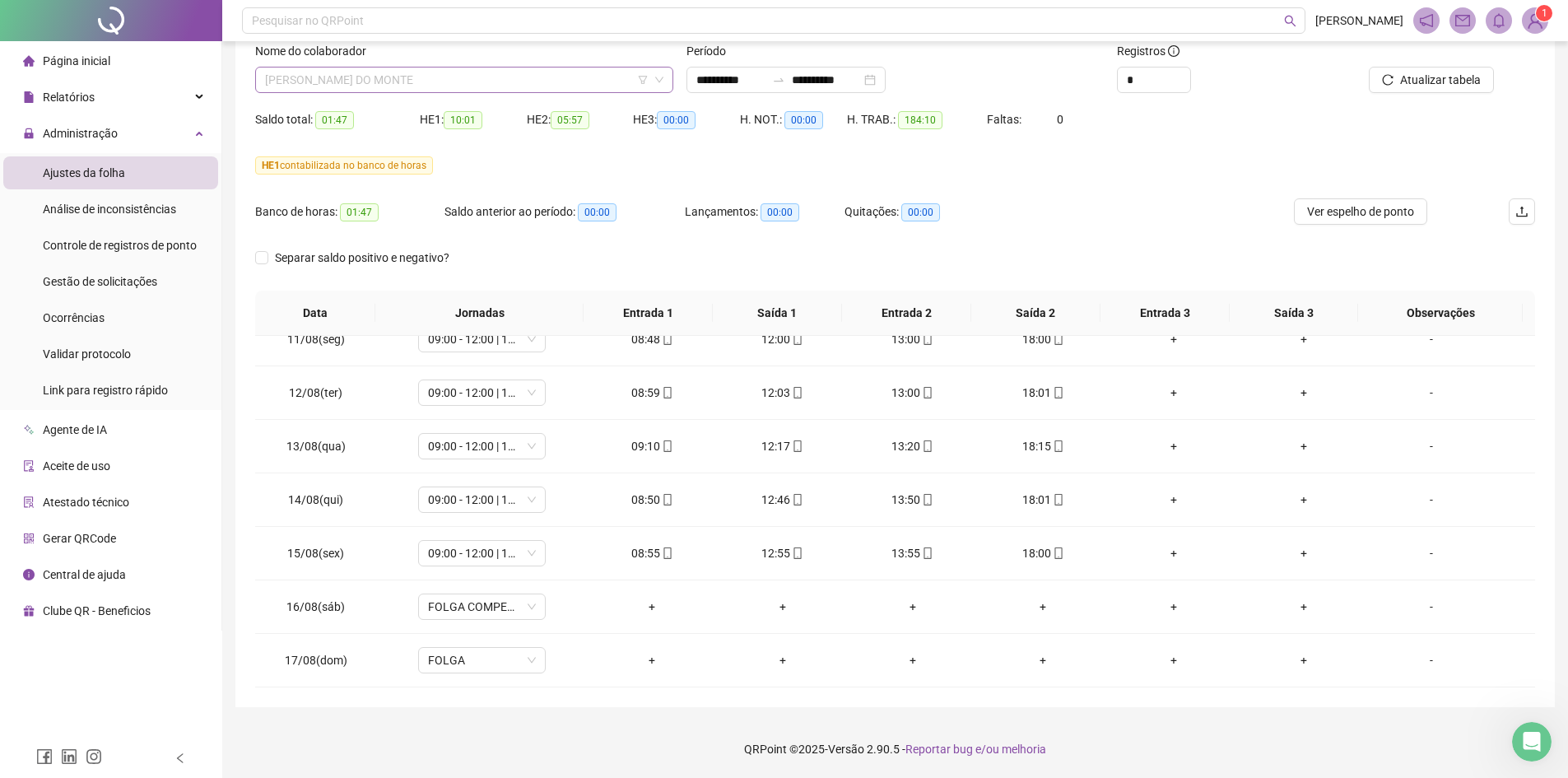
click at [391, 75] on span "[PERSON_NAME] DO MONTE" at bounding box center [464, 79] width 398 height 25
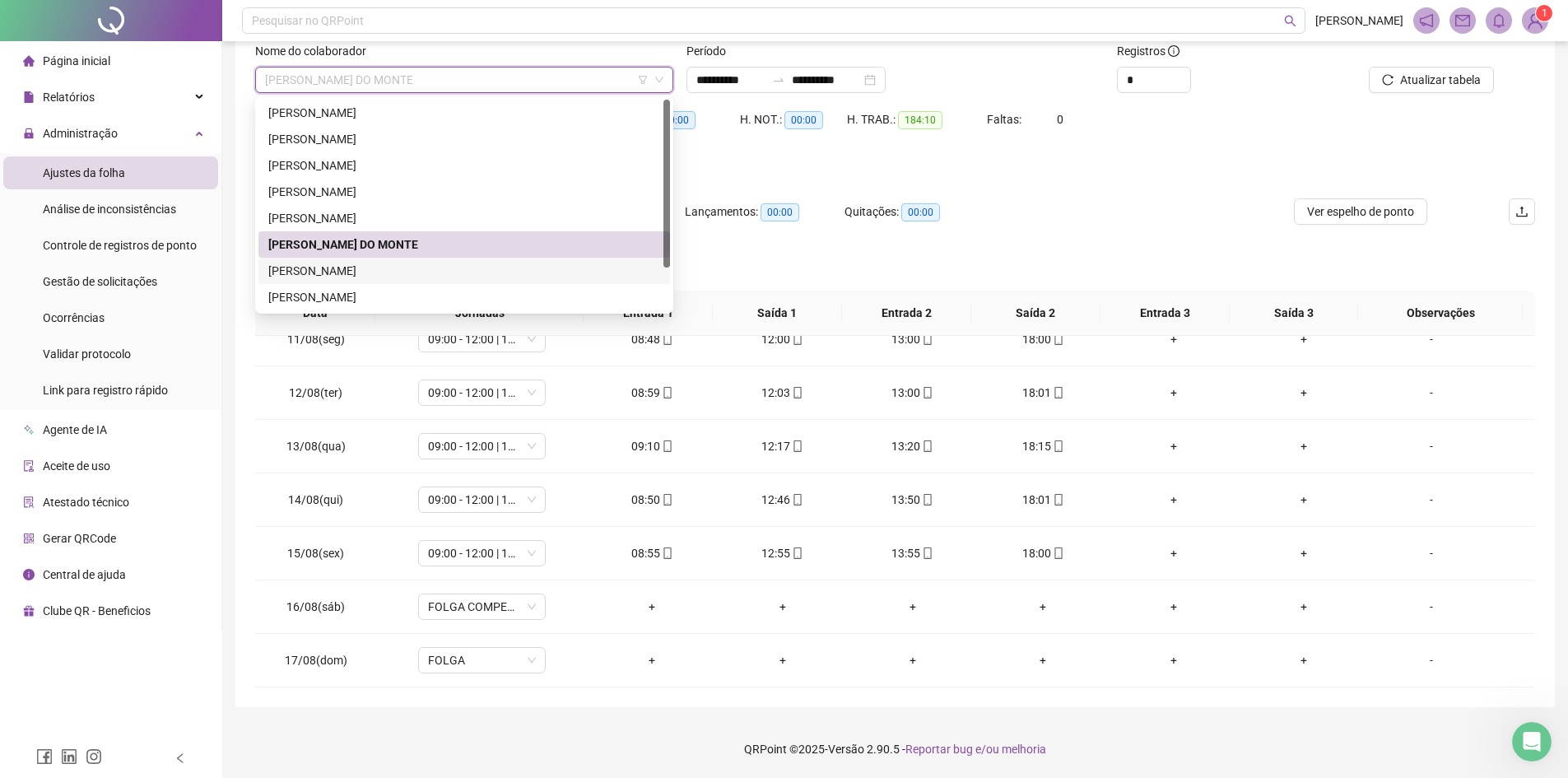
click at [360, 276] on div "[PERSON_NAME]" at bounding box center [463, 271] width 392 height 18
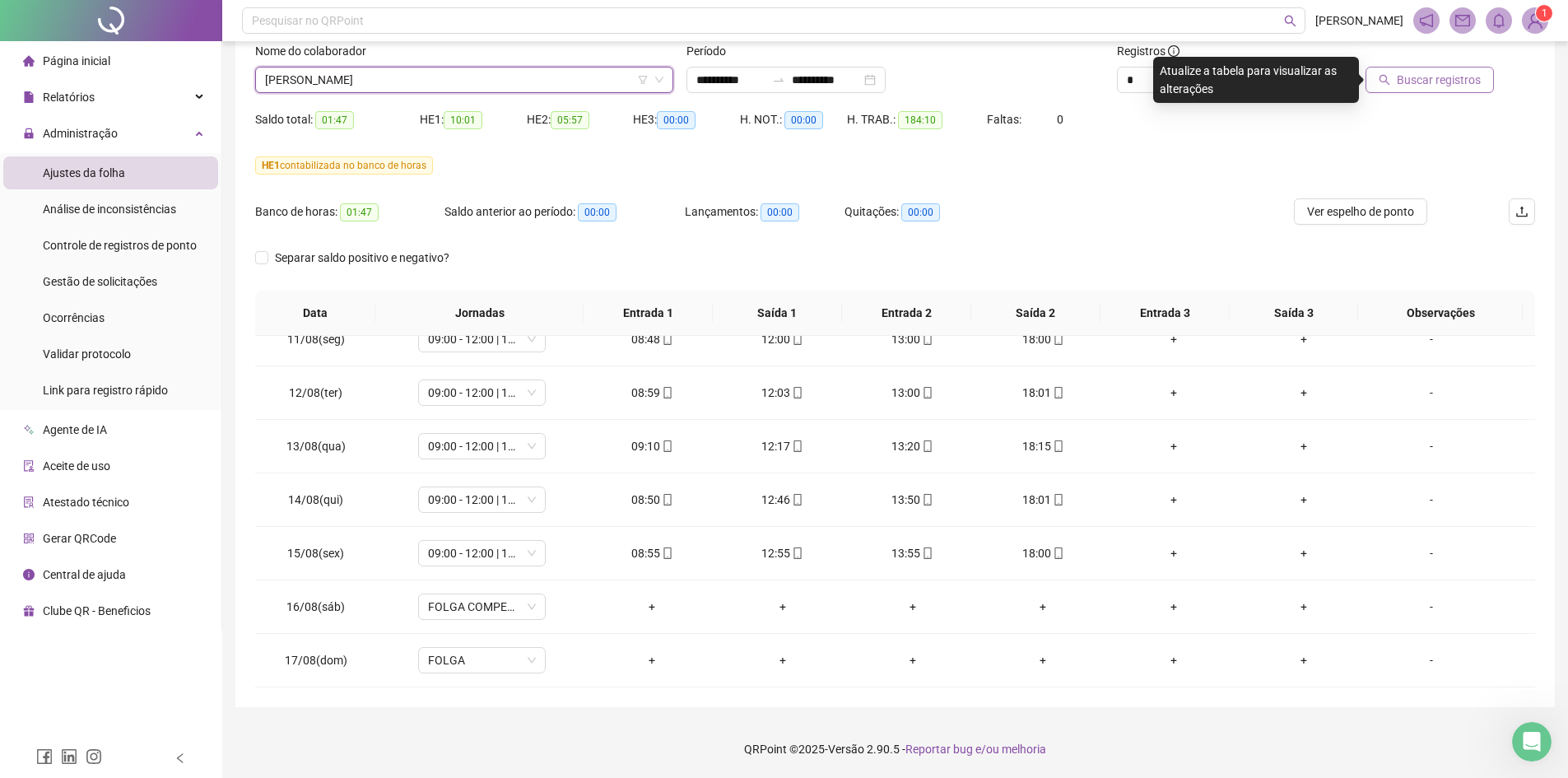
click at [1468, 79] on span "Buscar registros" at bounding box center [1438, 80] width 84 height 18
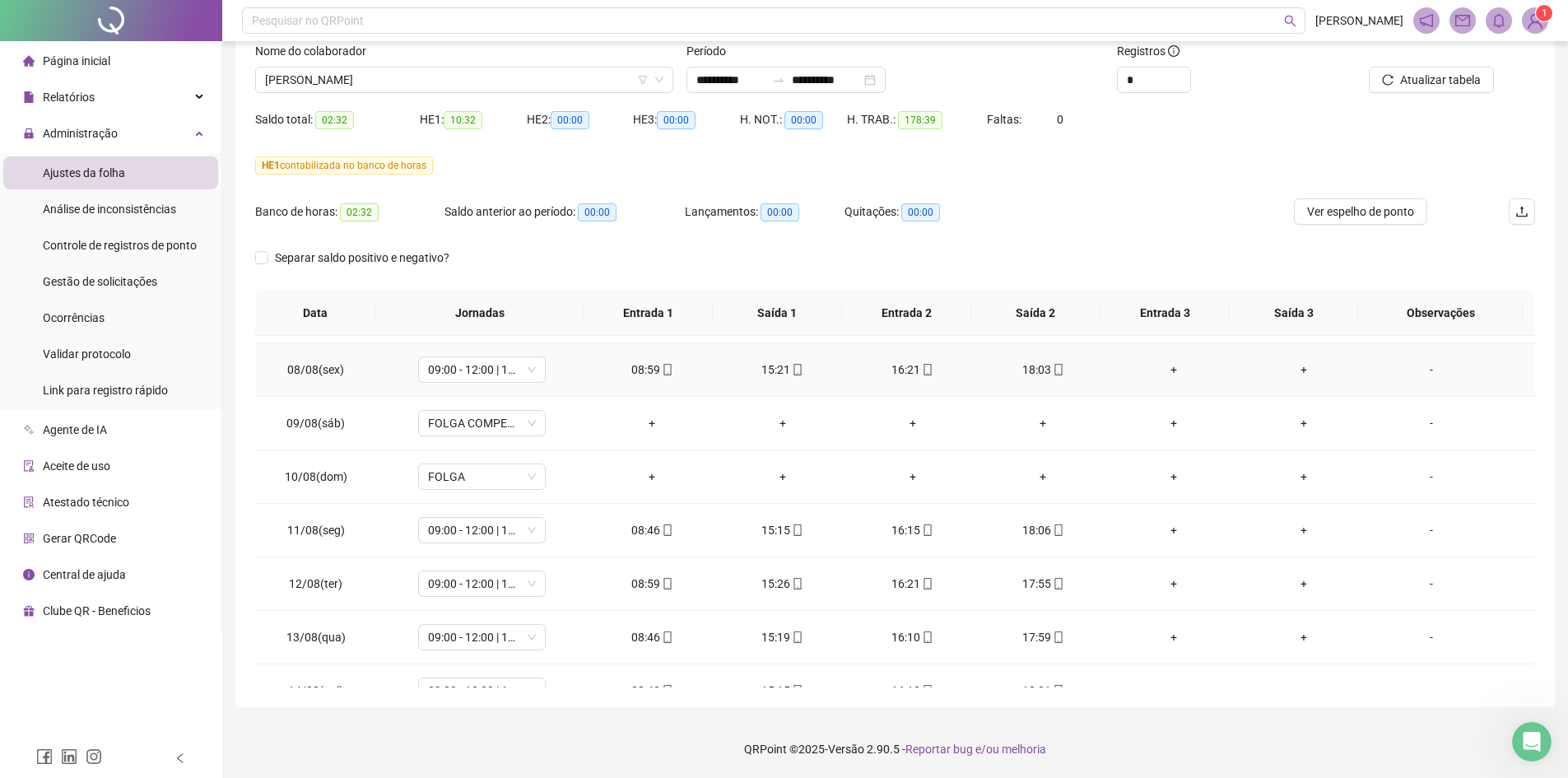
scroll to position [1147, 0]
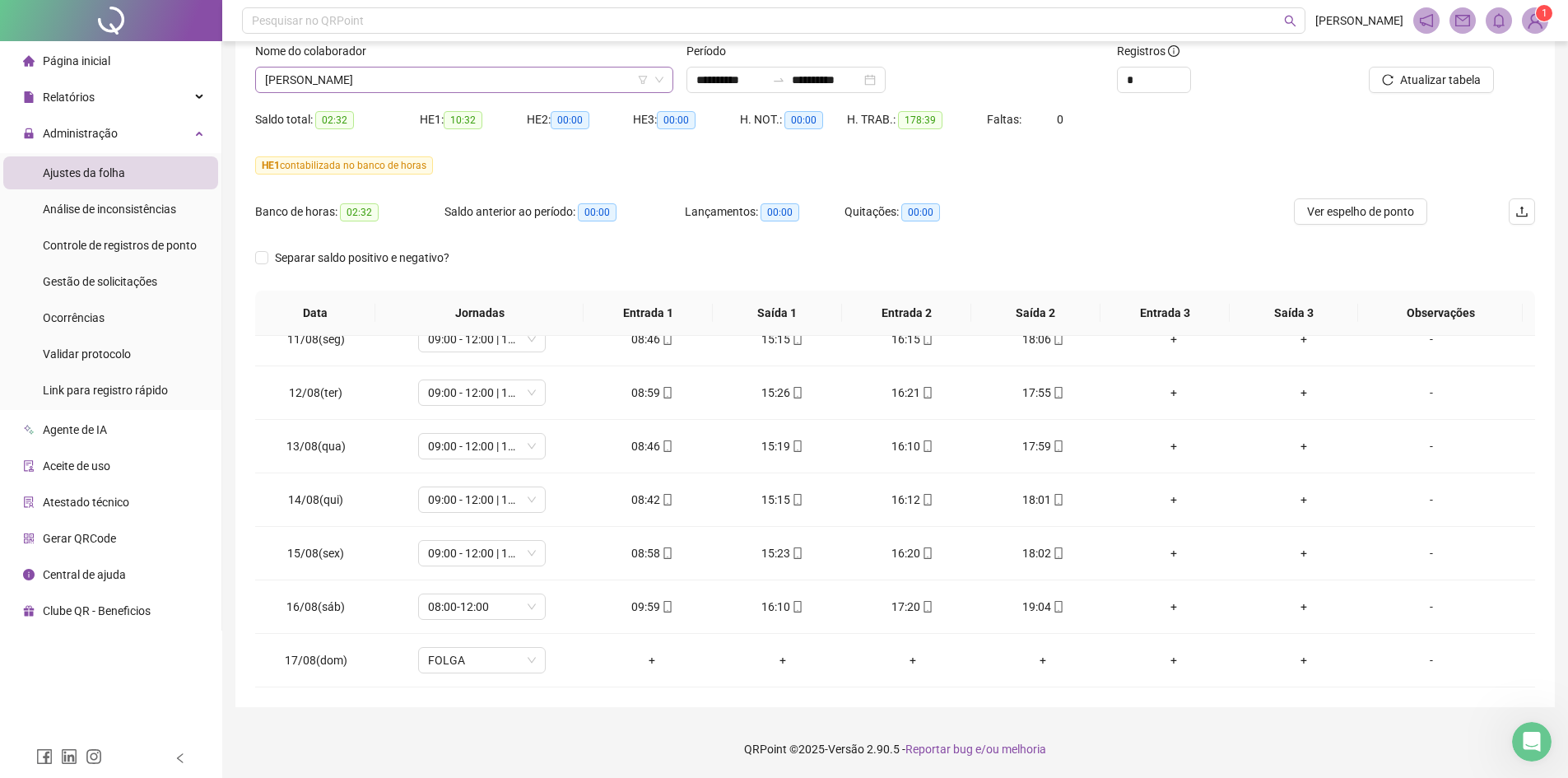
click at [398, 75] on span "[PERSON_NAME]" at bounding box center [464, 79] width 398 height 25
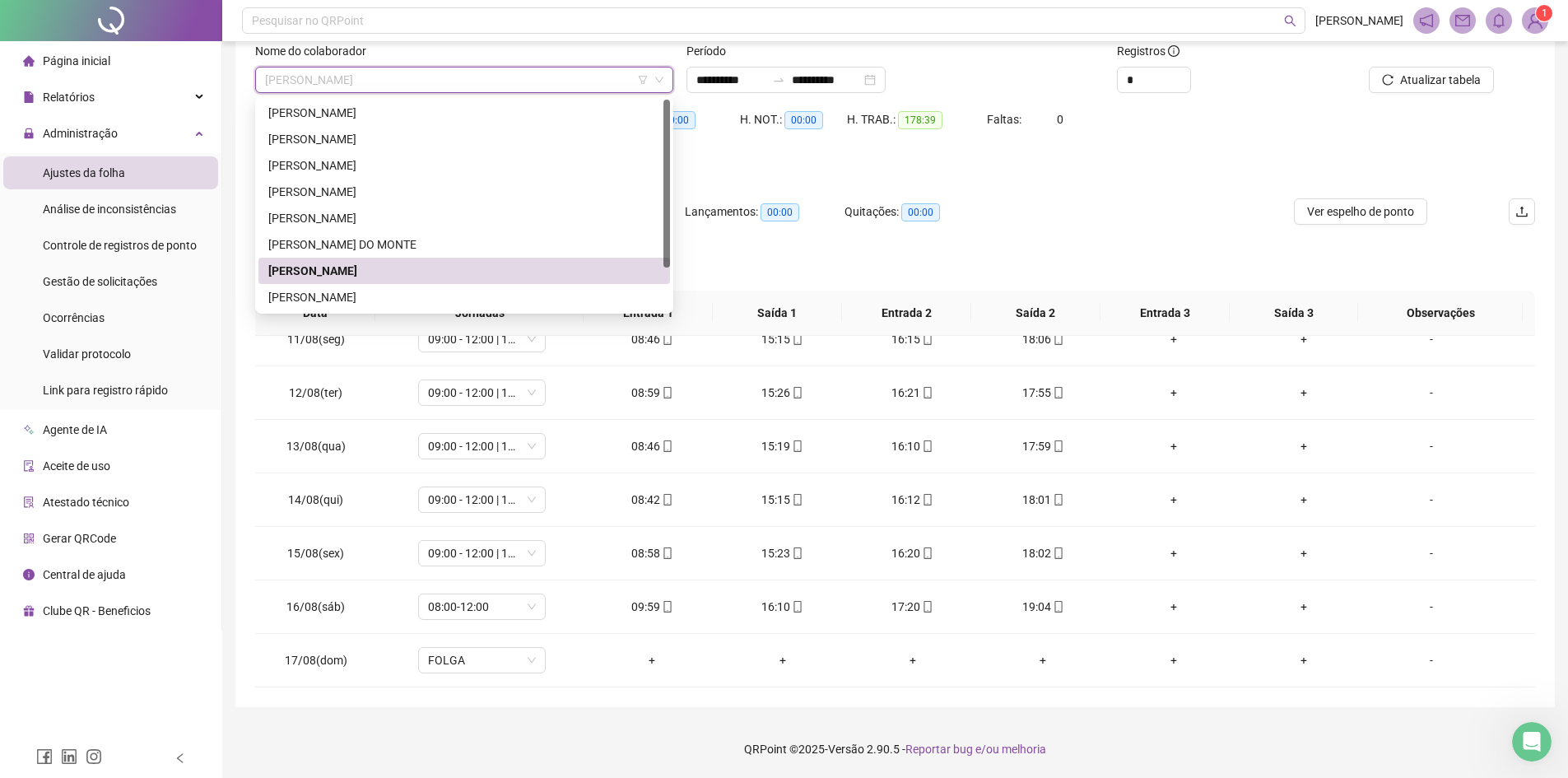
scroll to position [53, 0]
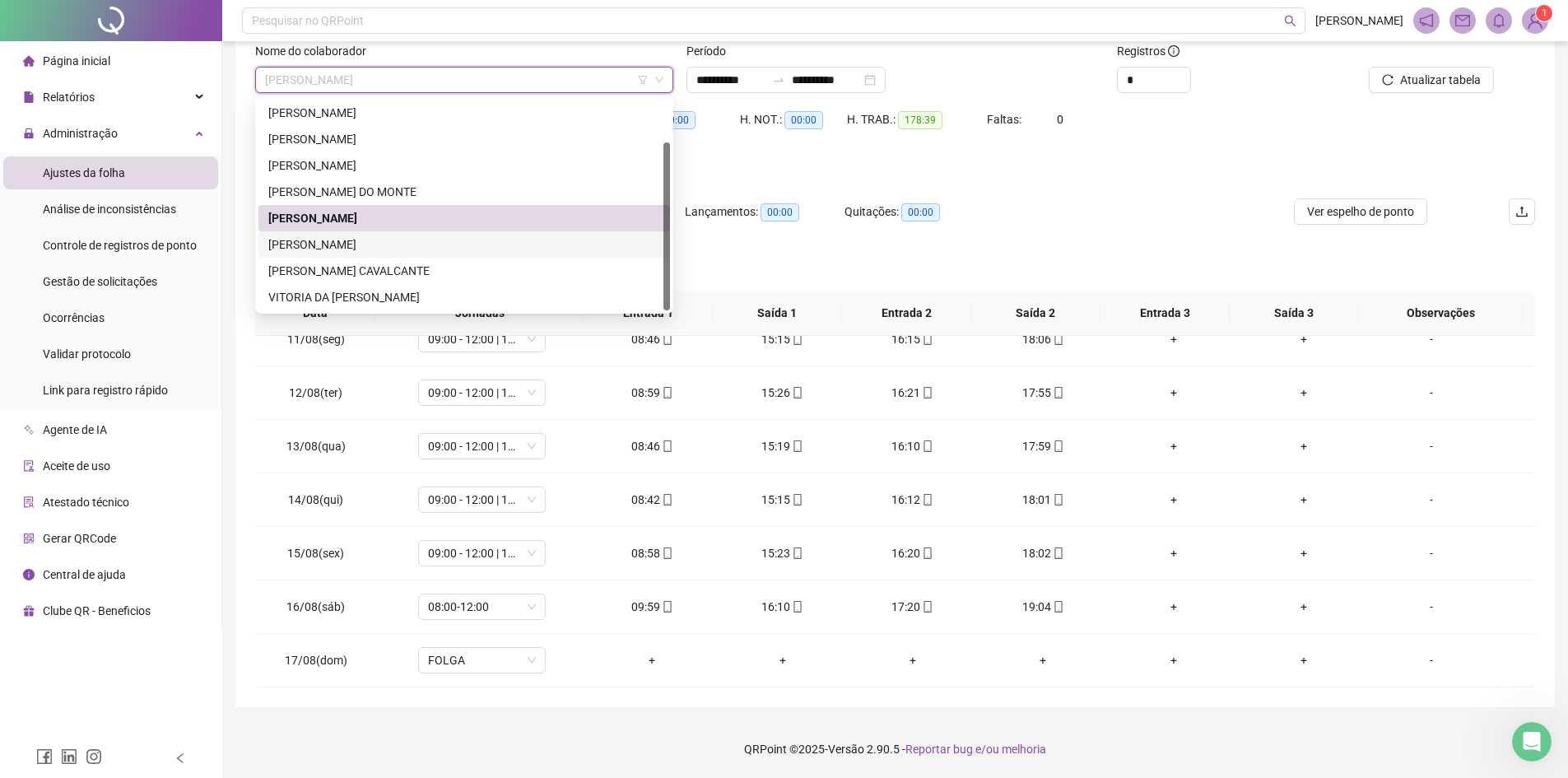
click at [351, 243] on div "[PERSON_NAME]" at bounding box center [463, 244] width 392 height 18
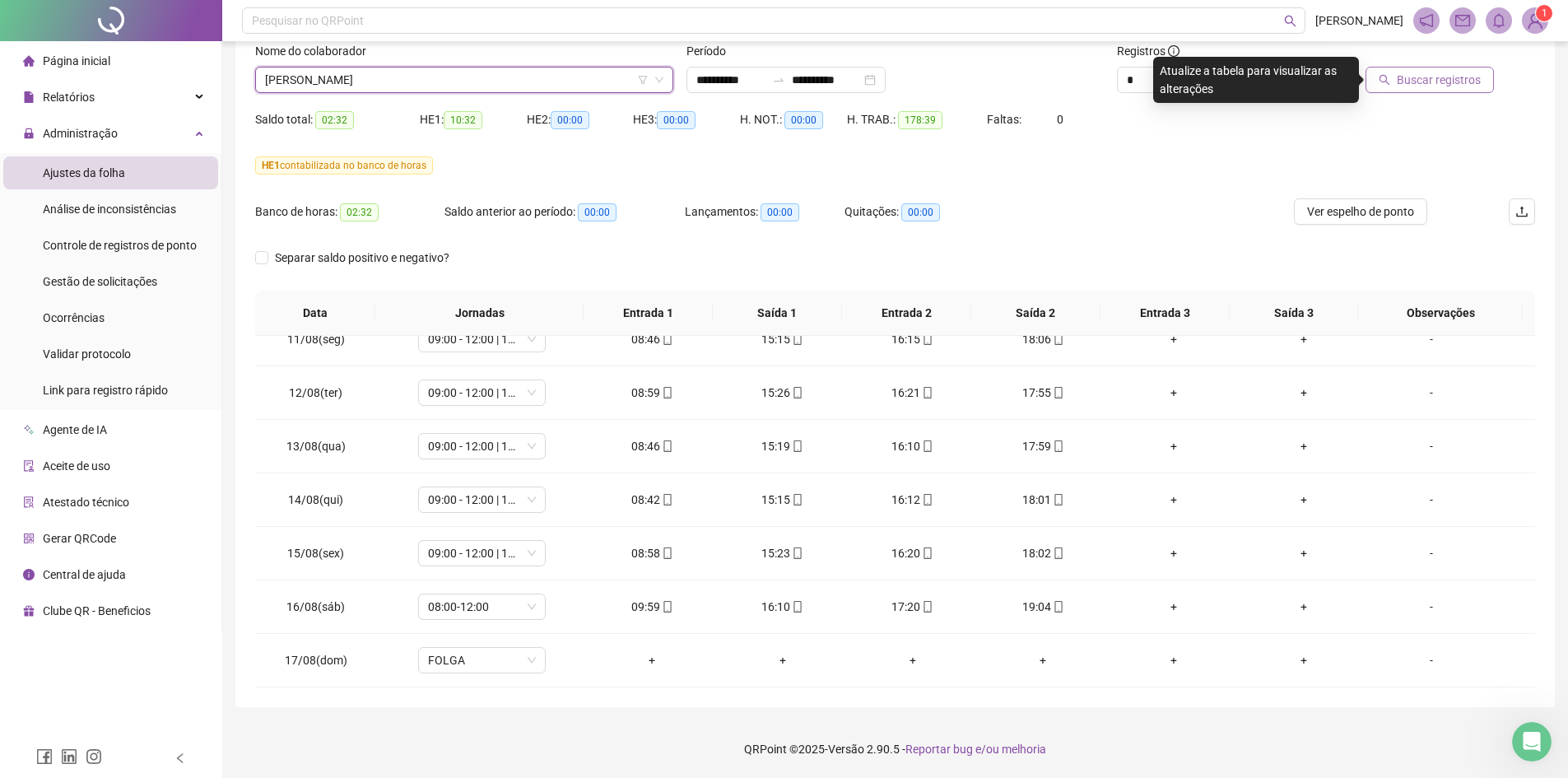
click at [1440, 81] on span "Buscar registros" at bounding box center [1438, 80] width 84 height 18
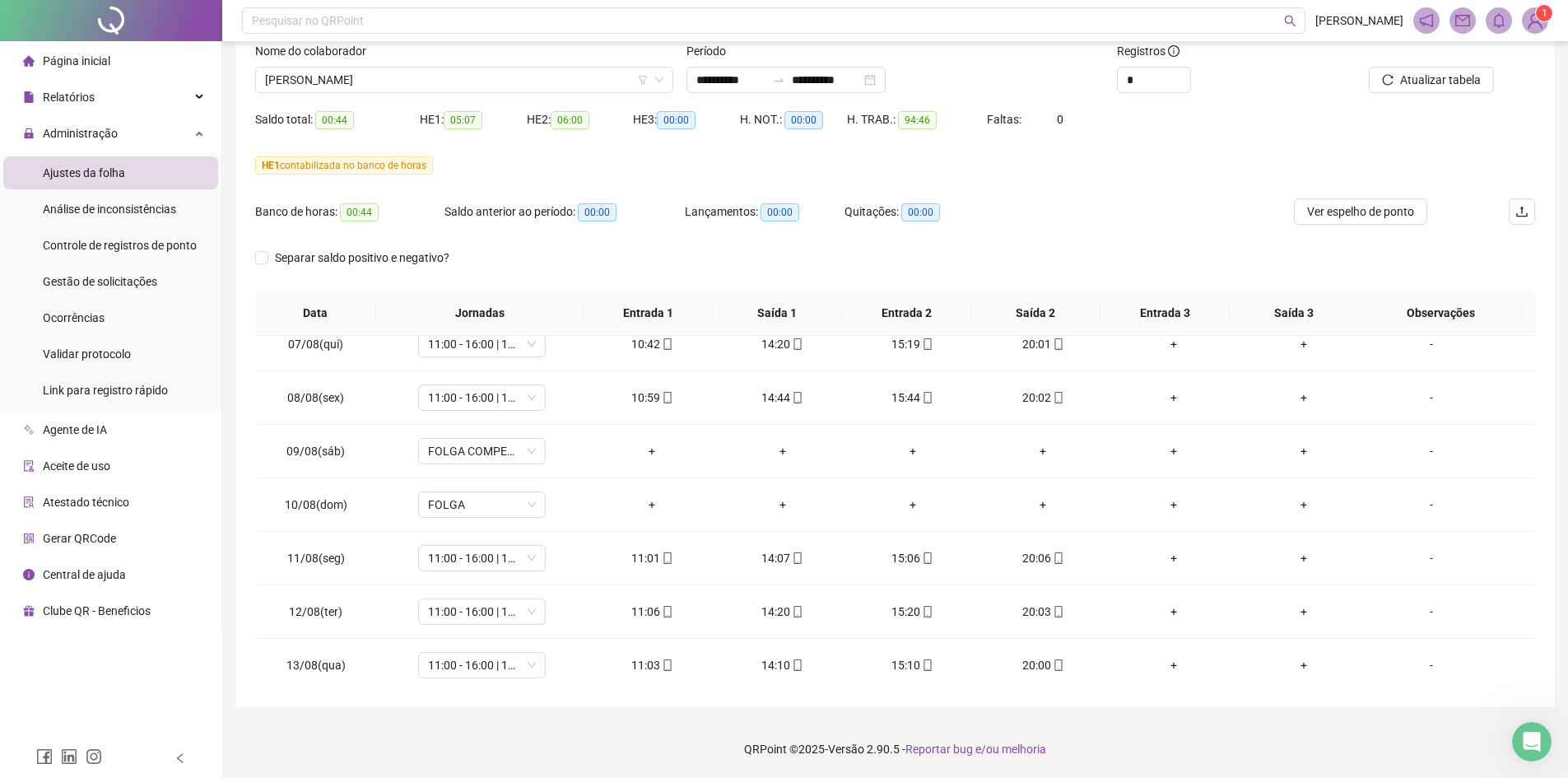
scroll to position [1147, 0]
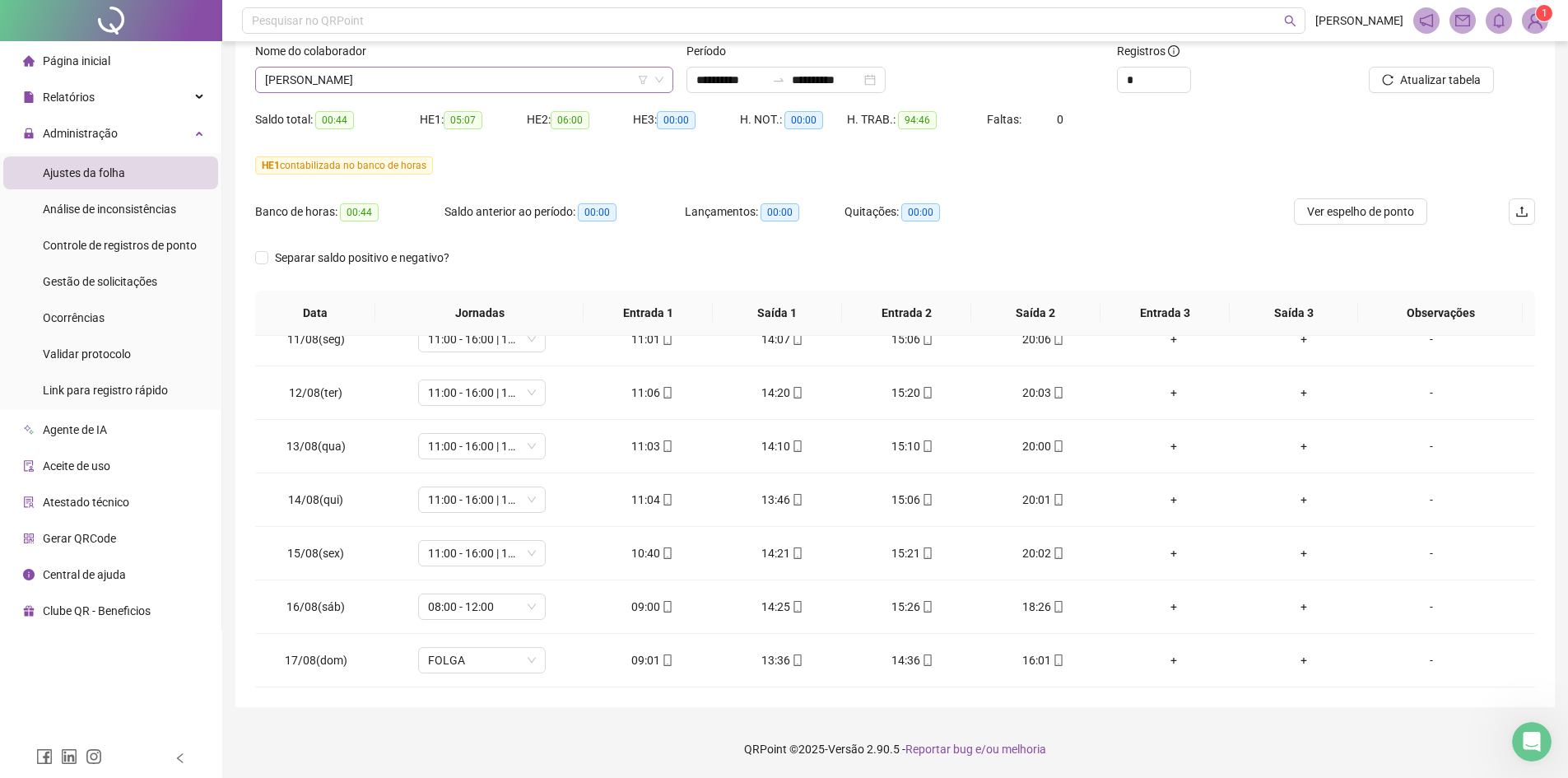
click at [377, 90] on span "[PERSON_NAME]" at bounding box center [464, 79] width 398 height 25
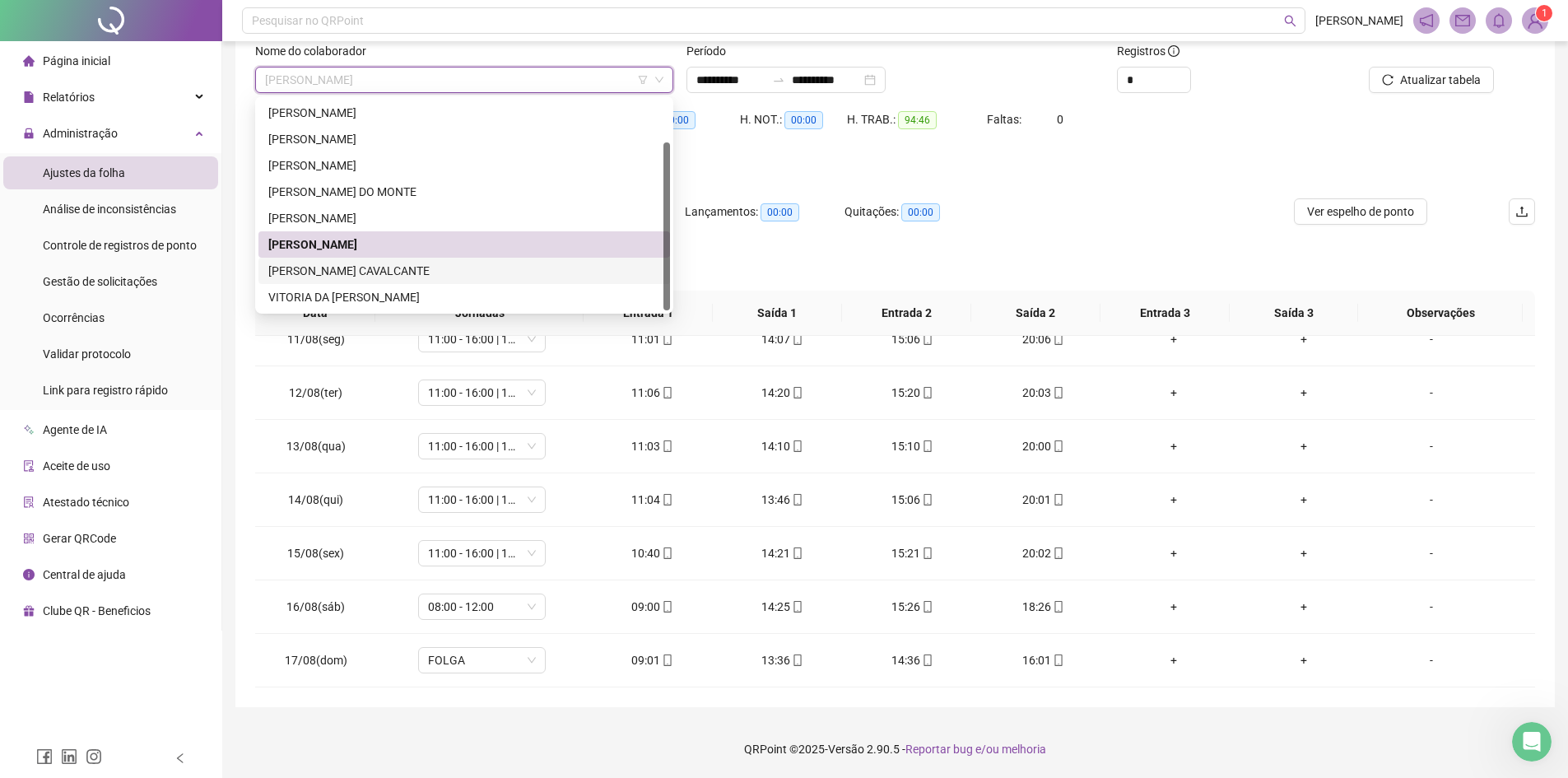
click at [380, 267] on div "[PERSON_NAME] CAVALCANTE" at bounding box center [463, 271] width 392 height 18
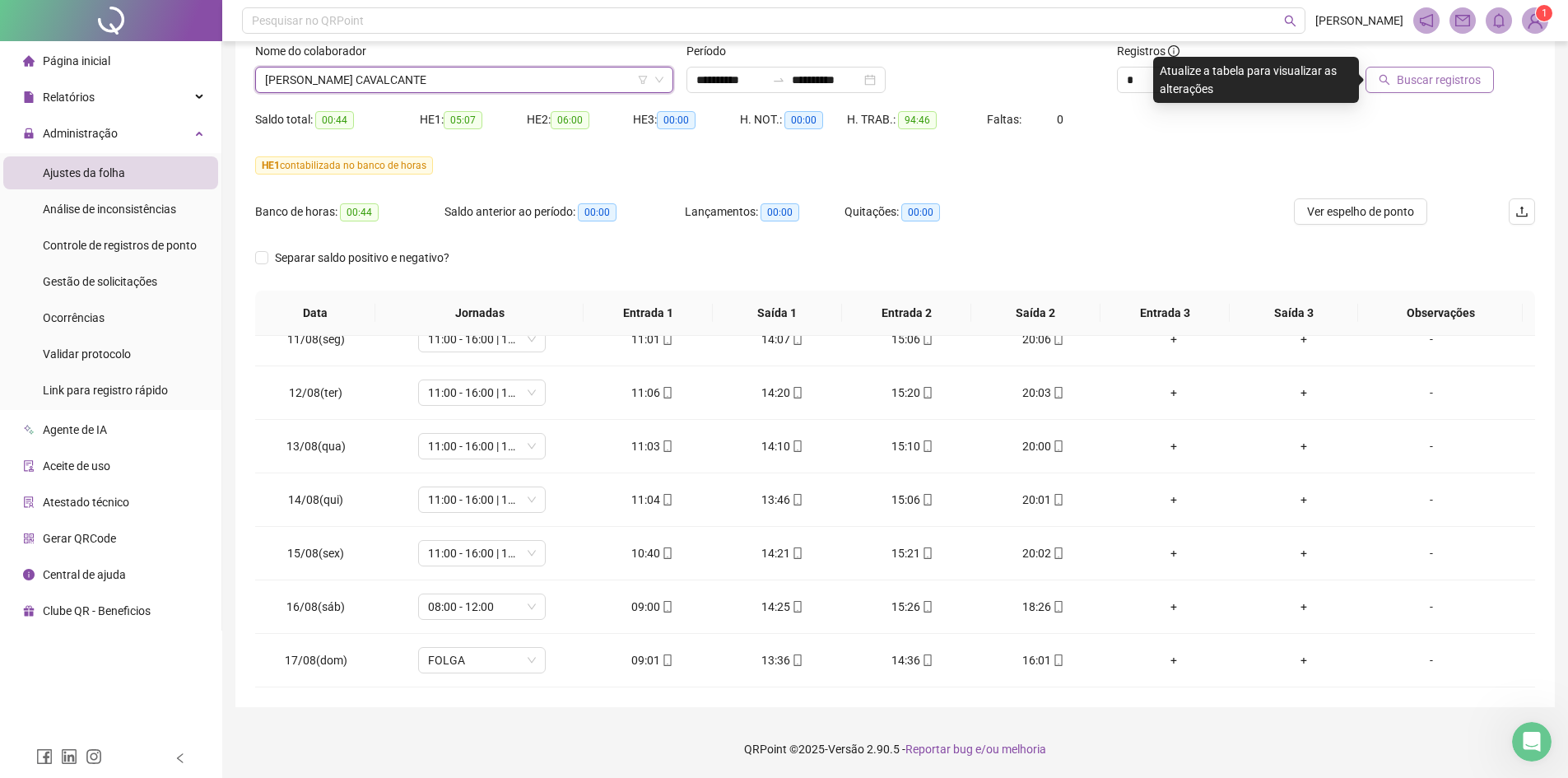
click at [1431, 79] on span "Buscar registros" at bounding box center [1438, 80] width 84 height 18
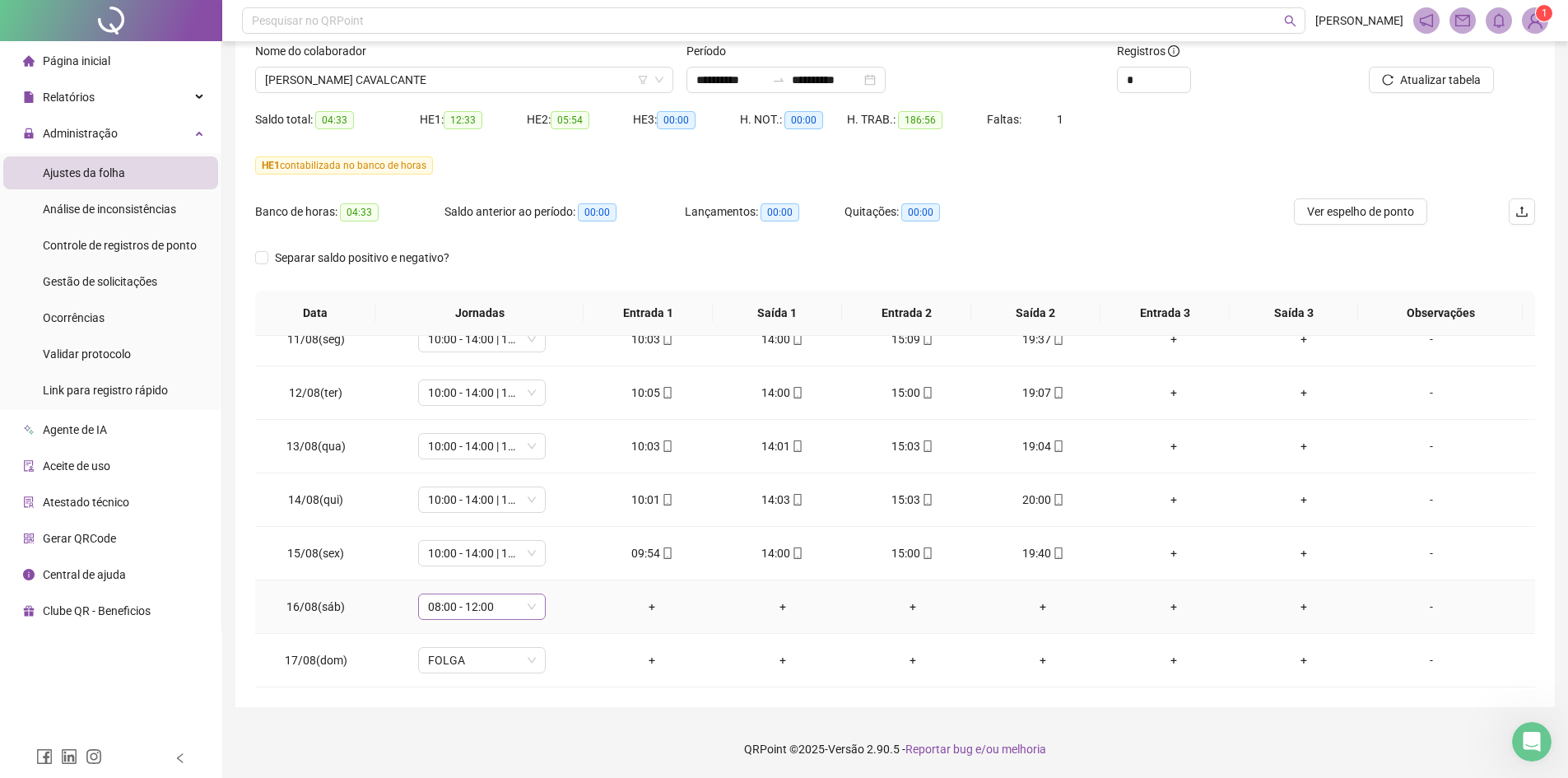
click at [509, 612] on span "08:00 - 12:00" at bounding box center [482, 607] width 108 height 25
type input "***"
click at [477, 575] on div "Folga compensatória" at bounding box center [493, 573] width 109 height 18
click at [558, 559] on span "Sim" at bounding box center [557, 564] width 19 height 18
click at [1441, 84] on span "Atualizar tabela" at bounding box center [1441, 80] width 81 height 18
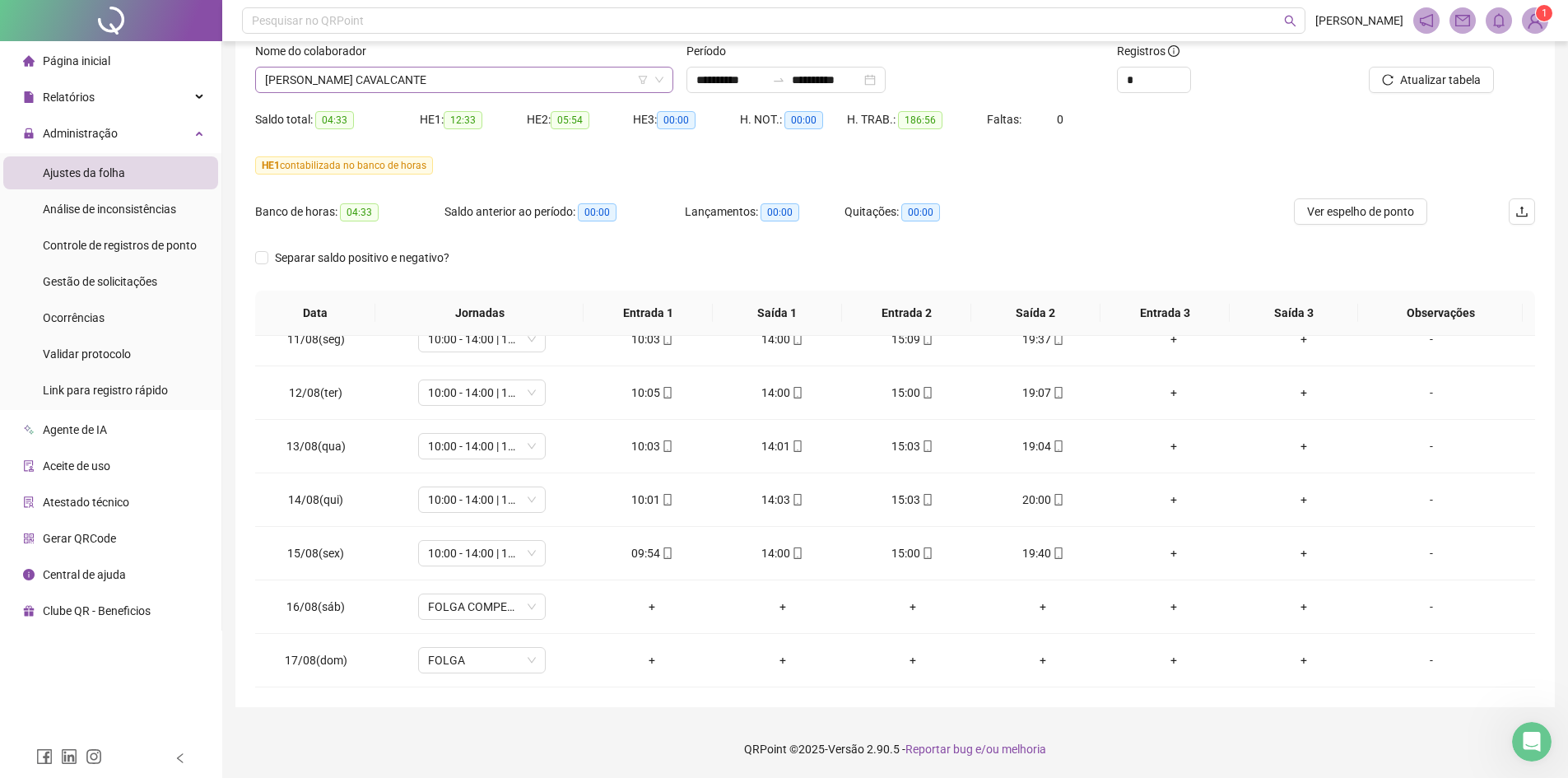
click at [378, 88] on span "[PERSON_NAME] CAVALCANTE" at bounding box center [464, 79] width 398 height 25
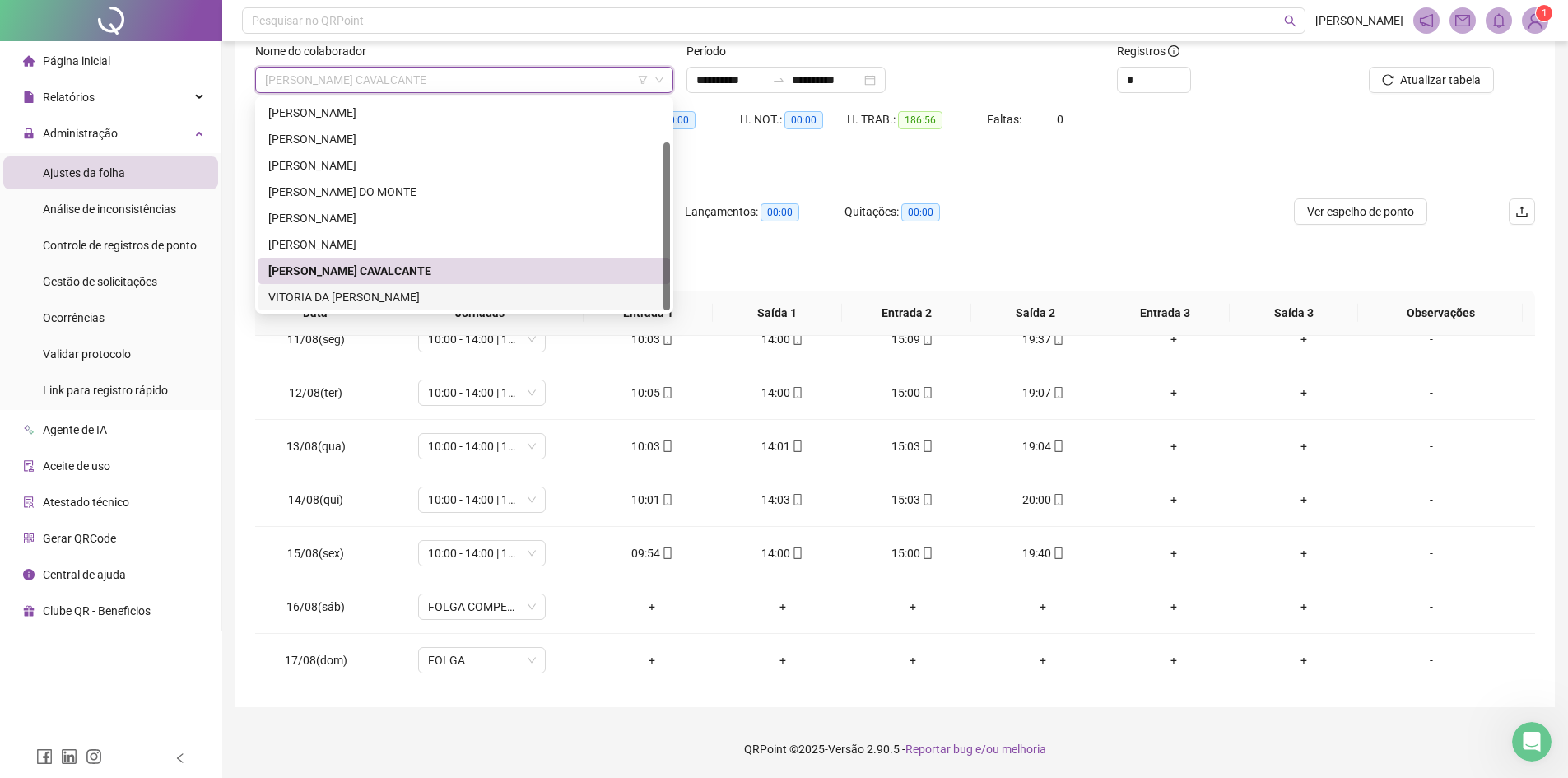
click at [359, 295] on div "VITORIA DA [PERSON_NAME]" at bounding box center [463, 298] width 392 height 18
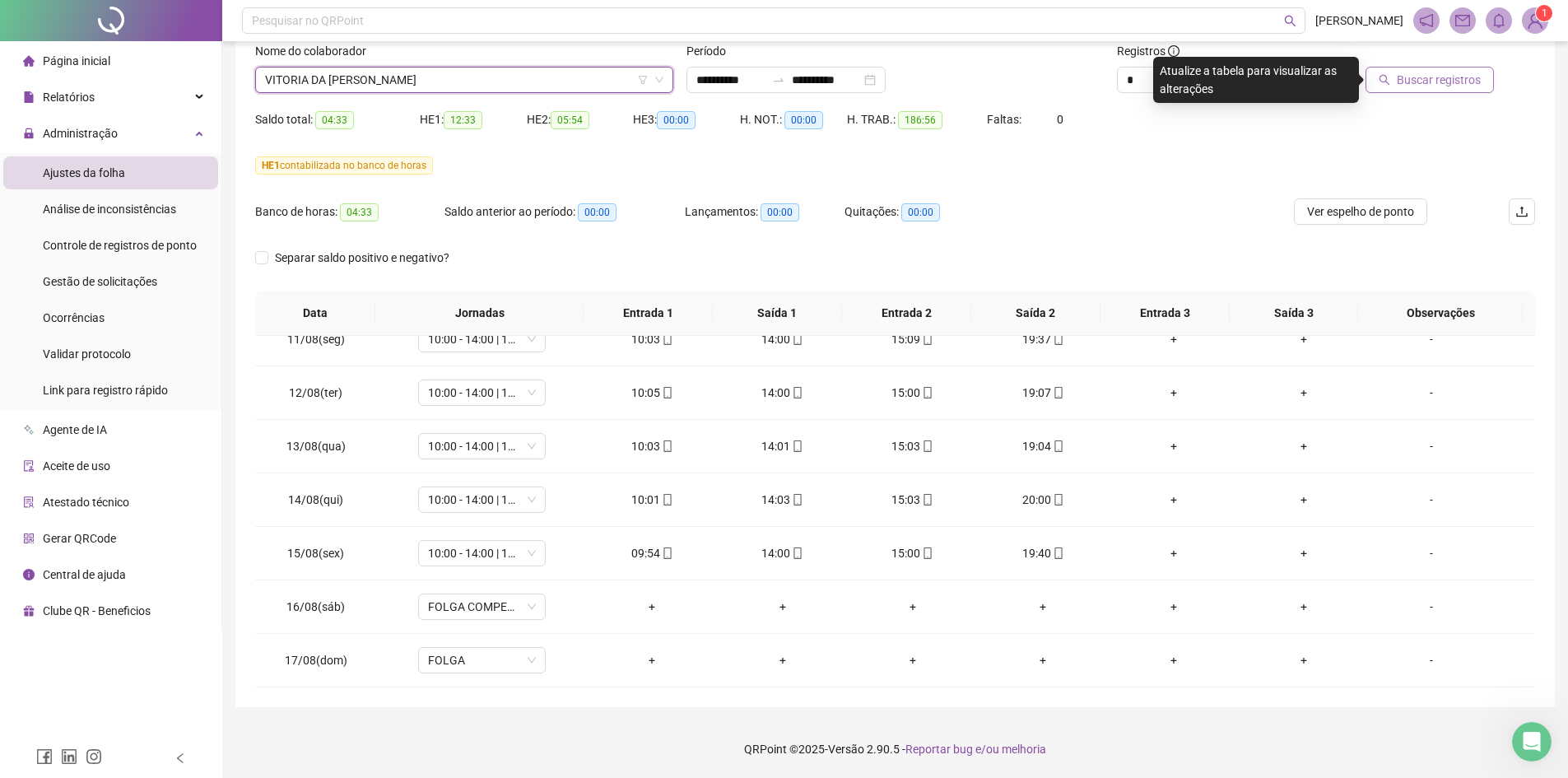
click at [1468, 74] on span "Buscar registros" at bounding box center [1438, 80] width 84 height 18
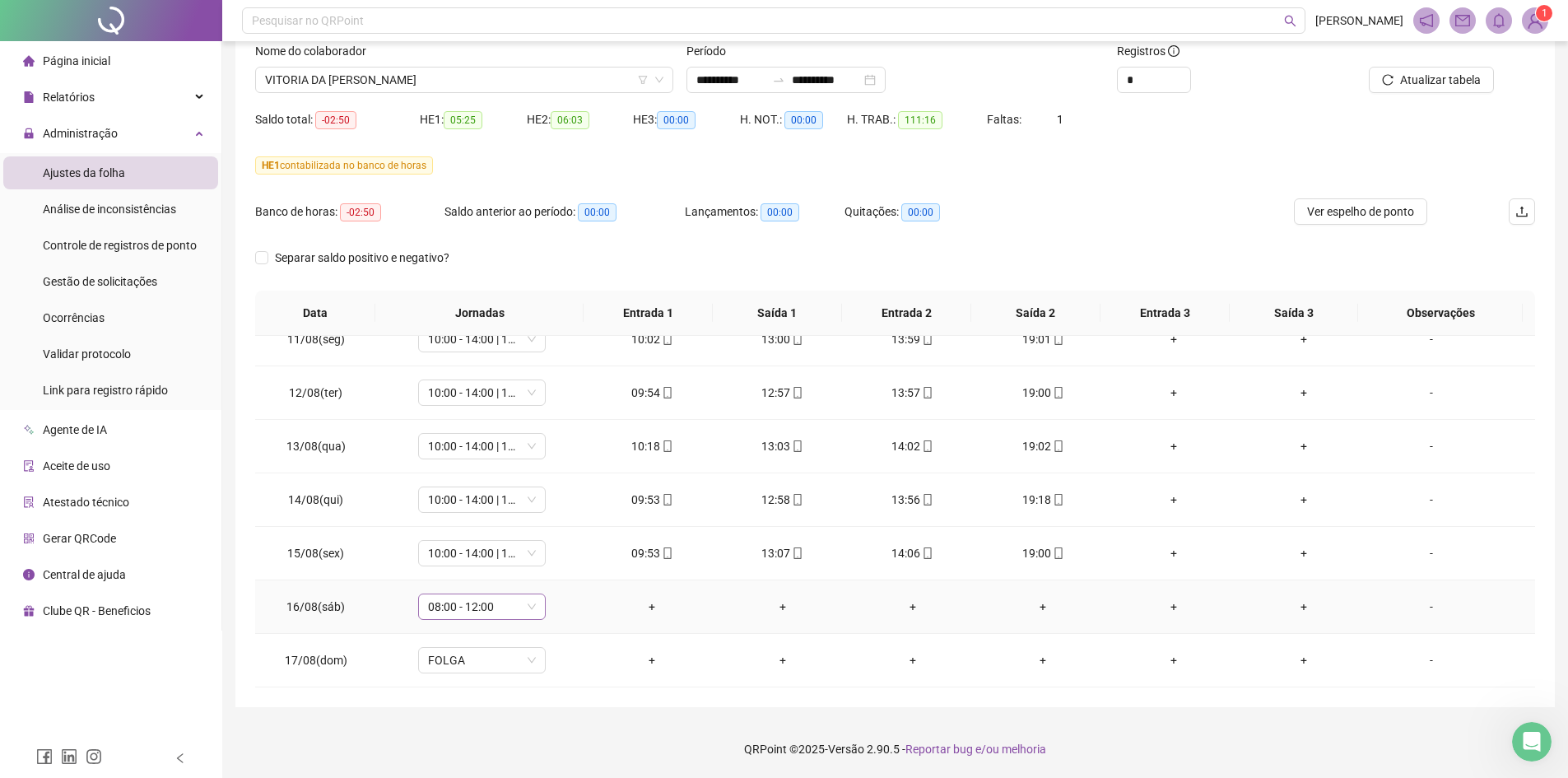
click at [490, 619] on div "08:00 - 12:00" at bounding box center [482, 607] width 127 height 27
type input "***"
click at [494, 570] on div "Folga compensatória" at bounding box center [493, 573] width 109 height 18
click at [557, 554] on button "Sim" at bounding box center [557, 563] width 32 height 19
click at [1422, 93] on div "Atualizar tabela" at bounding box center [1433, 75] width 216 height 65
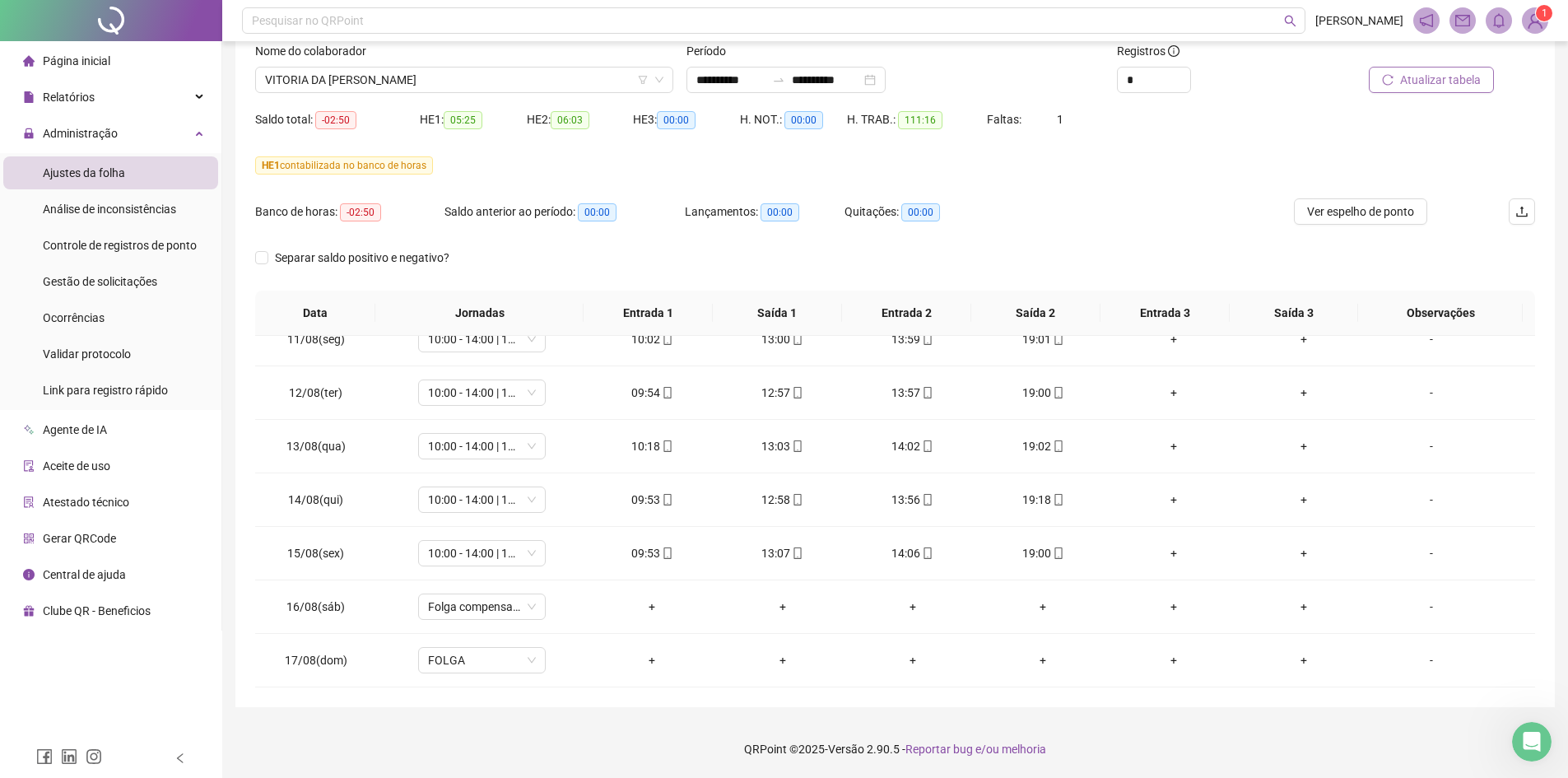
click at [1419, 81] on span "Atualizar tabela" at bounding box center [1441, 80] width 81 height 18
click at [421, 77] on span "VITORIA DA [PERSON_NAME]" at bounding box center [464, 79] width 398 height 25
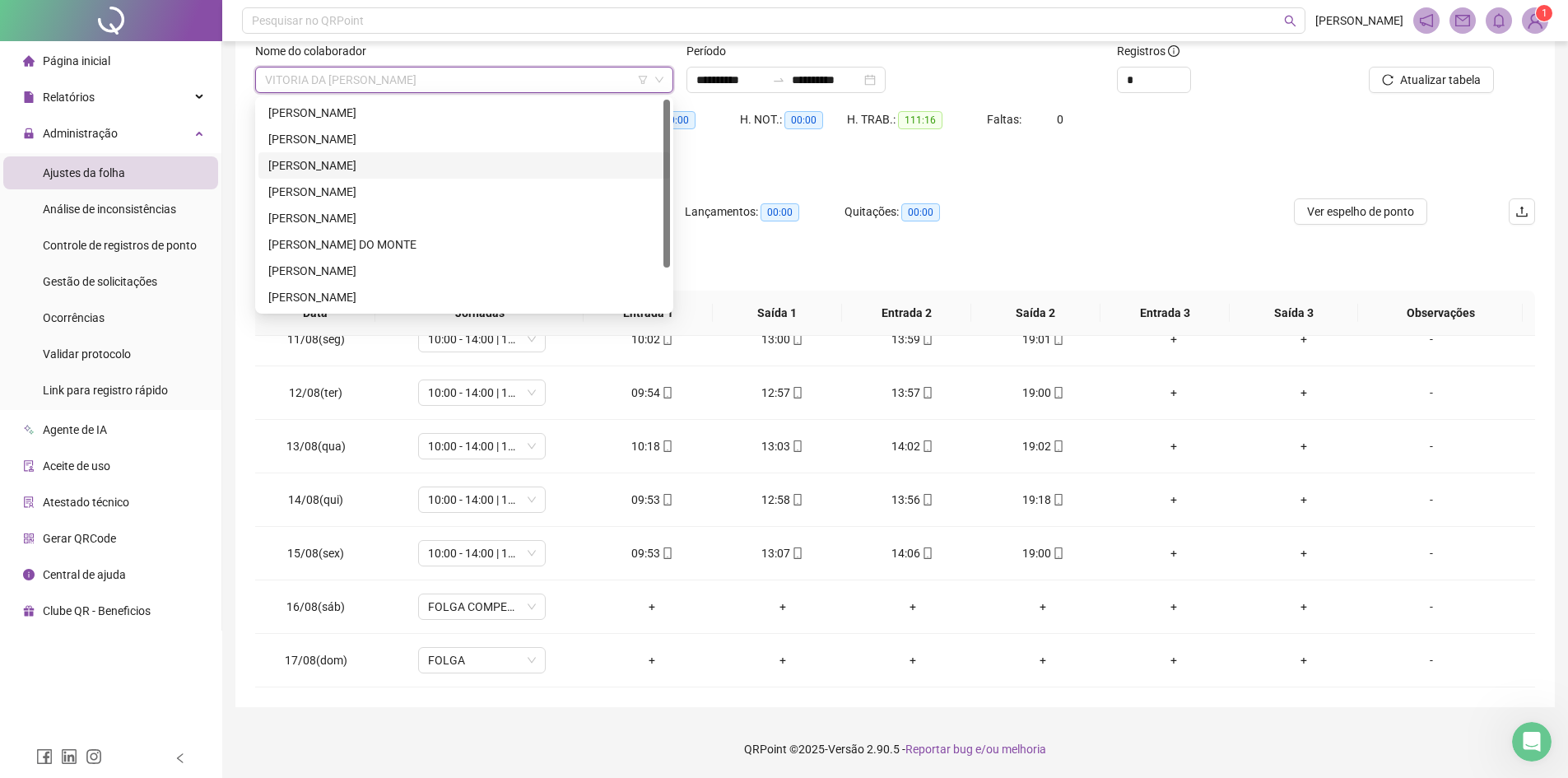
scroll to position [0, 0]
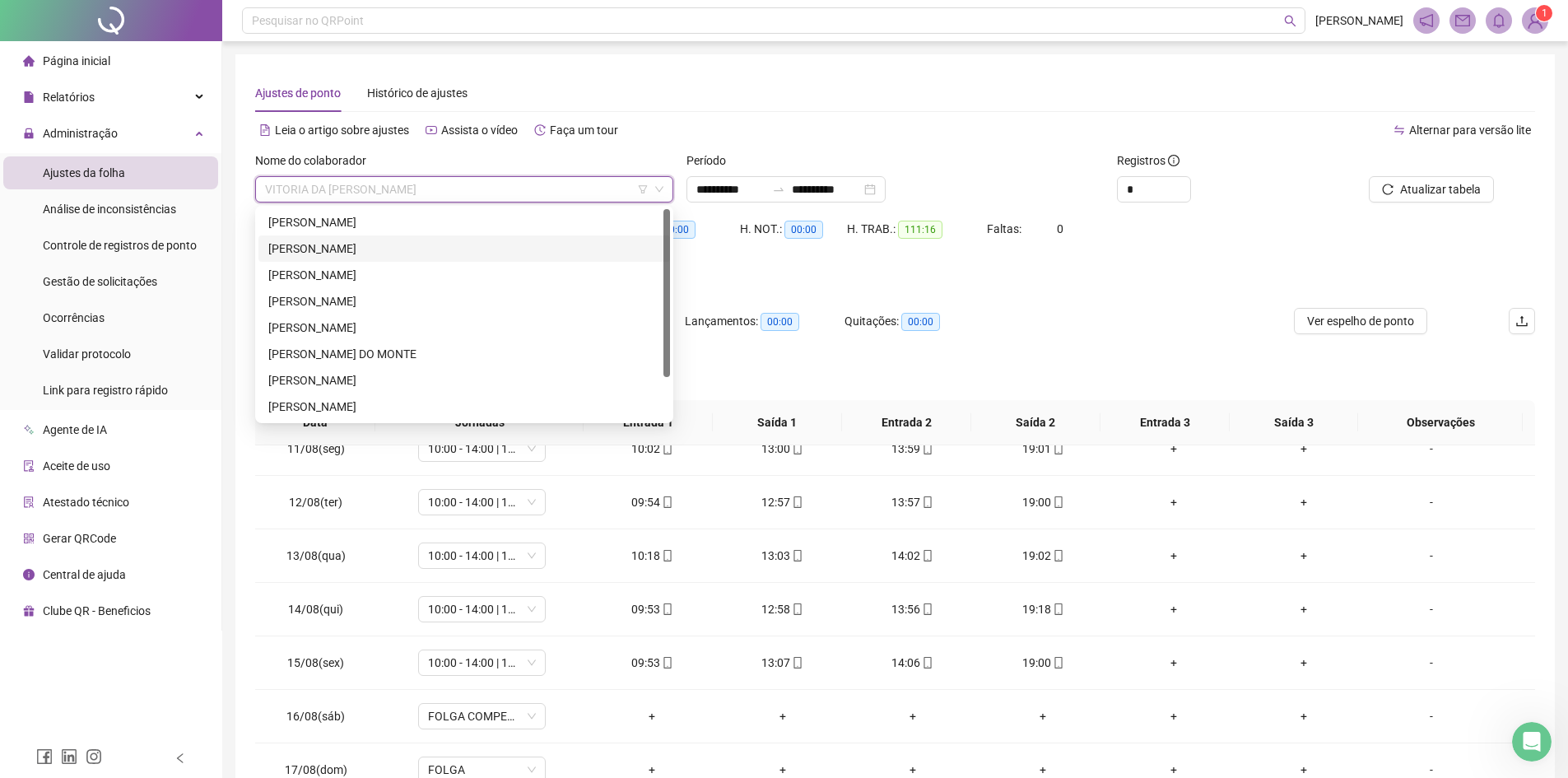
click at [410, 239] on div "[PERSON_NAME]" at bounding box center [464, 248] width 412 height 27
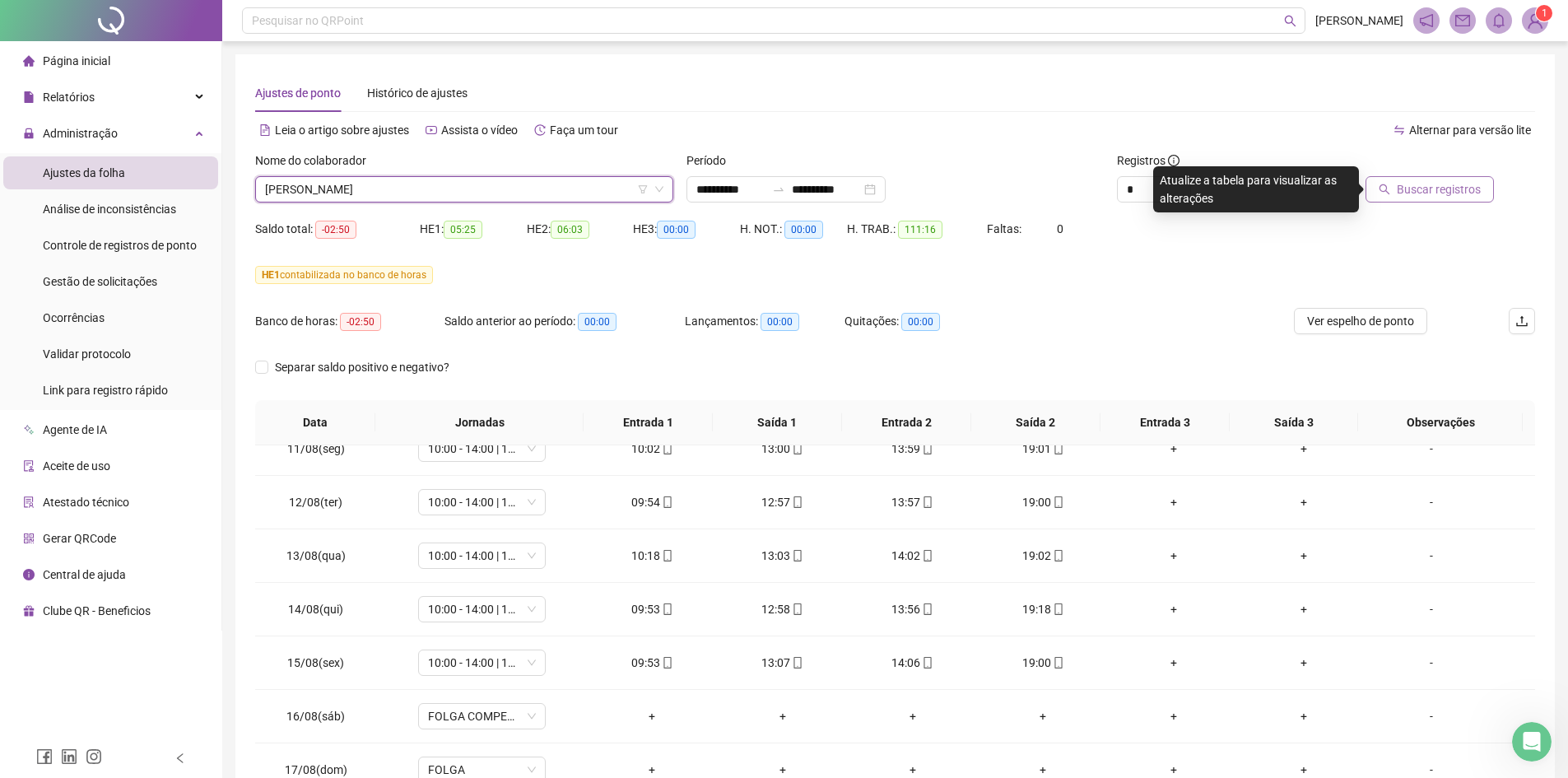
click at [1419, 194] on span "Buscar registros" at bounding box center [1438, 190] width 84 height 18
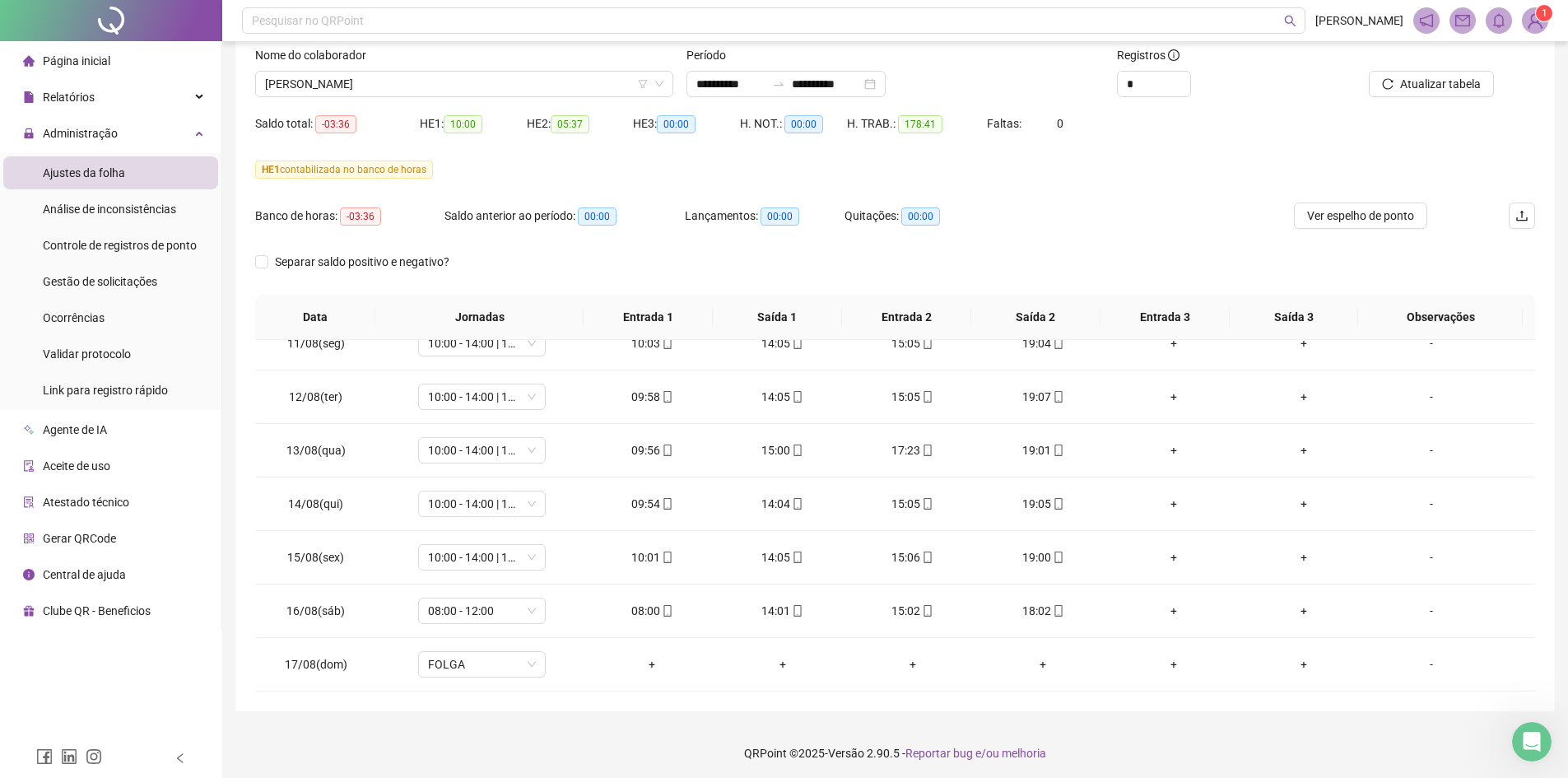
scroll to position [110, 0]
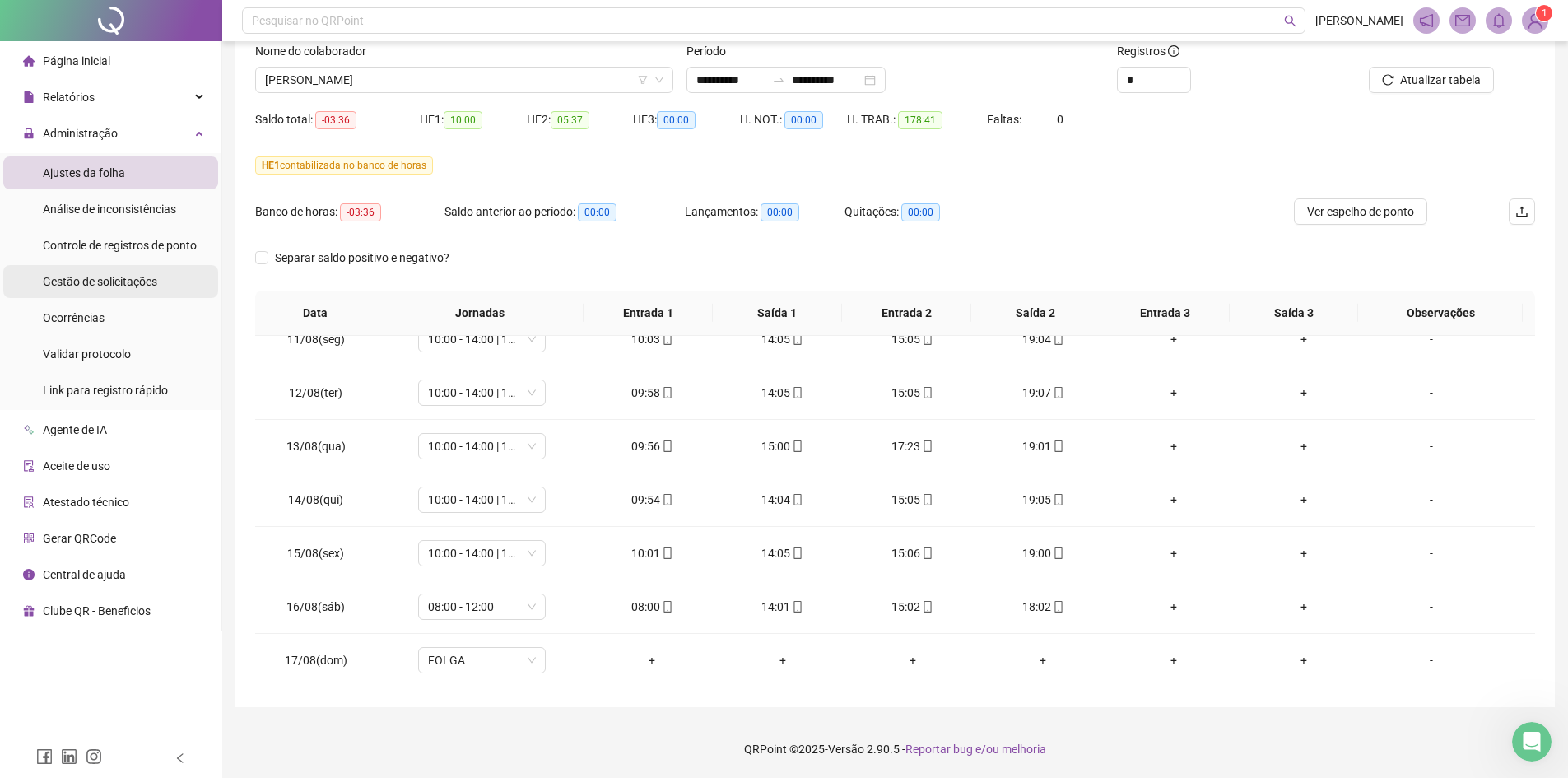
click at [133, 281] on span "Gestão de solicitações" at bounding box center [99, 281] width 114 height 13
